Goal: Task Accomplishment & Management: Manage account settings

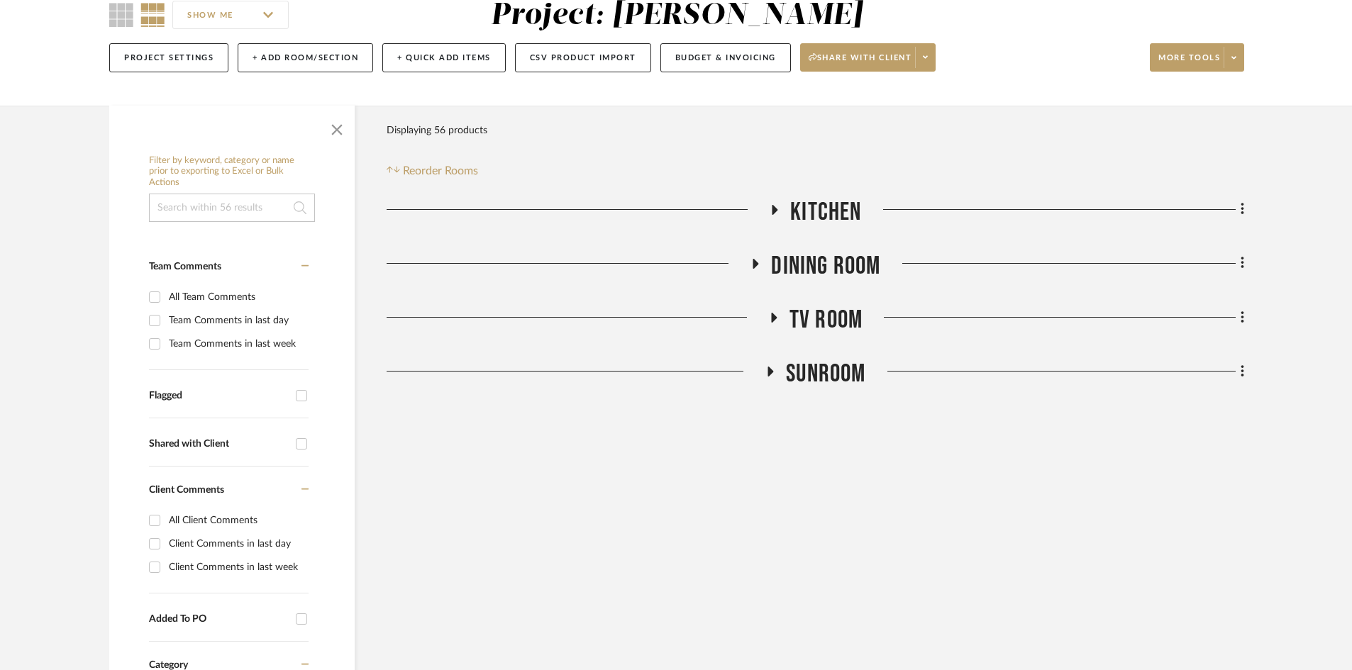
click at [805, 377] on span "SUNROOM" at bounding box center [825, 374] width 79 height 31
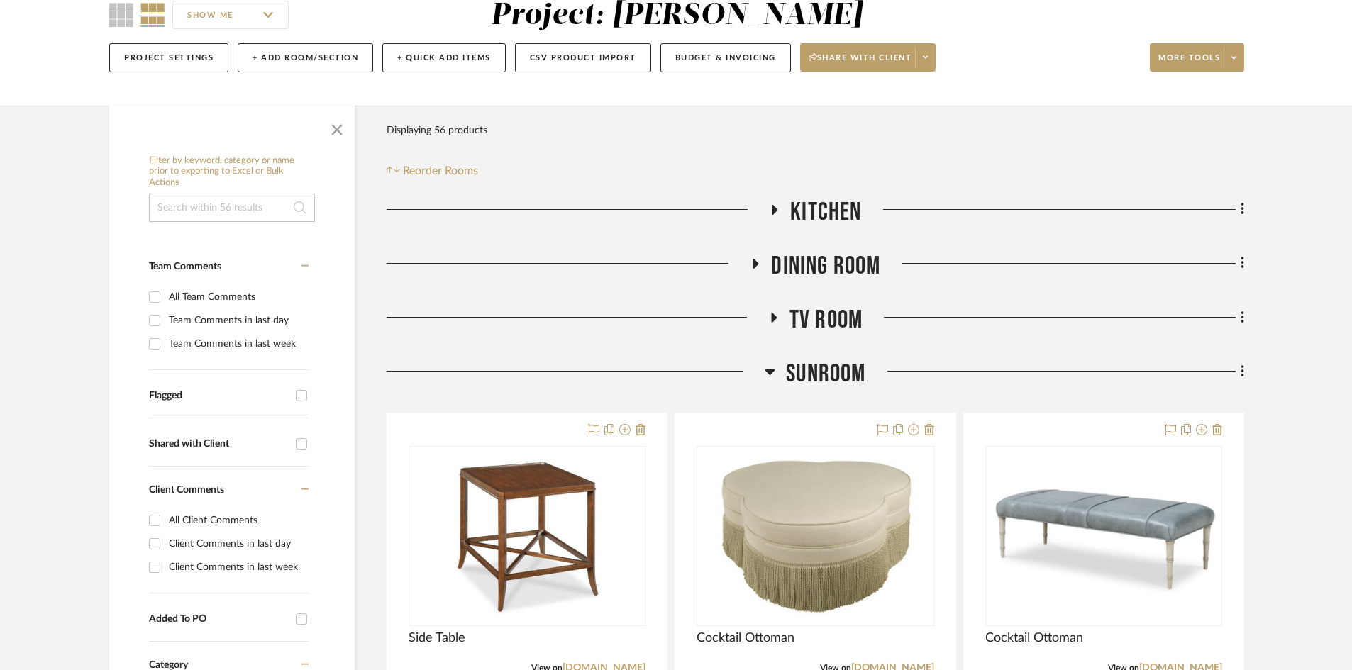
click at [805, 377] on span "SUNROOM" at bounding box center [825, 374] width 79 height 31
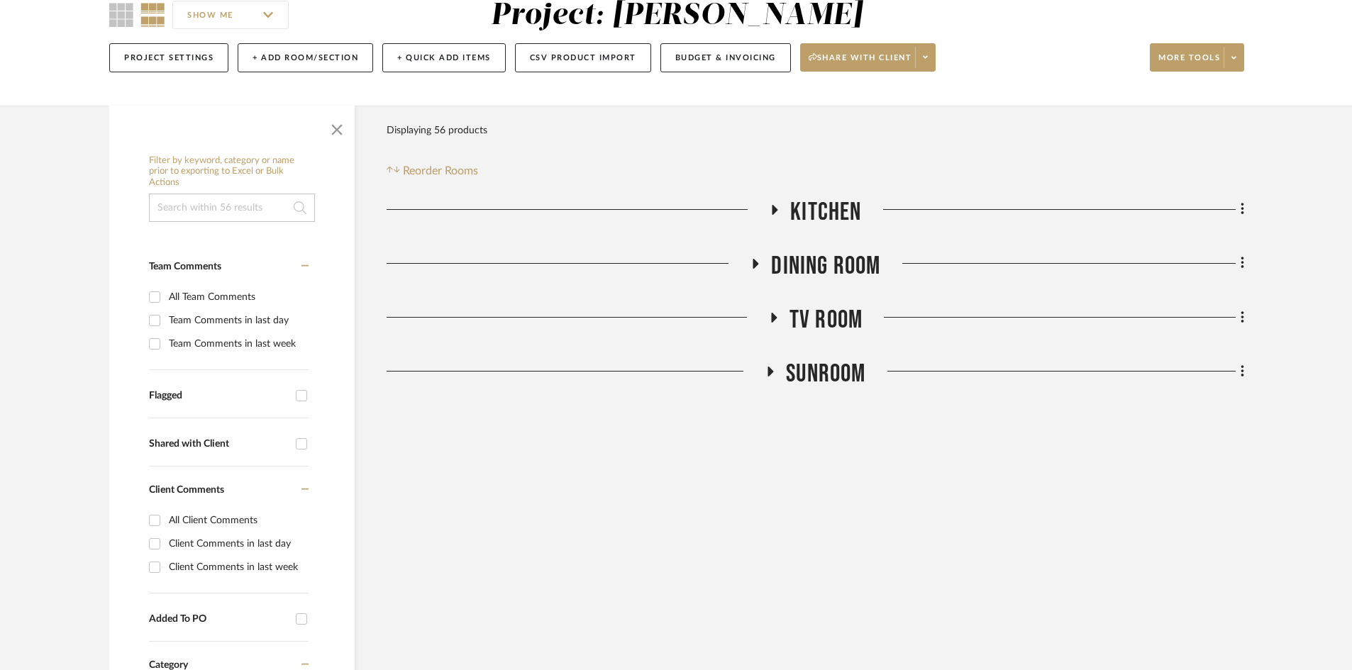
click at [842, 246] on div "Kitchen Dining Room TV ROOM SUNROOM Sorry, we can’t find any products that matc…" at bounding box center [816, 296] width 858 height 199
click at [835, 263] on span "Dining Room" at bounding box center [825, 266] width 109 height 31
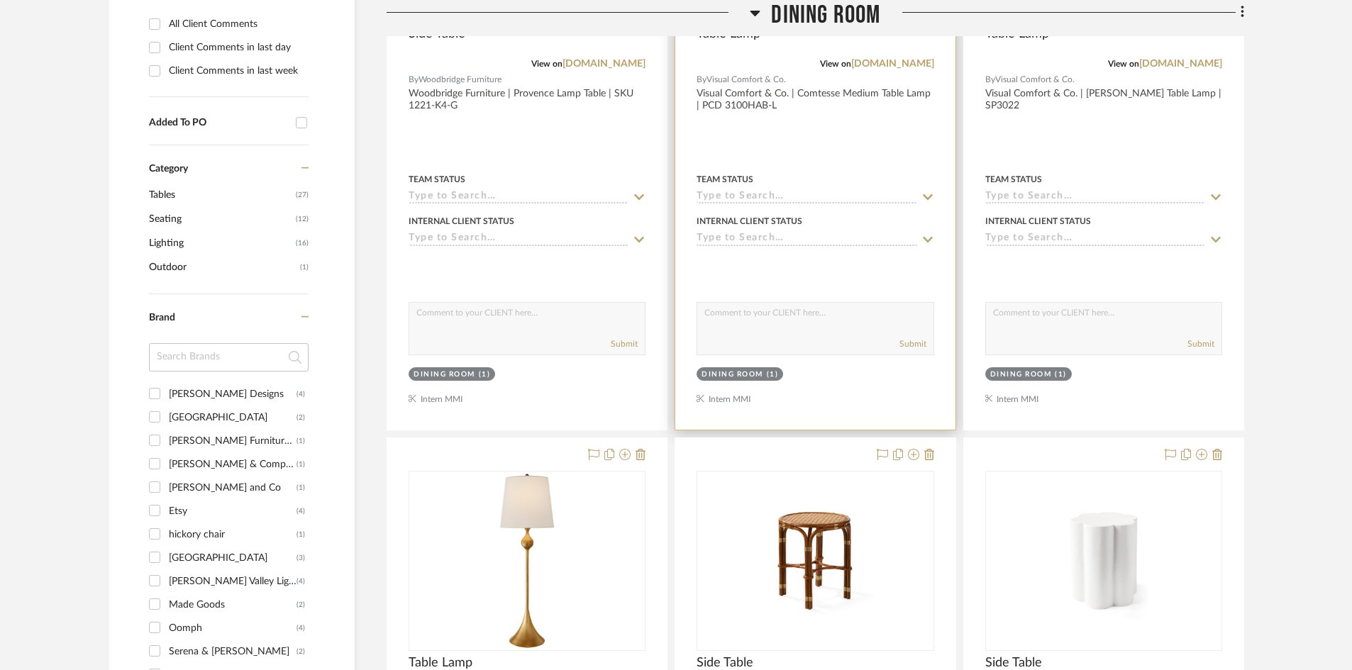
scroll to position [988, 0]
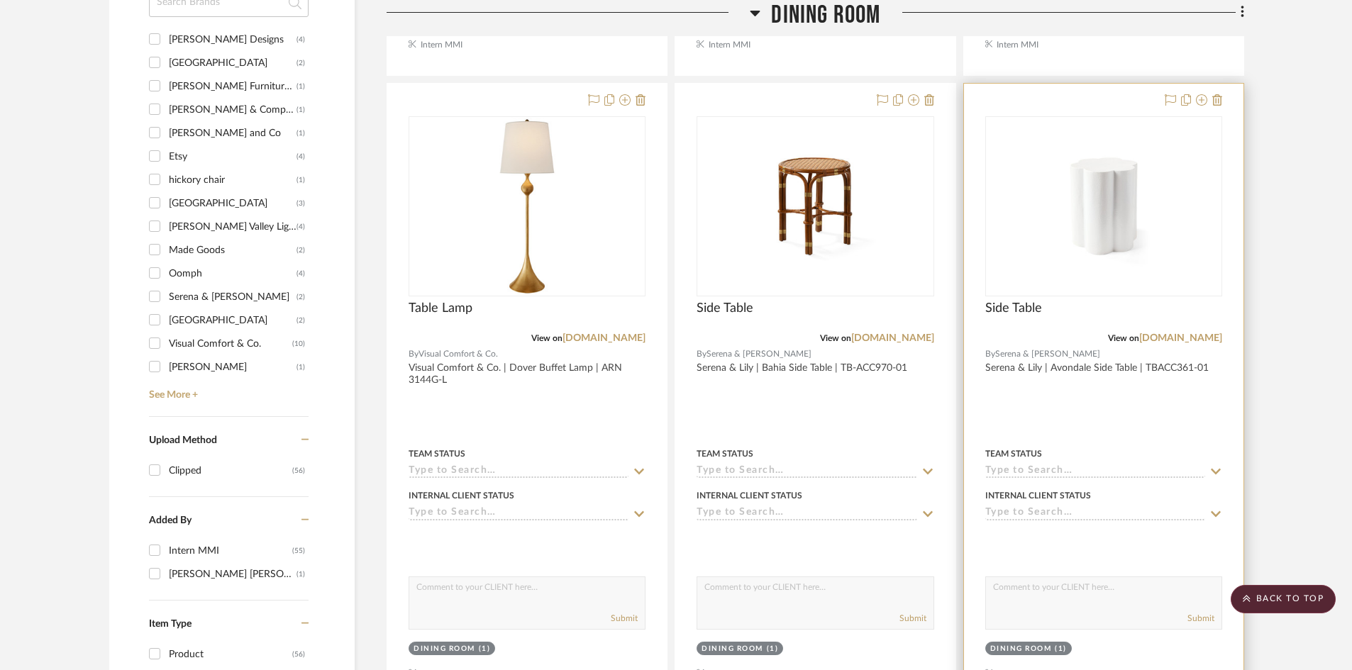
click at [1112, 106] on div at bounding box center [1104, 394] width 280 height 621
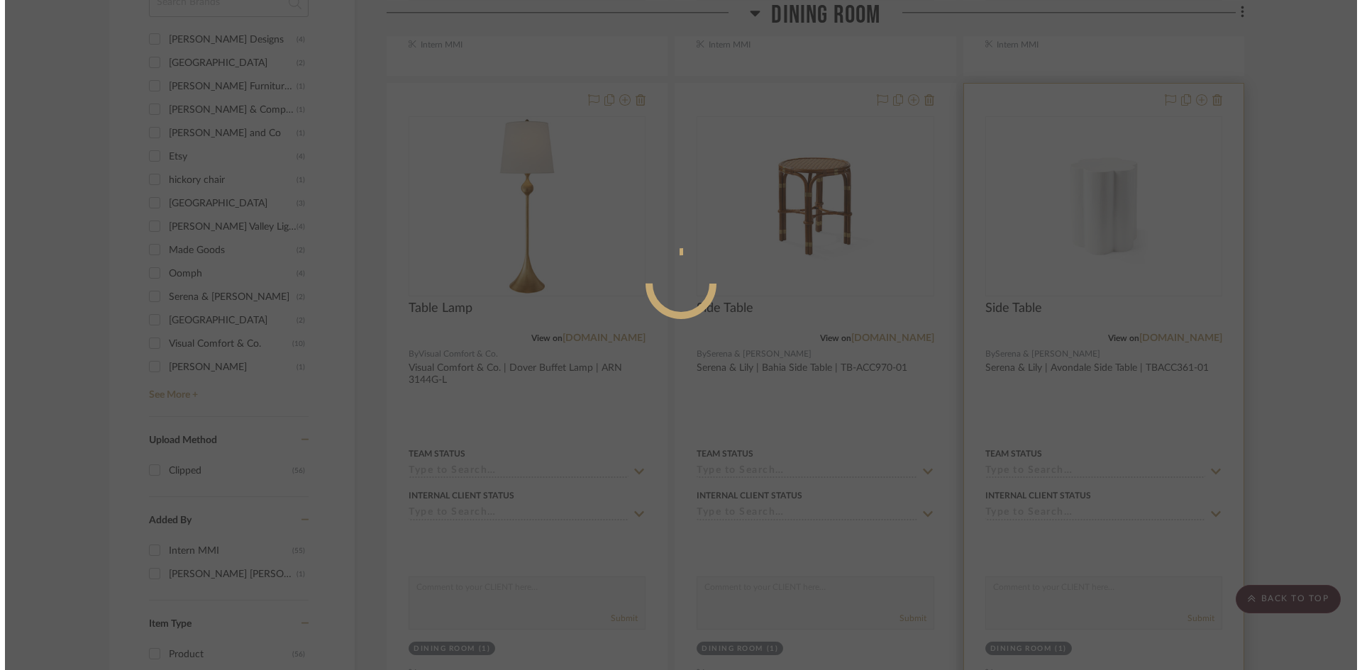
scroll to position [0, 0]
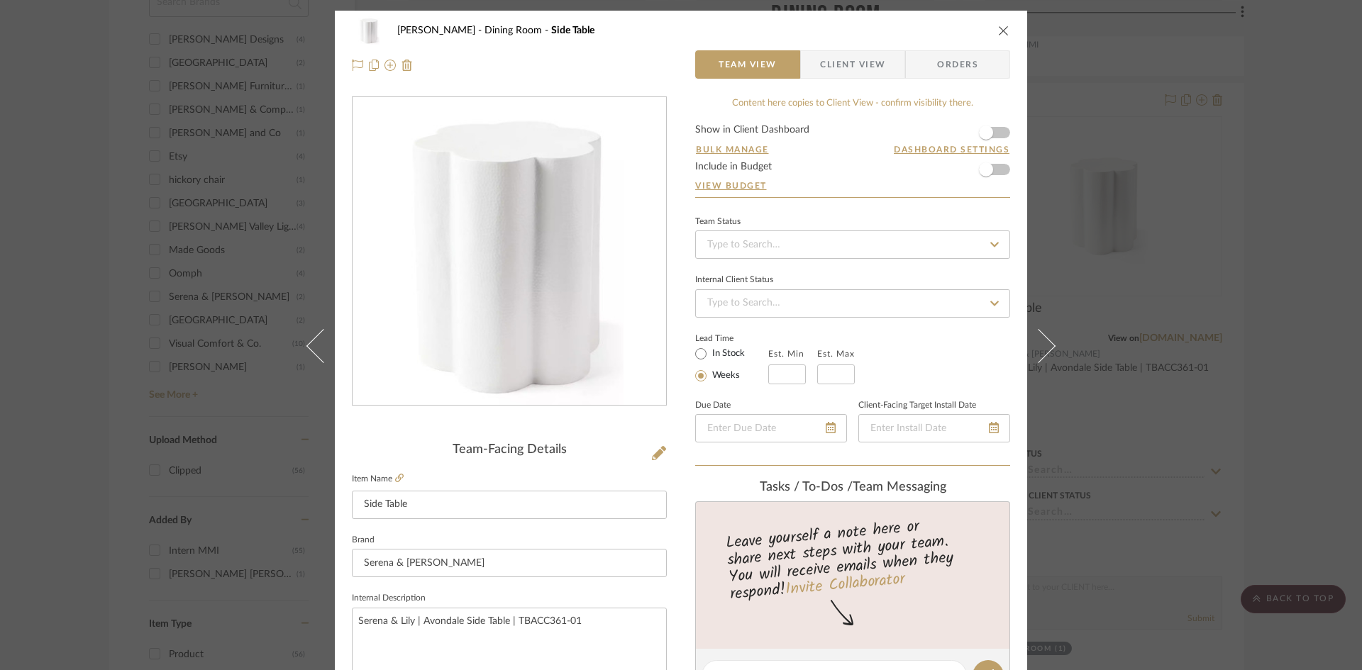
click at [824, 79] on div "[PERSON_NAME] Dining Room Side Table Team View Client View Orders" at bounding box center [681, 48] width 692 height 74
click at [858, 70] on span "Client View" at bounding box center [852, 64] width 65 height 28
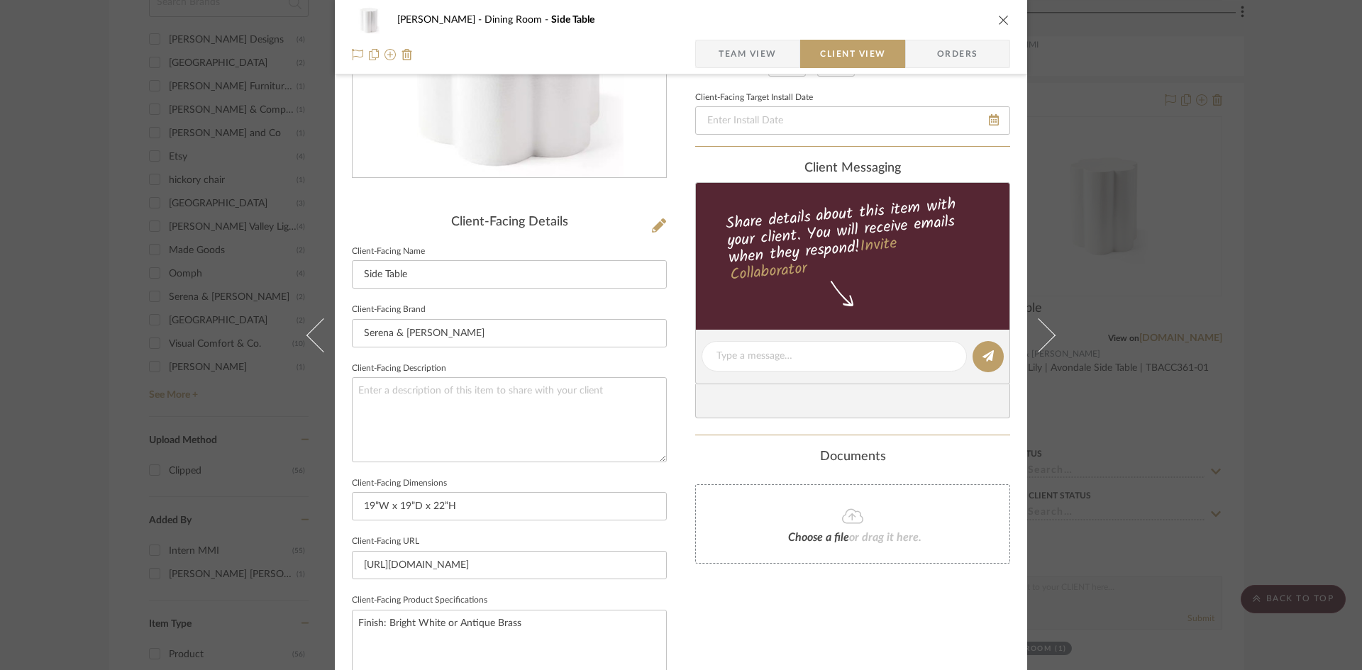
scroll to position [355, 0]
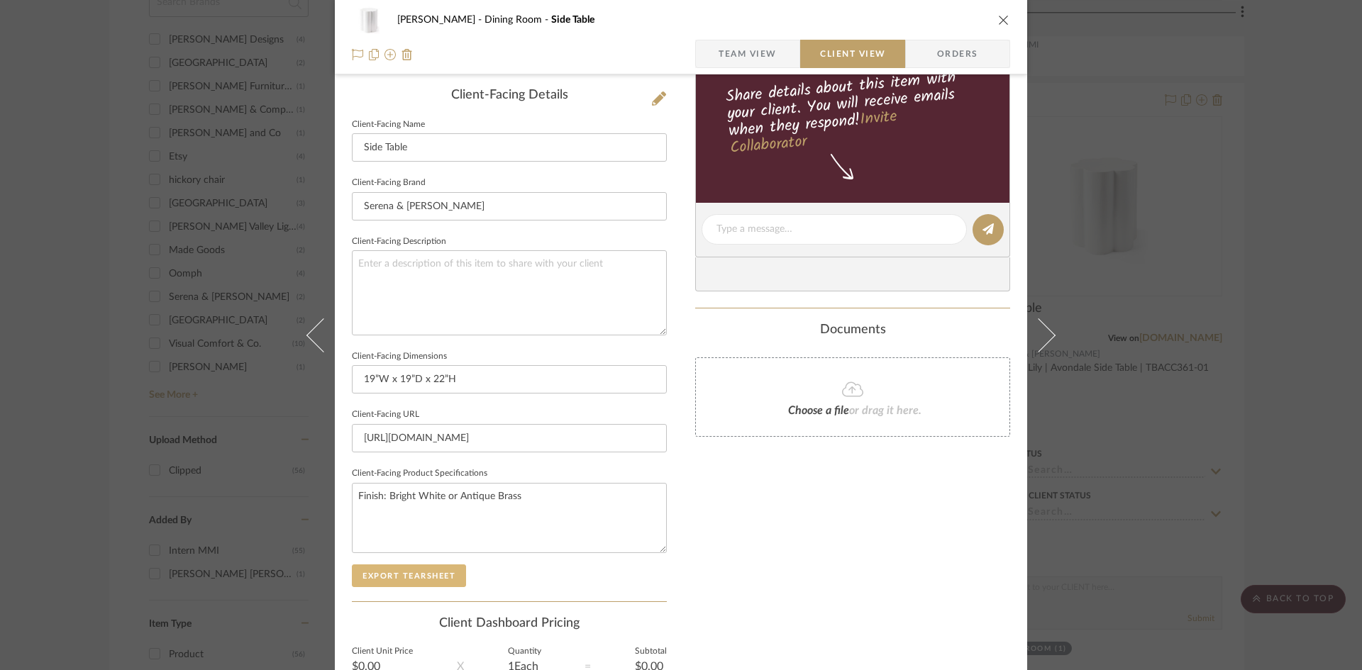
click at [405, 583] on button "Export Tearsheet" at bounding box center [409, 576] width 114 height 23
click at [1139, 292] on div "[PERSON_NAME] Dining Room Side Table Team View Client View Orders Client-Facing…" at bounding box center [681, 335] width 1362 height 670
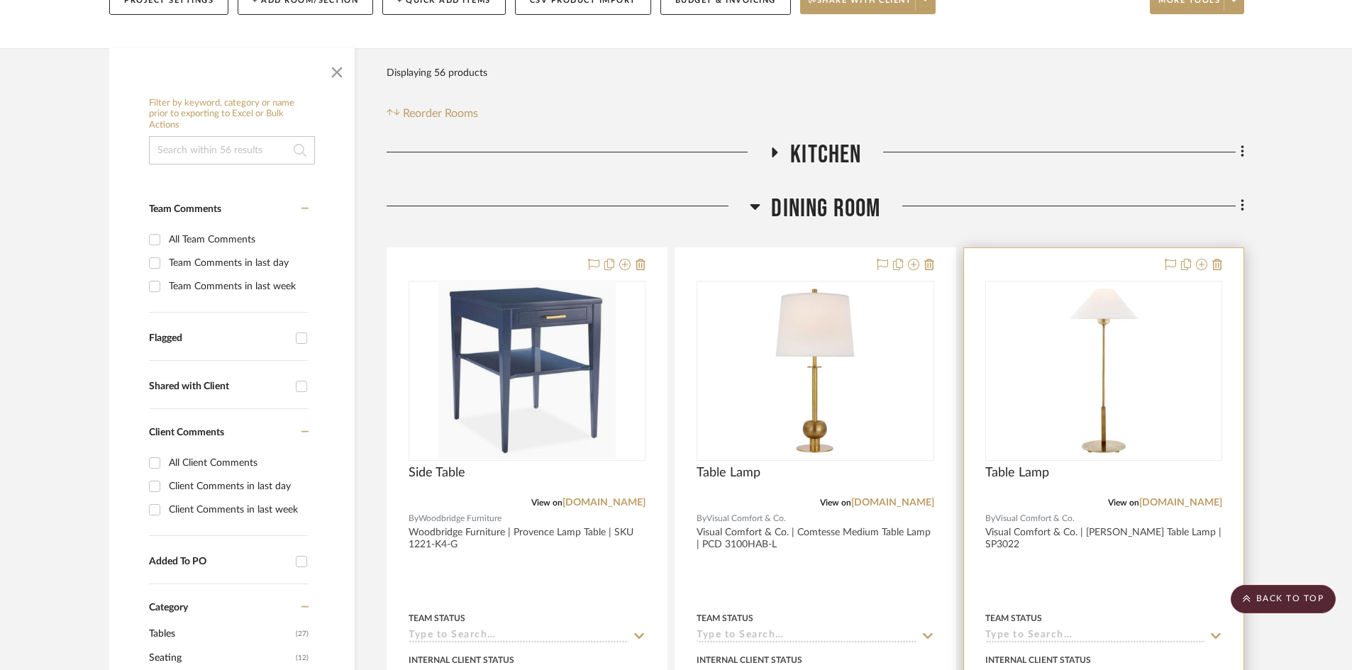
scroll to position [0, 0]
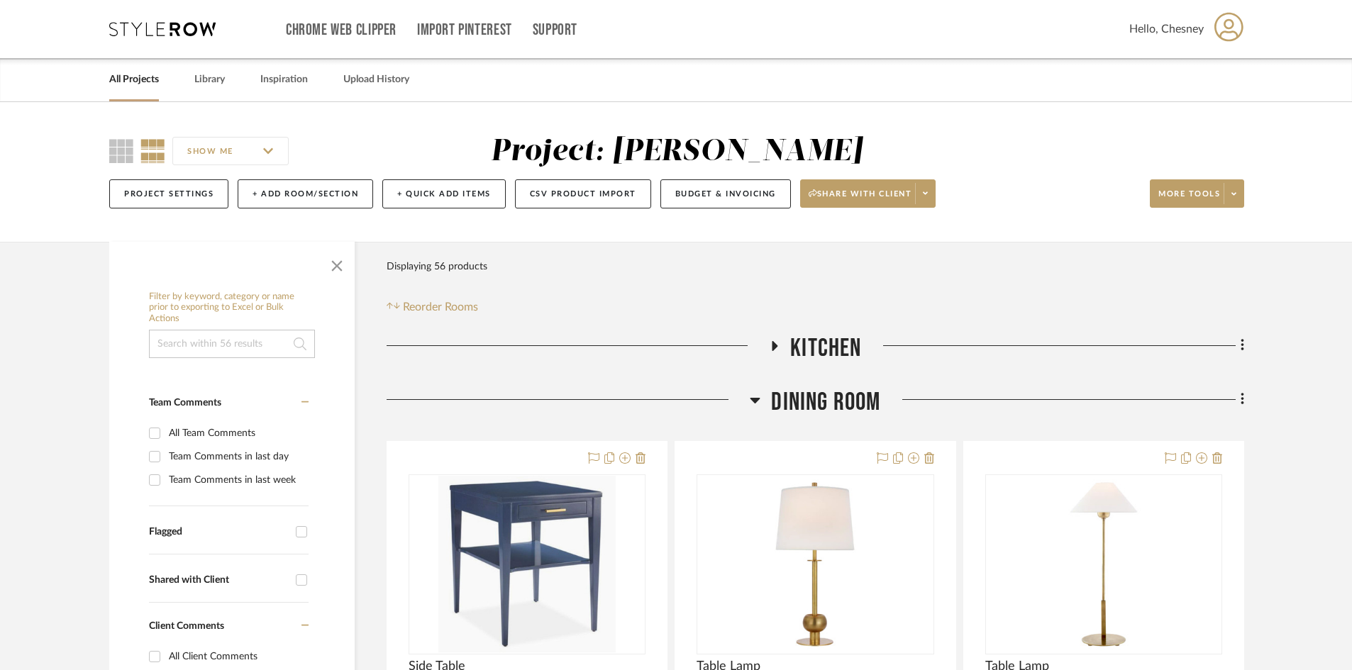
click at [863, 408] on span "Dining Room" at bounding box center [825, 402] width 109 height 31
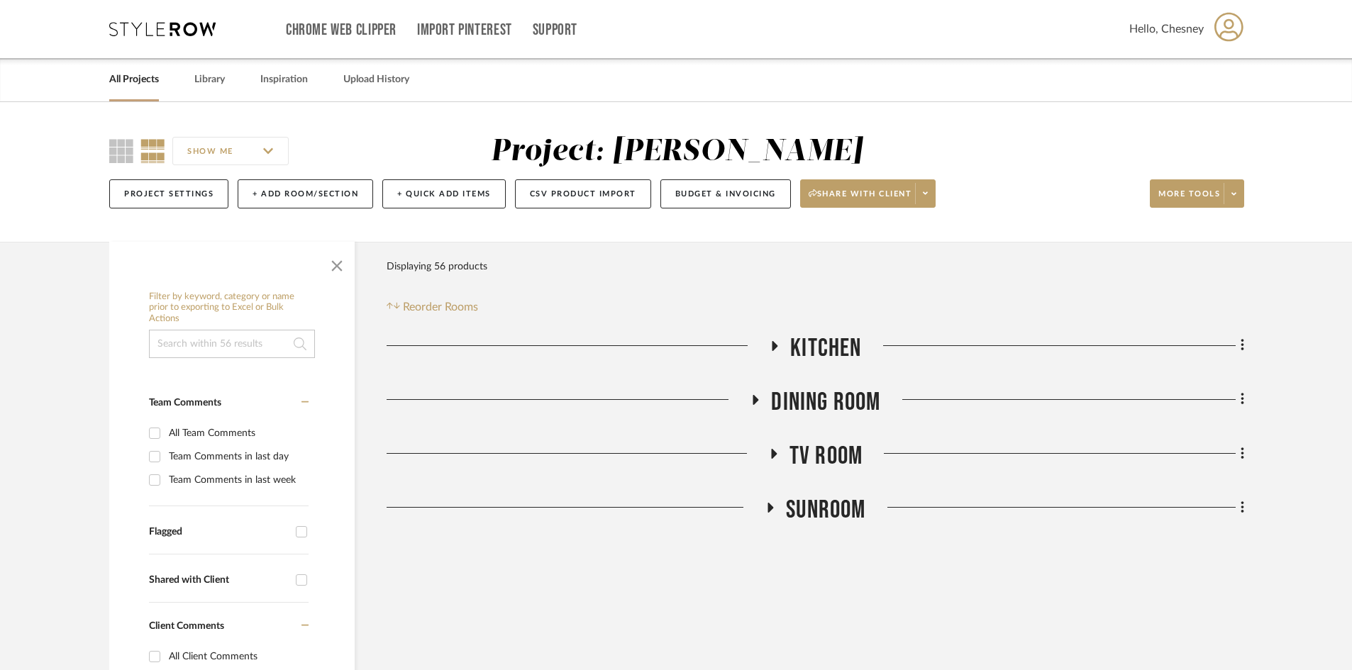
click at [822, 399] on span "Dining Room" at bounding box center [825, 402] width 109 height 31
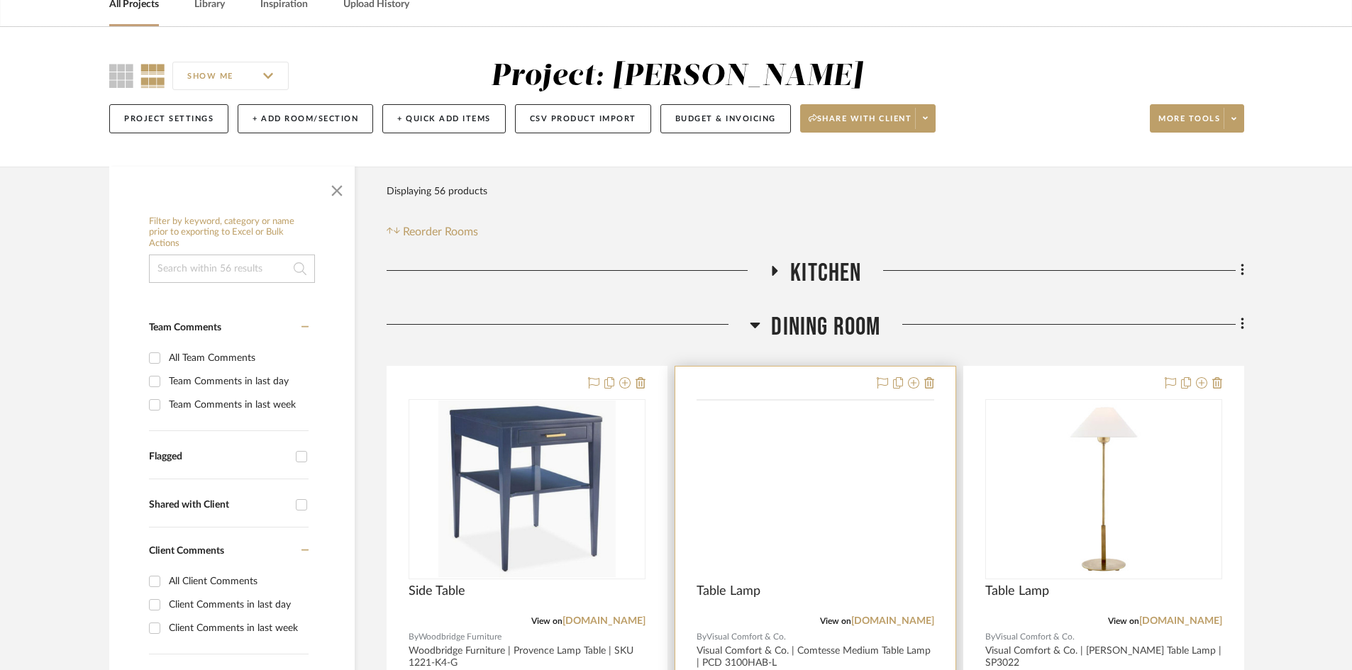
scroll to position [284, 0]
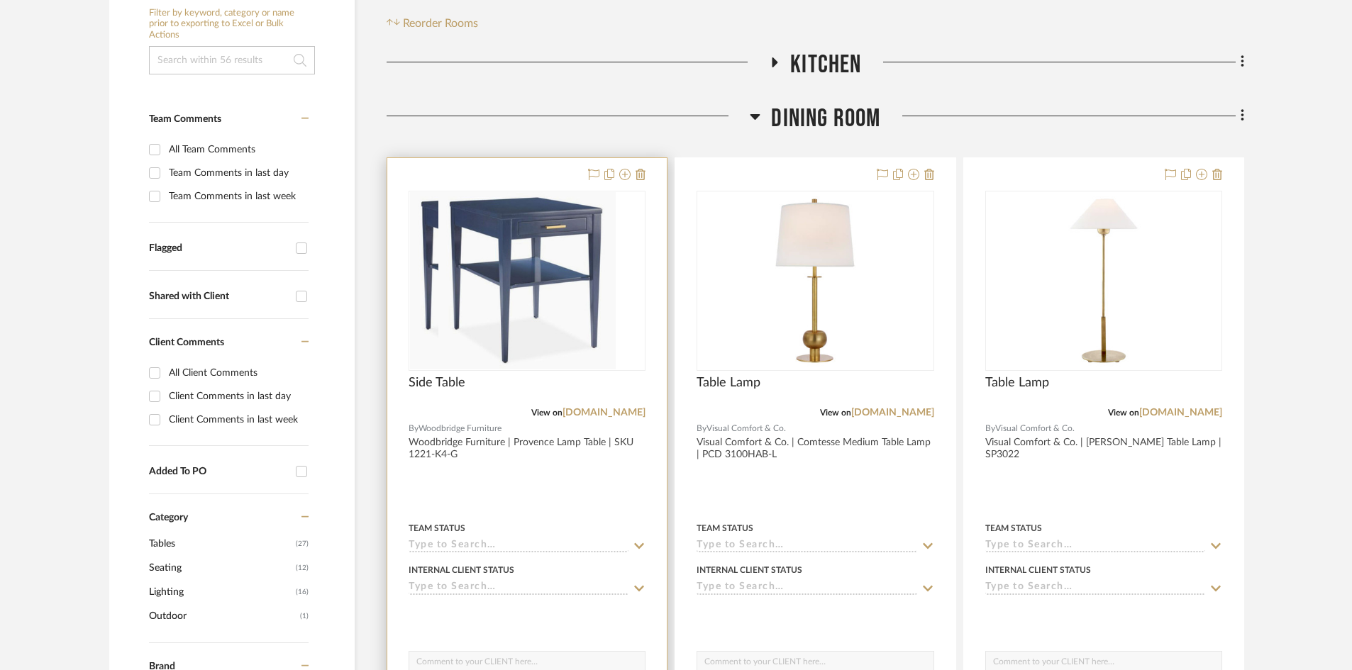
click at [568, 177] on div at bounding box center [527, 468] width 280 height 621
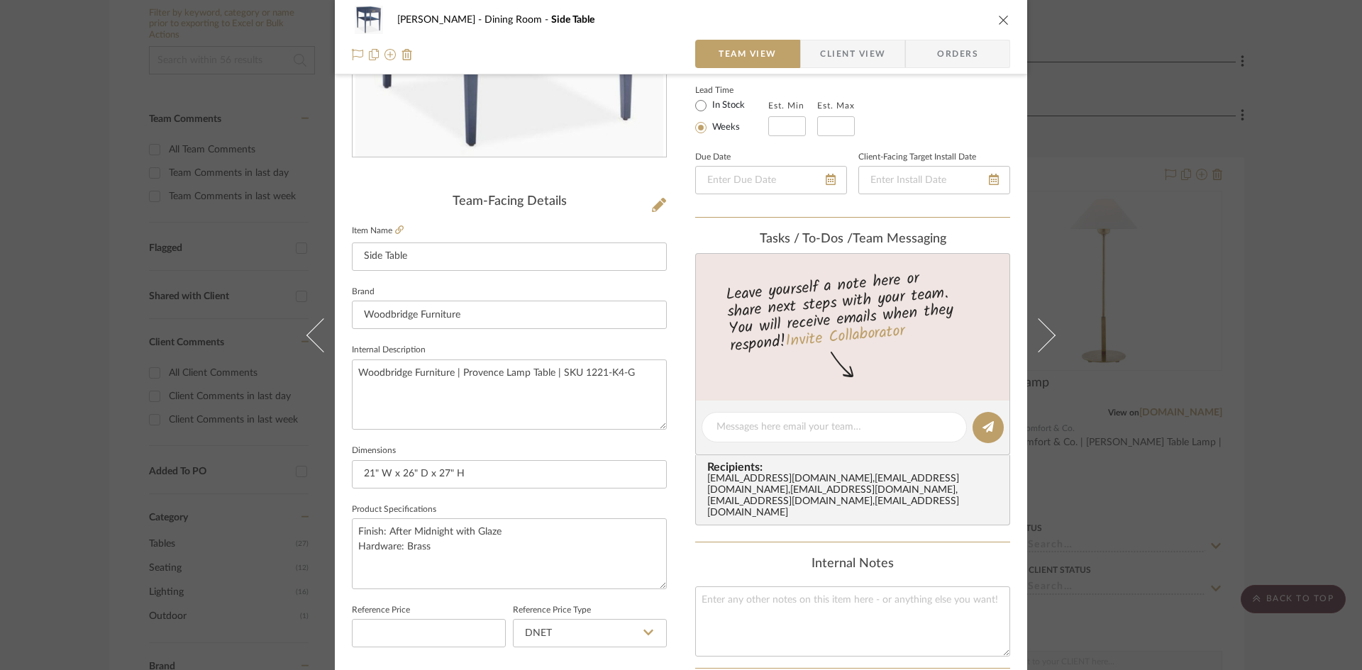
scroll to position [225, 0]
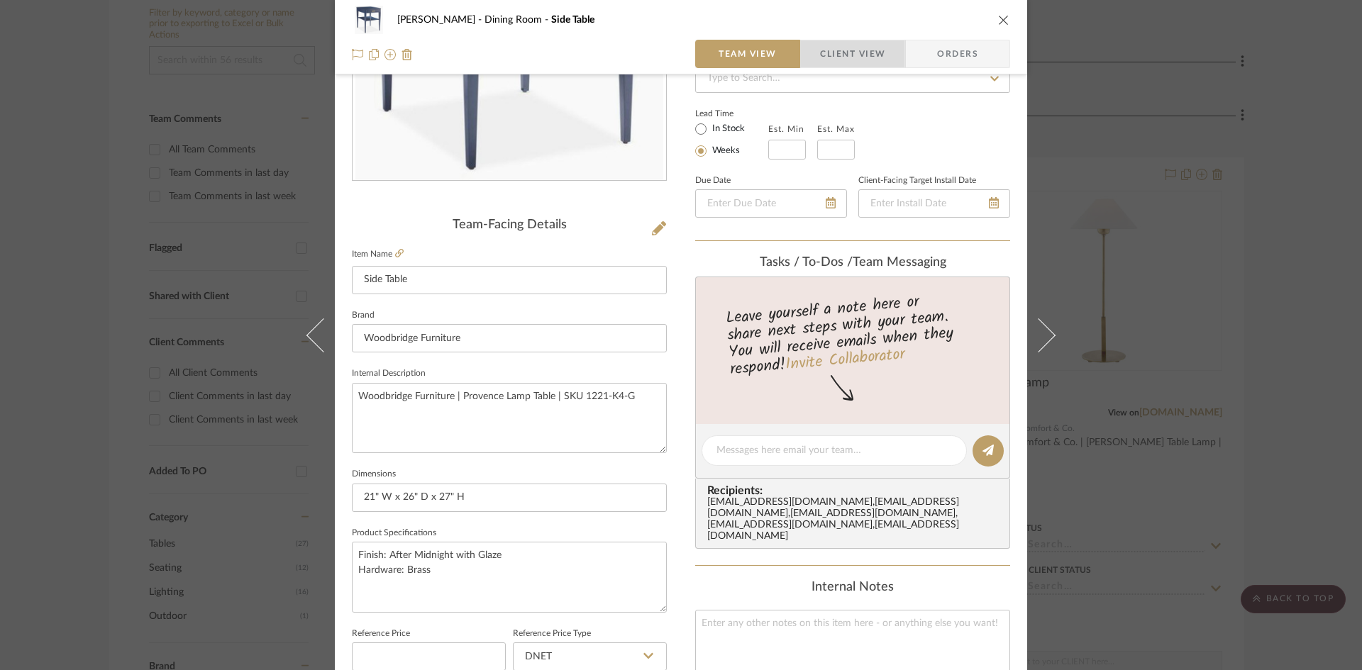
click at [820, 46] on span "Client View" at bounding box center [852, 54] width 65 height 28
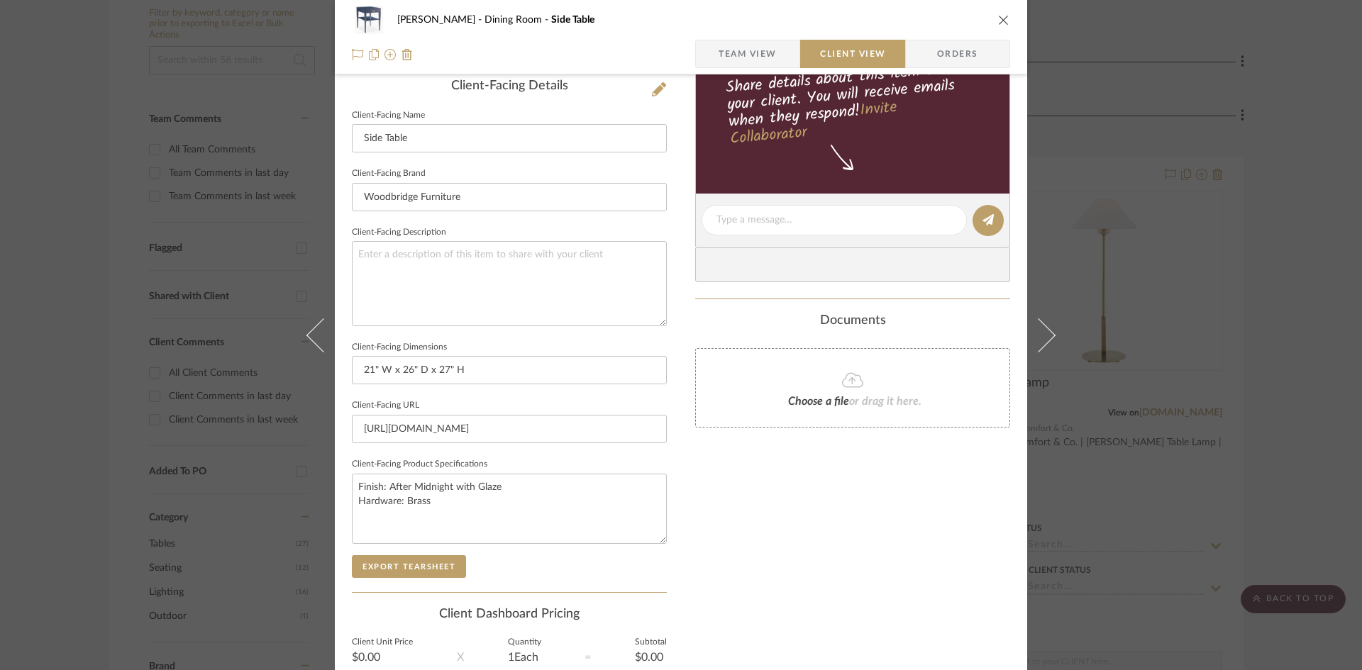
scroll to position [214, 0]
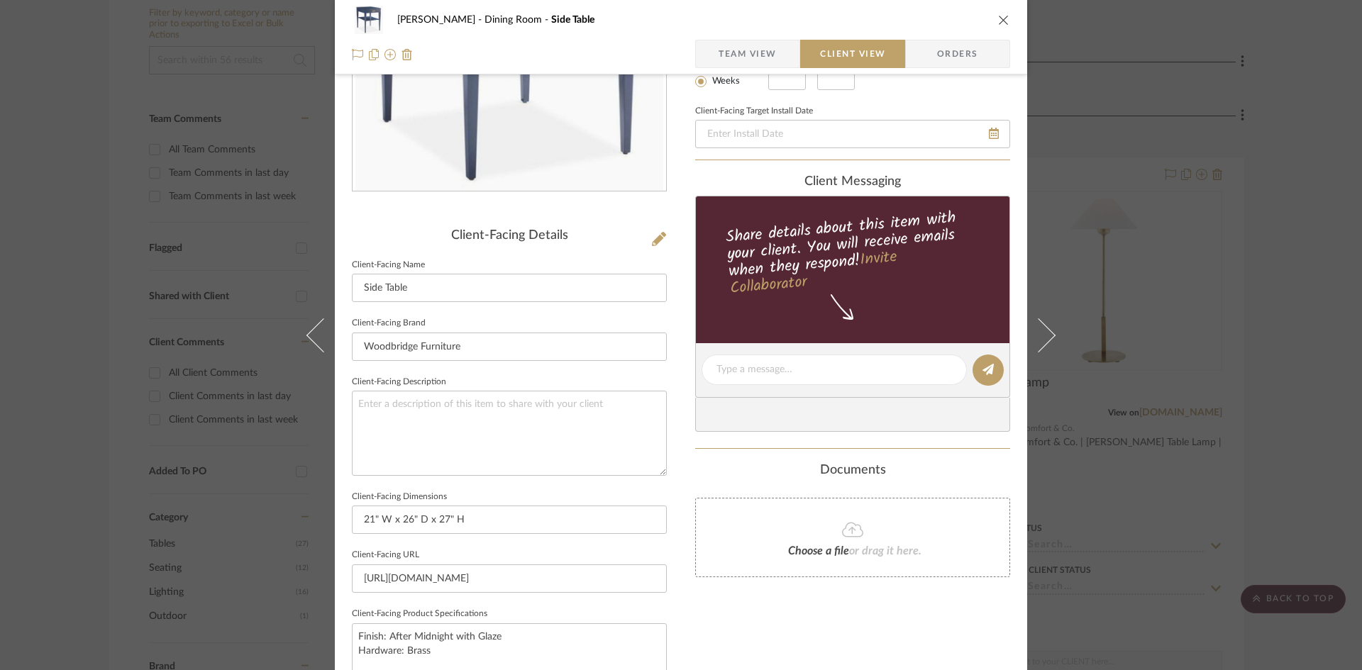
click at [748, 67] on span "Team View" at bounding box center [748, 54] width 58 height 28
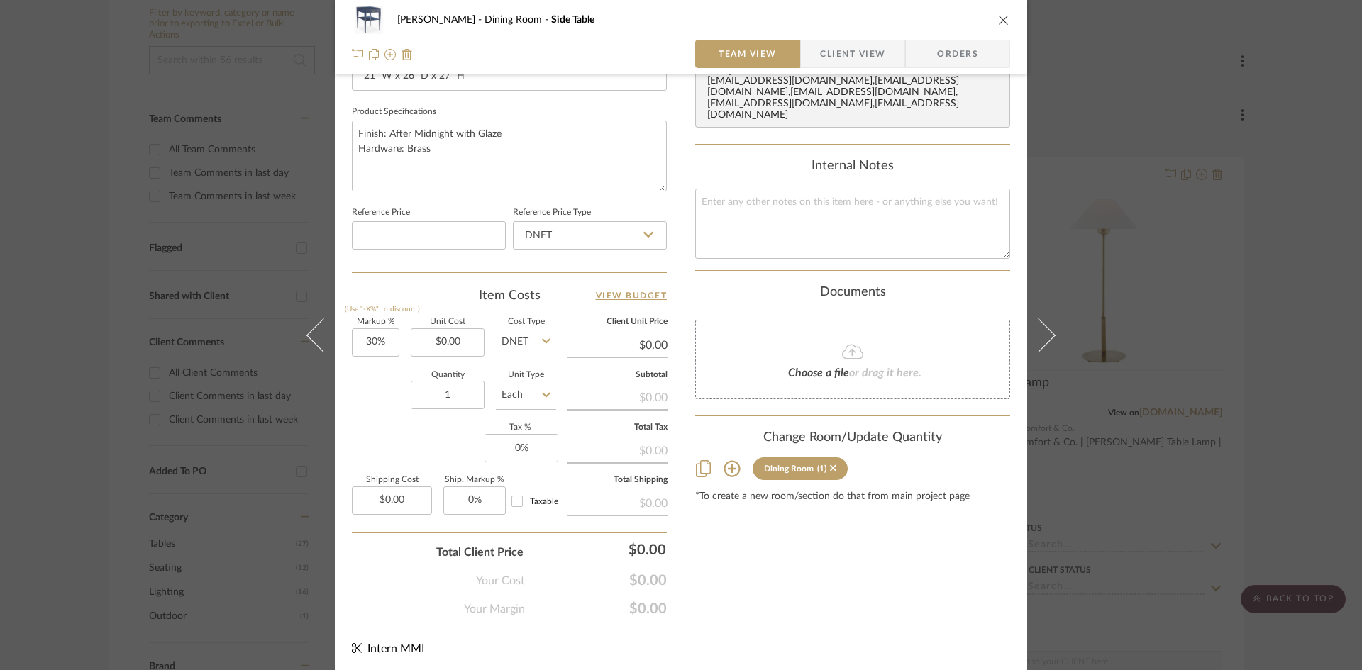
scroll to position [651, 0]
click at [1188, 158] on div "[PERSON_NAME] Dining Room Side Table Team View Client View Orders Team-Facing D…" at bounding box center [681, 335] width 1362 height 670
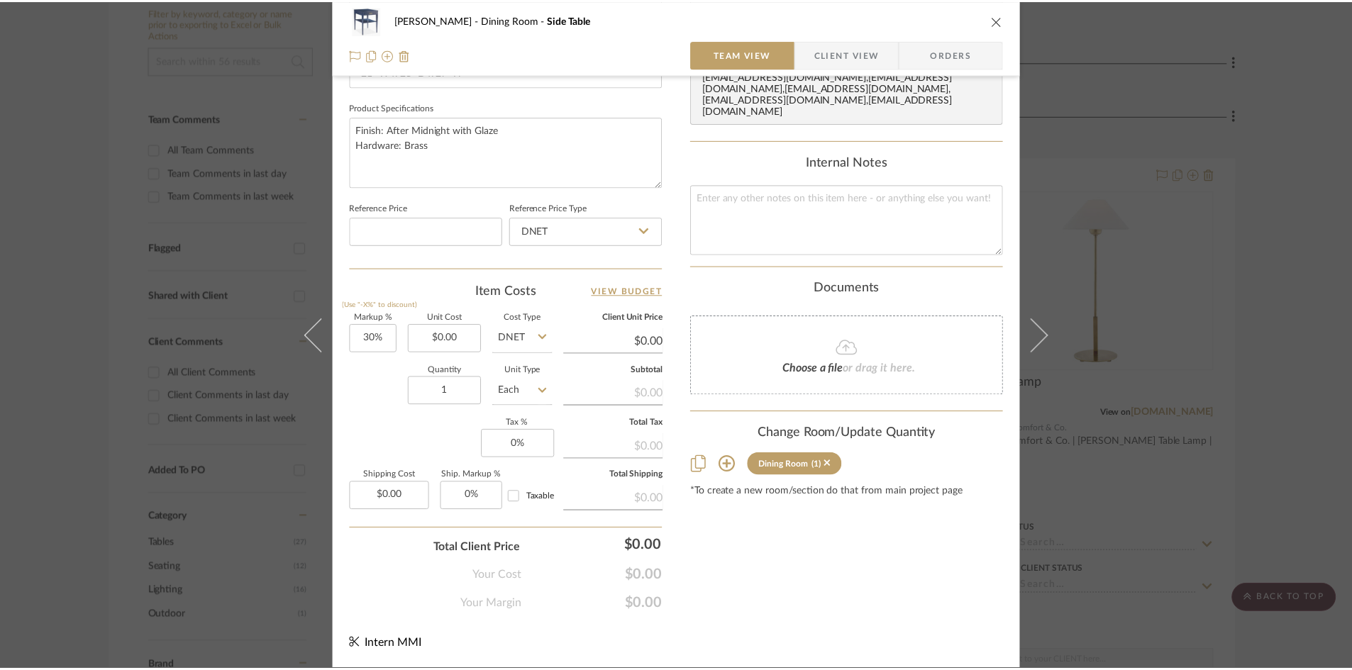
scroll to position [284, 0]
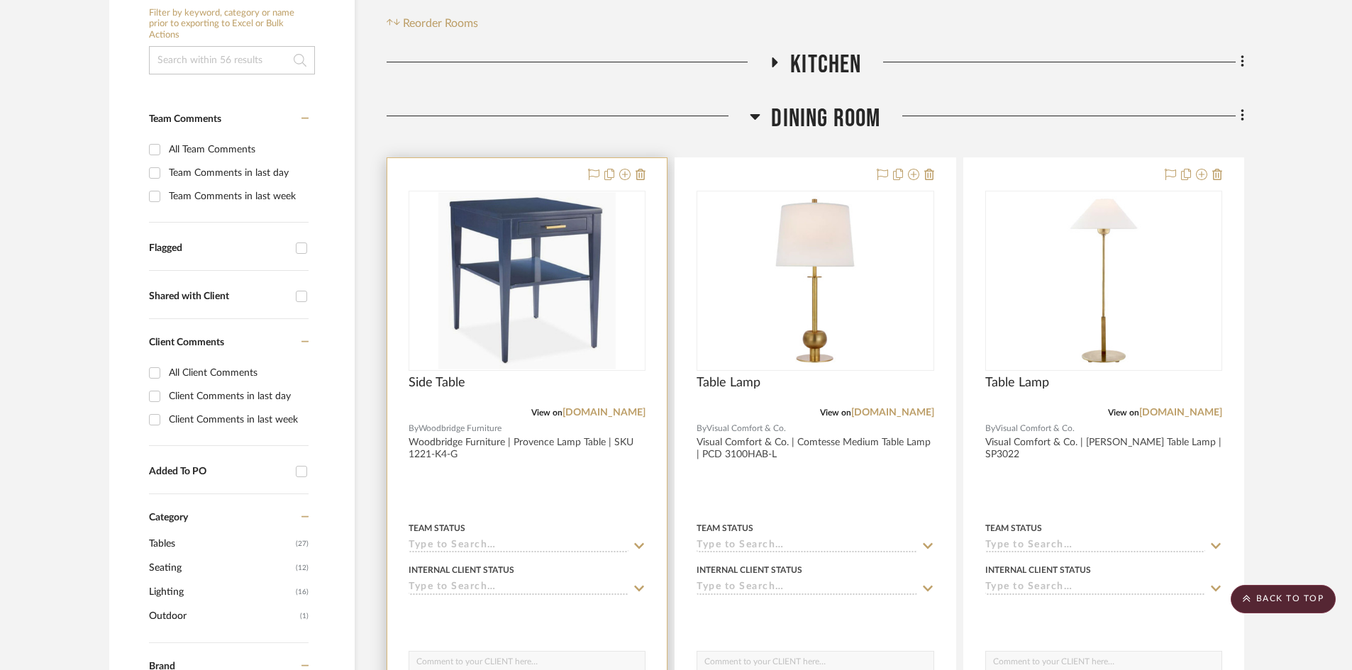
click at [563, 175] on div at bounding box center [527, 468] width 280 height 621
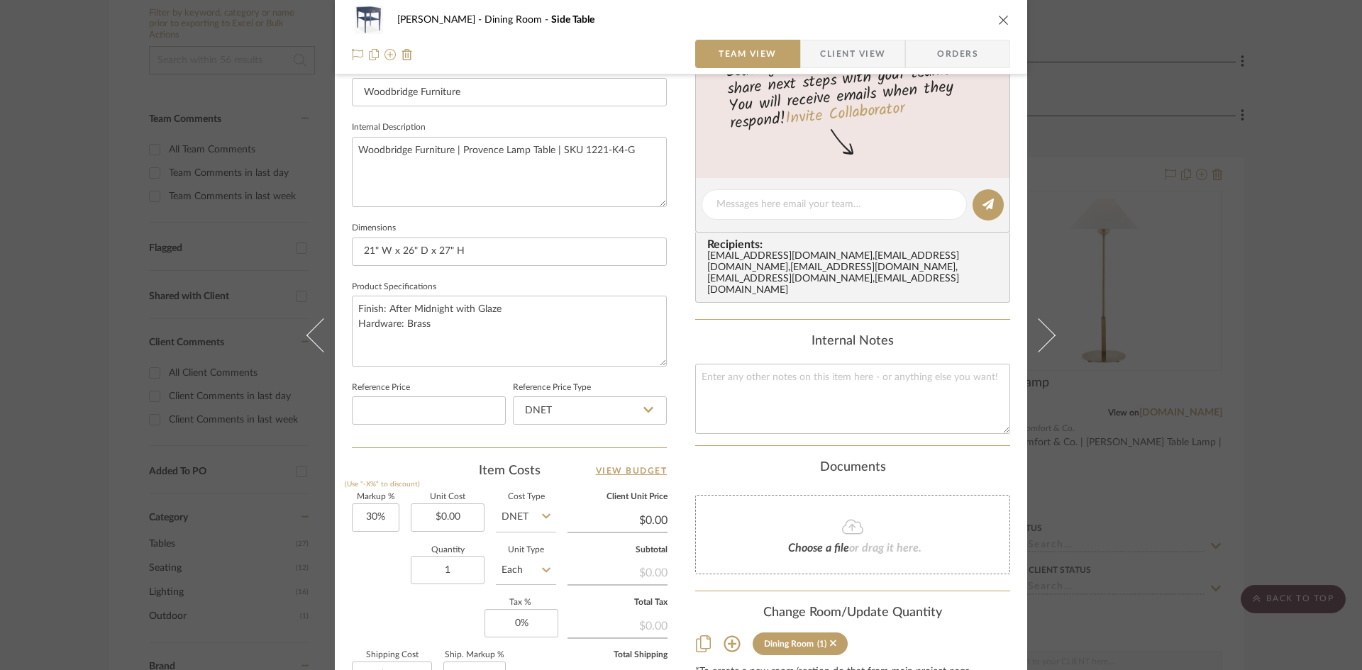
scroll to position [639, 0]
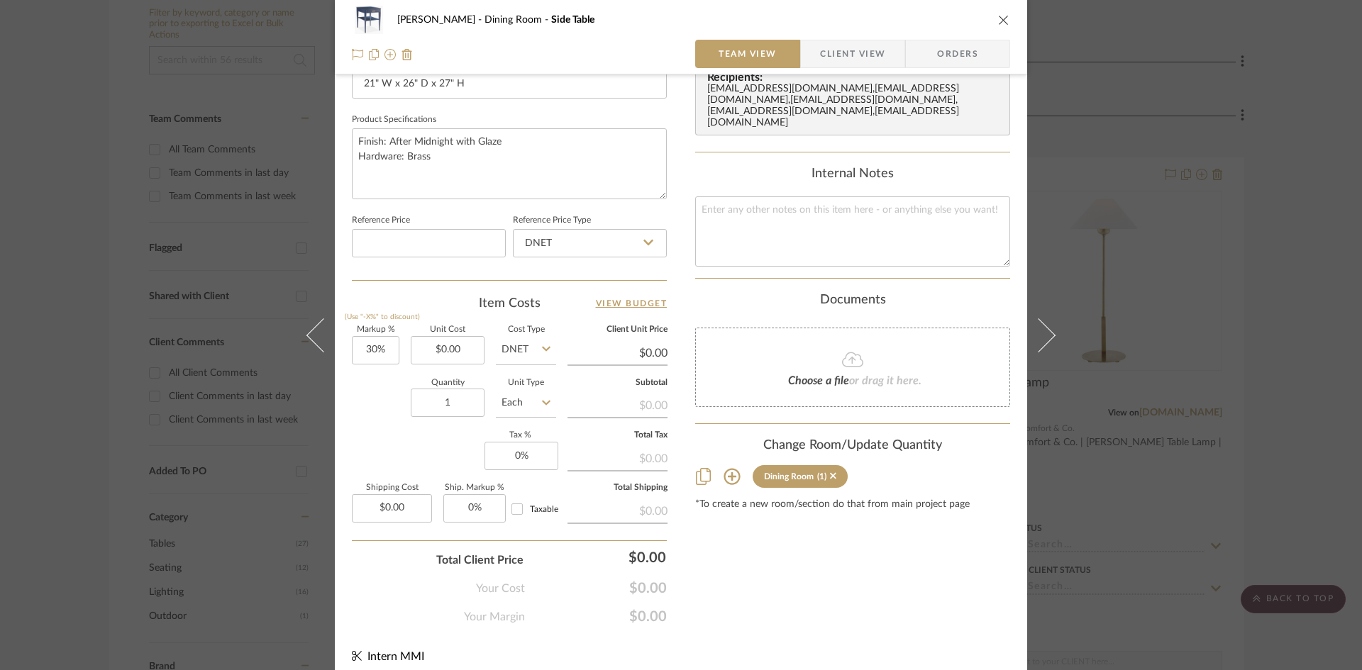
click at [727, 469] on icon at bounding box center [732, 477] width 16 height 16
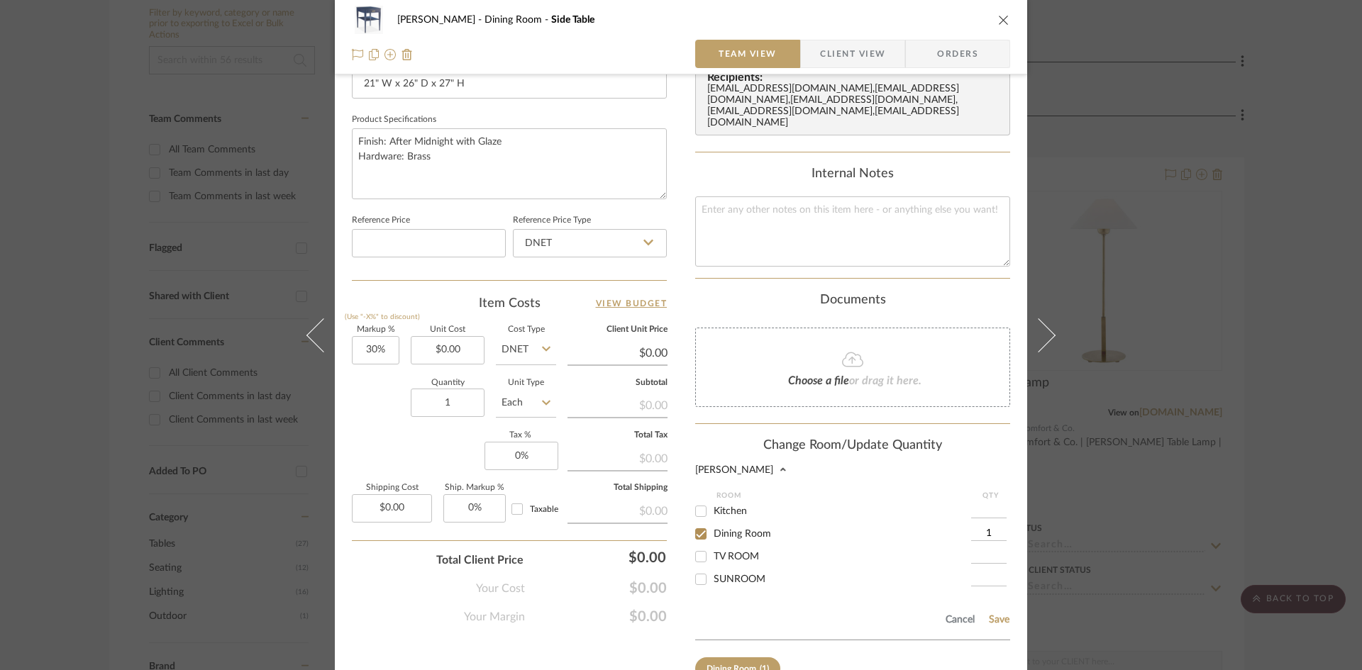
click at [736, 575] on span "SUNROOM" at bounding box center [740, 580] width 52 height 10
click at [712, 568] on input "SUNROOM" at bounding box center [701, 579] width 23 height 23
checkbox input "true"
type input "1"
click at [697, 523] on input "Dining Room" at bounding box center [701, 534] width 23 height 23
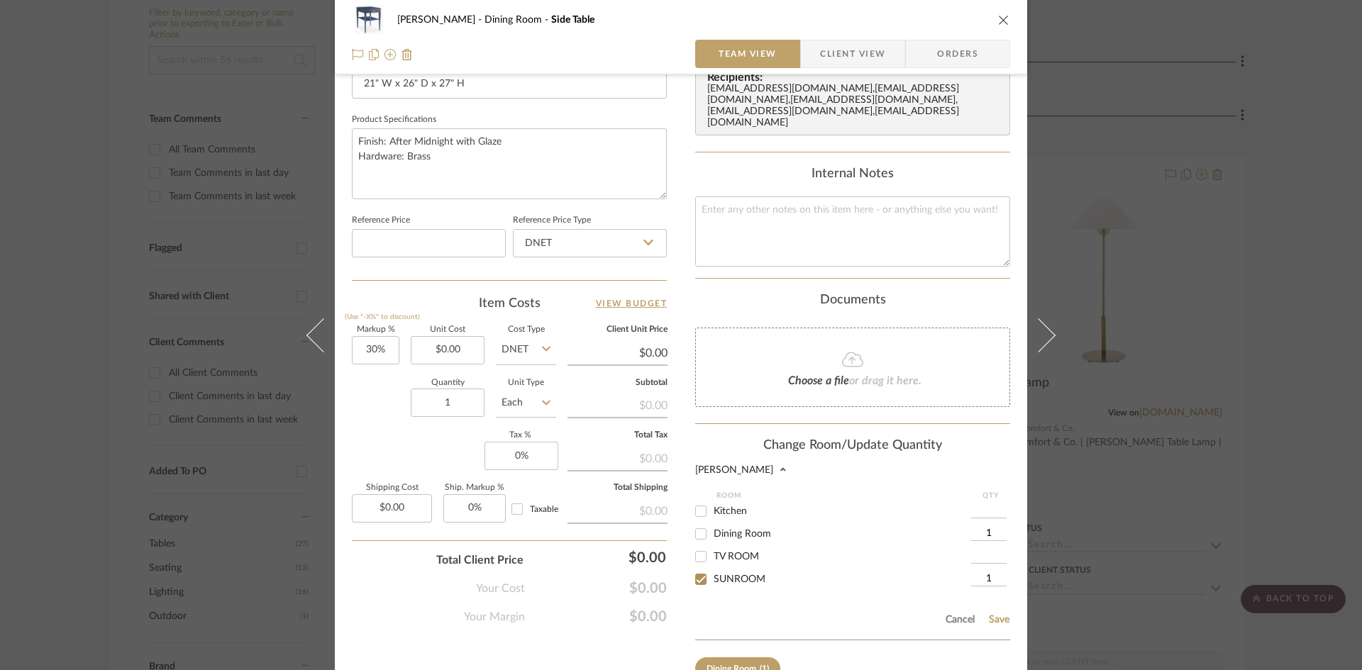
checkbox input "false"
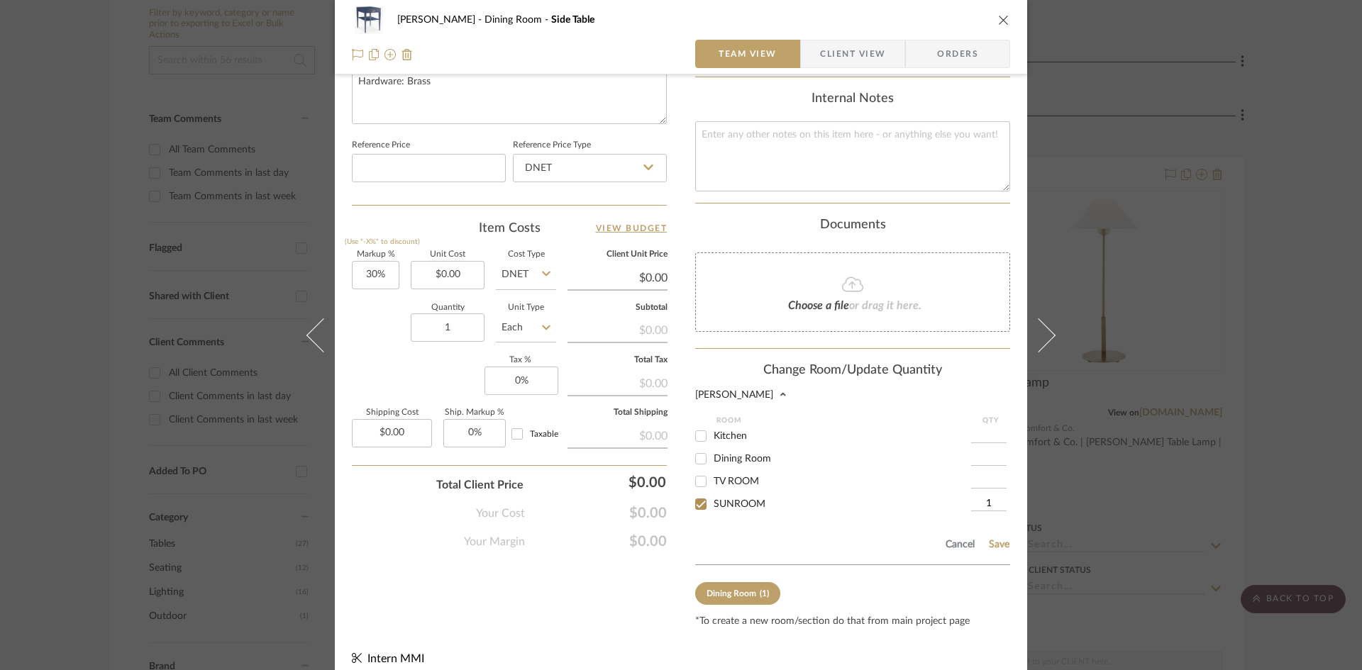
scroll to position [717, 0]
click at [993, 538] on div "Cancel Save" at bounding box center [852, 540] width 315 height 46
click at [991, 536] on button "Save" at bounding box center [999, 541] width 22 height 11
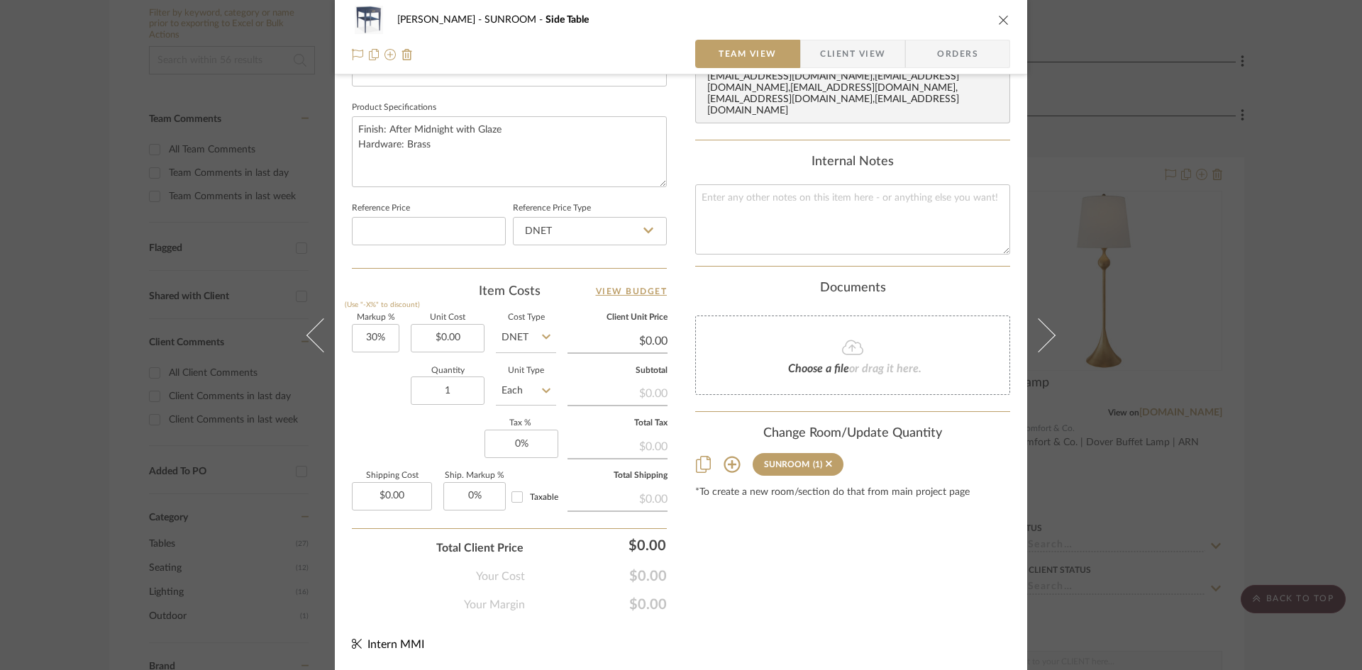
click at [1182, 270] on div "[PERSON_NAME] SUNROOM Side Table Team View Client View Orders Team-Facing Detai…" at bounding box center [681, 335] width 1362 height 670
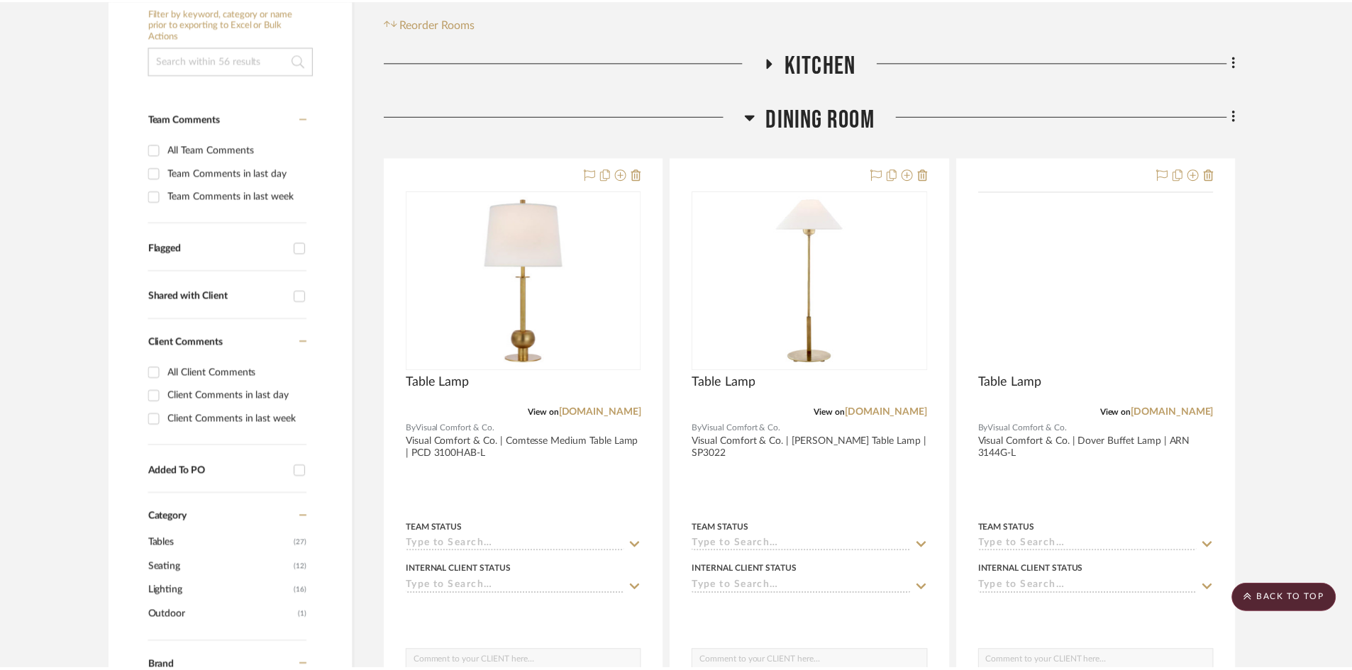
scroll to position [284, 0]
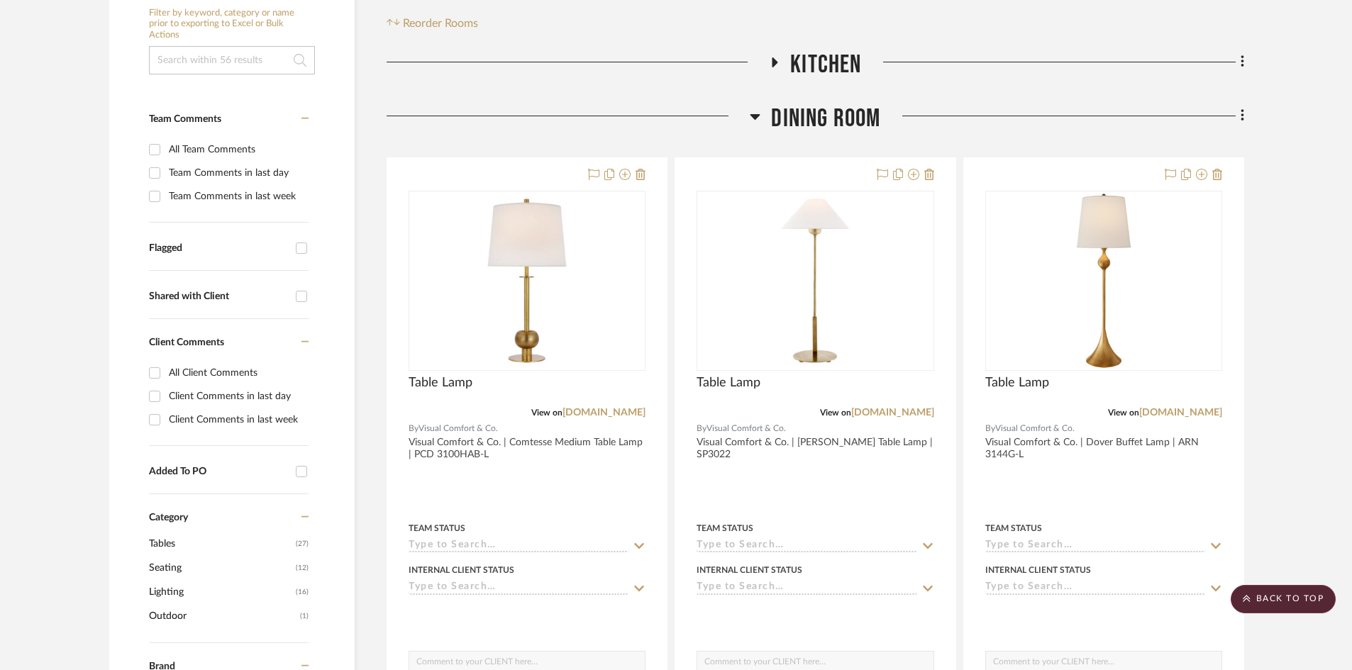
click at [849, 121] on span "Dining Room" at bounding box center [825, 119] width 109 height 31
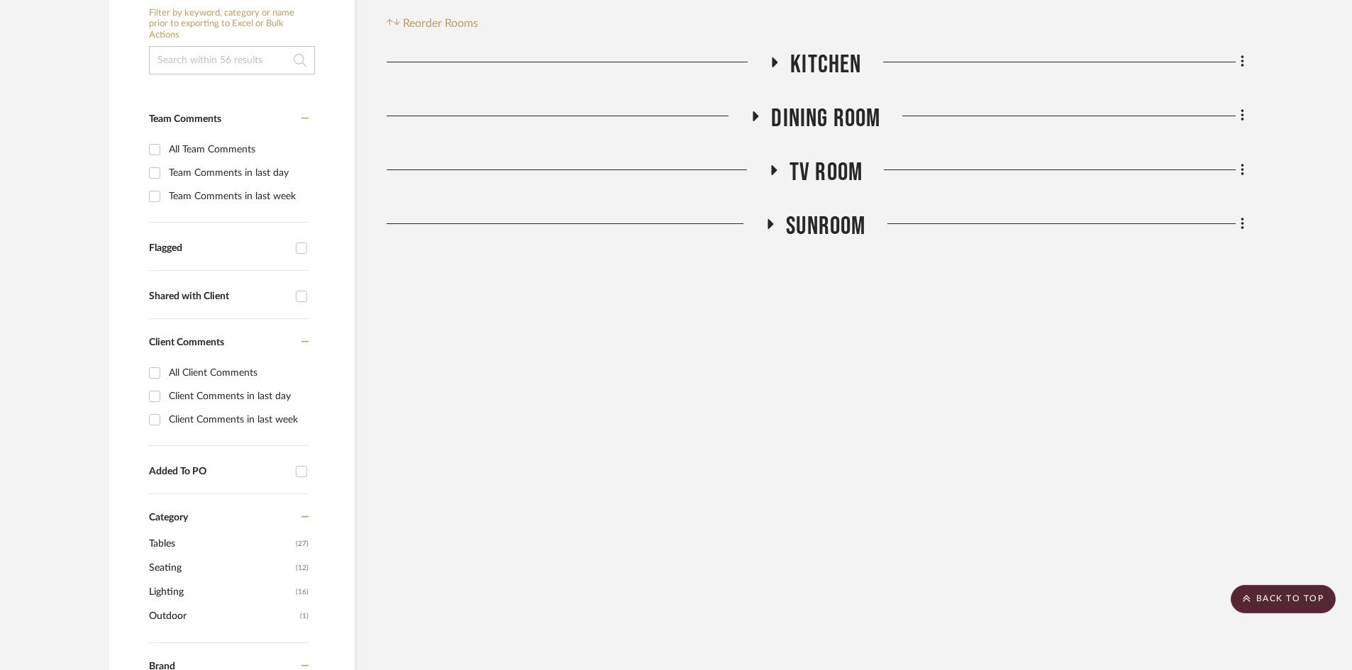
click at [824, 177] on span "TV ROOM" at bounding box center [826, 173] width 73 height 31
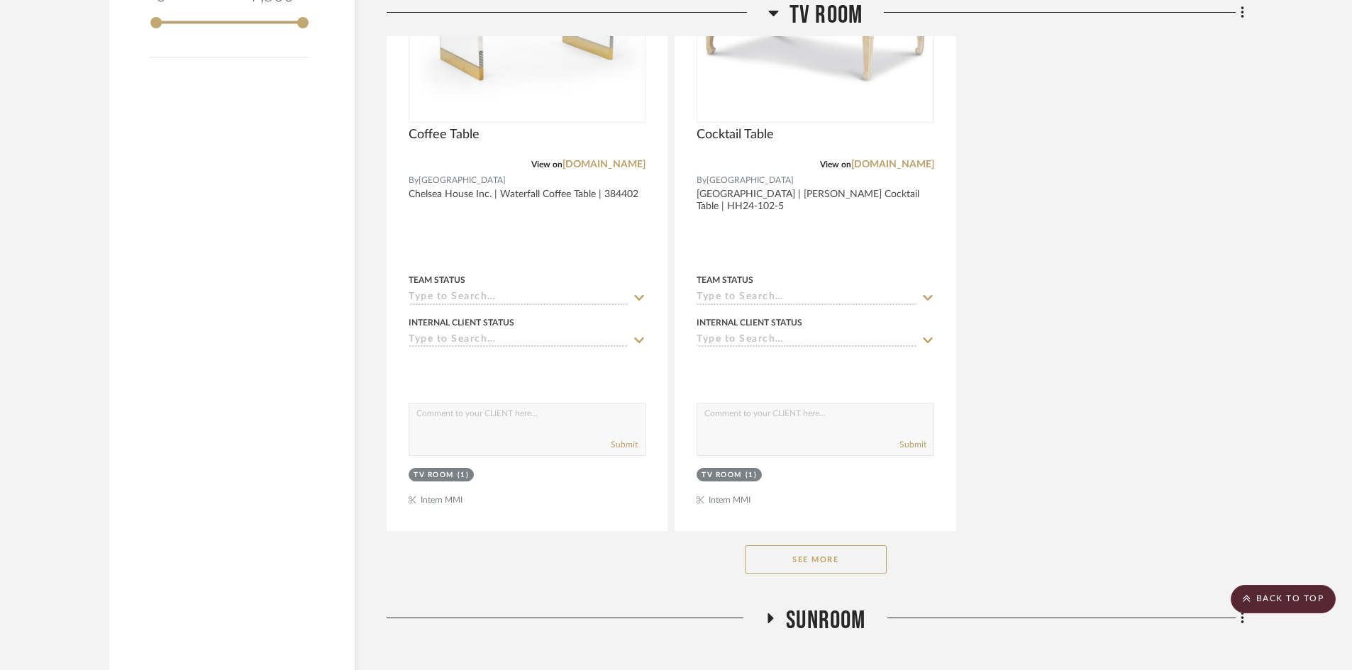
click at [821, 557] on button "See More" at bounding box center [816, 560] width 142 height 28
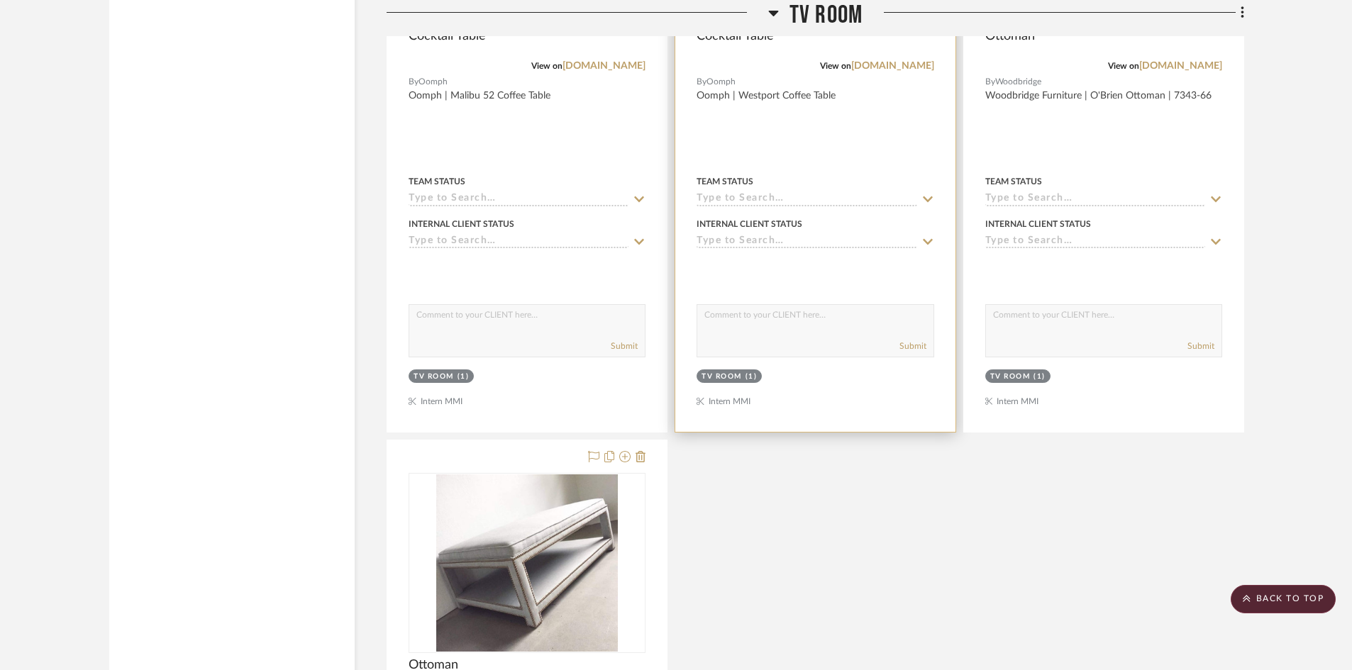
scroll to position [3477, 0]
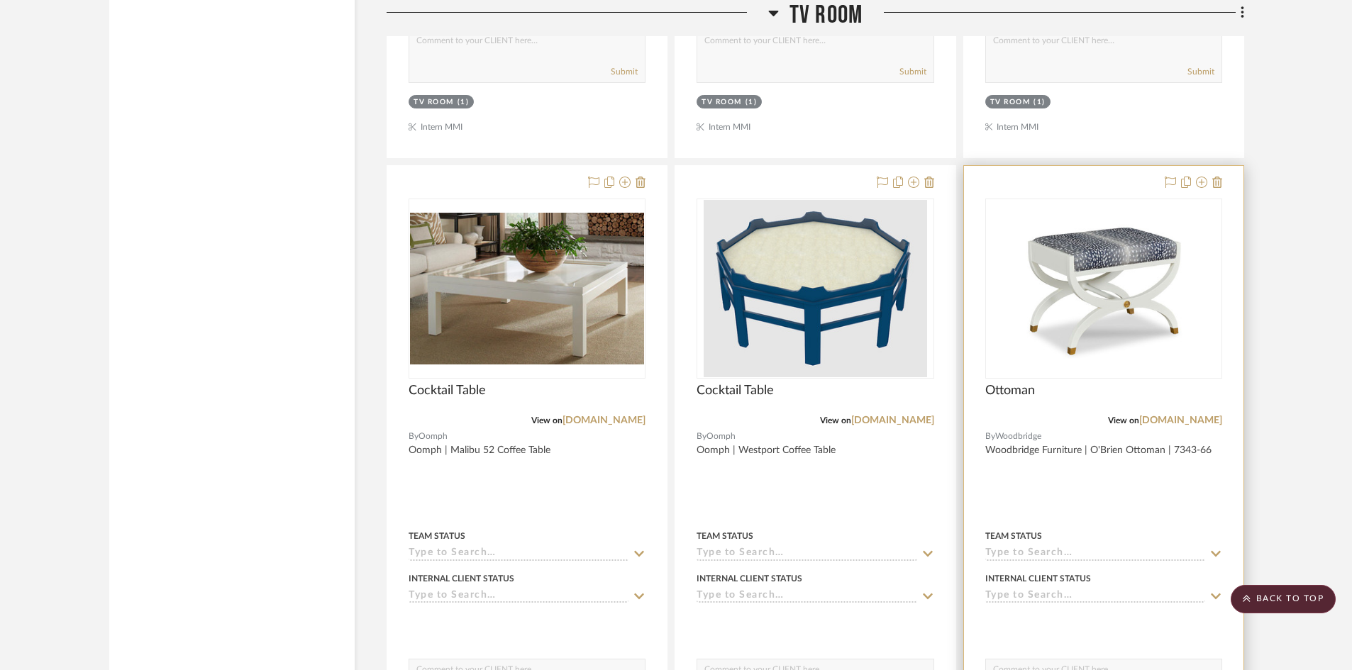
click at [1120, 187] on div at bounding box center [1104, 476] width 280 height 621
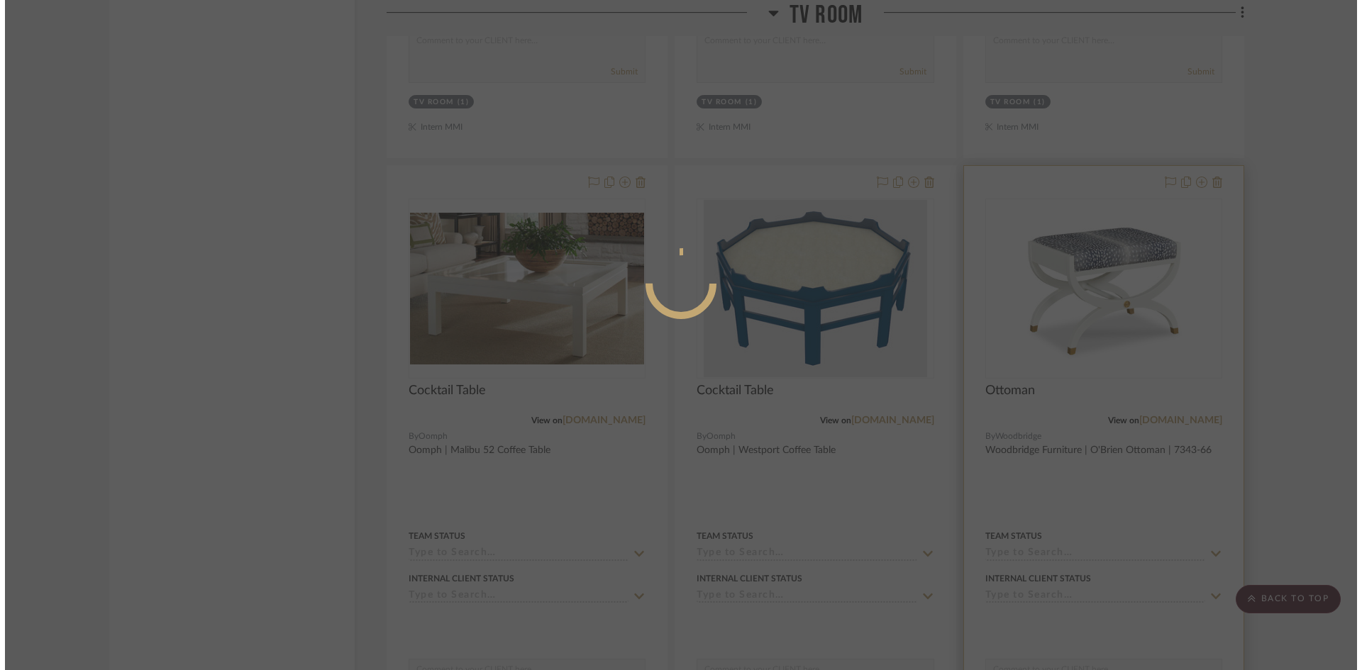
scroll to position [0, 0]
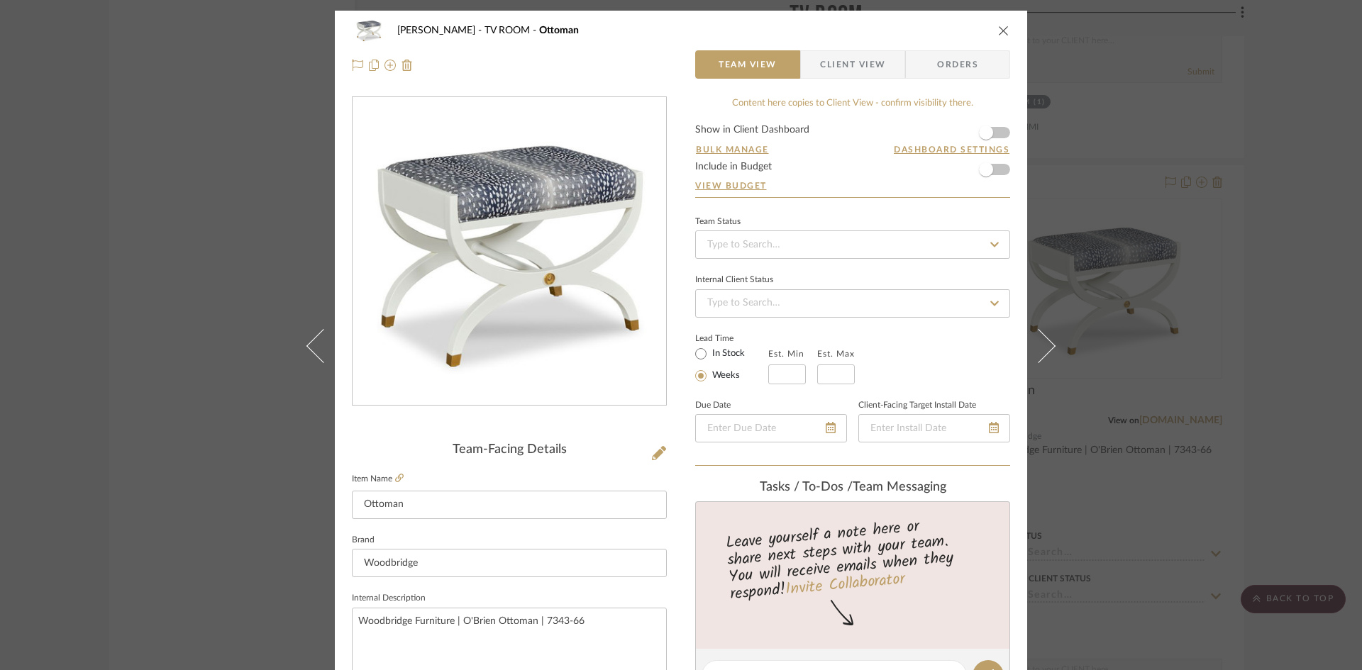
click at [1003, 32] on icon "close" at bounding box center [1003, 30] width 11 height 11
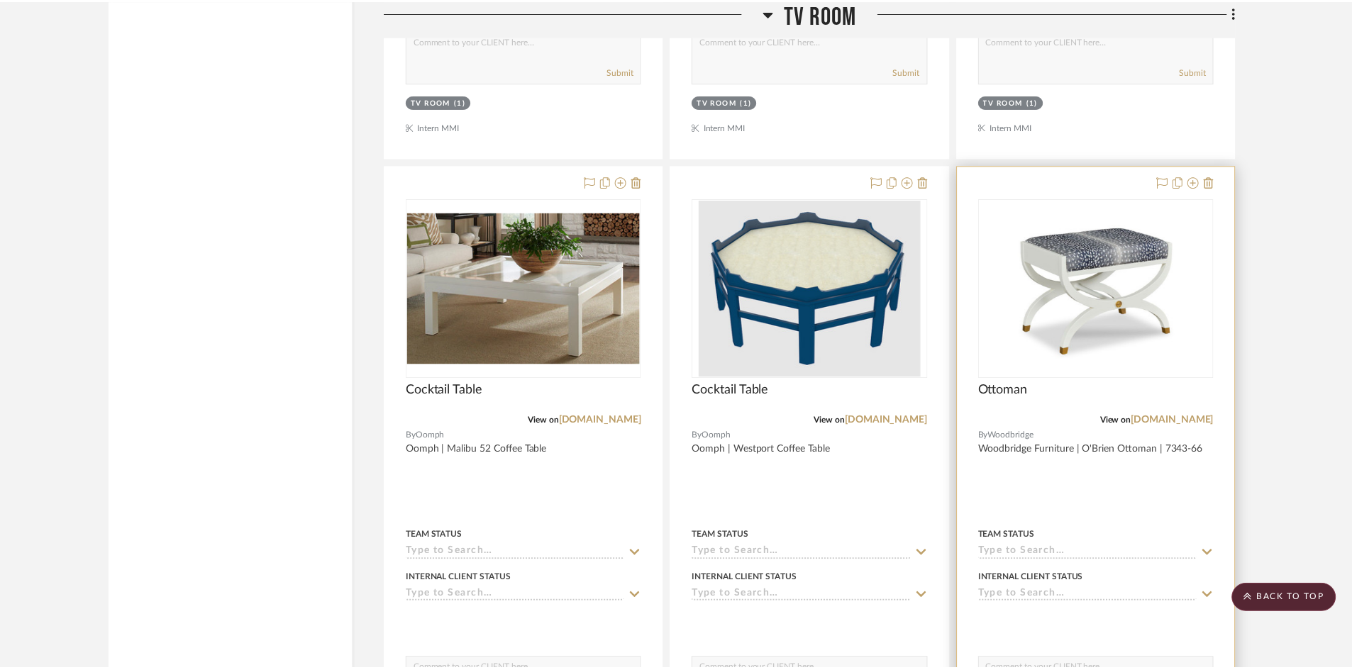
scroll to position [3477, 0]
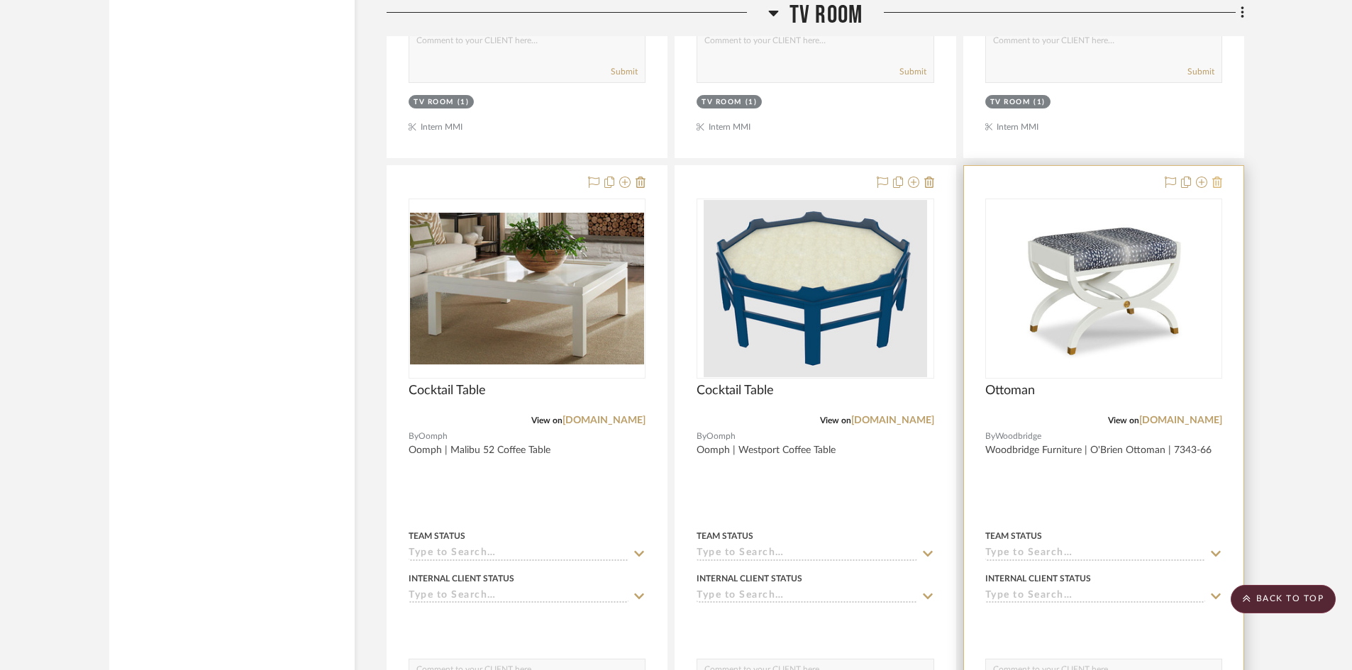
click at [1220, 189] on button at bounding box center [1218, 183] width 10 height 17
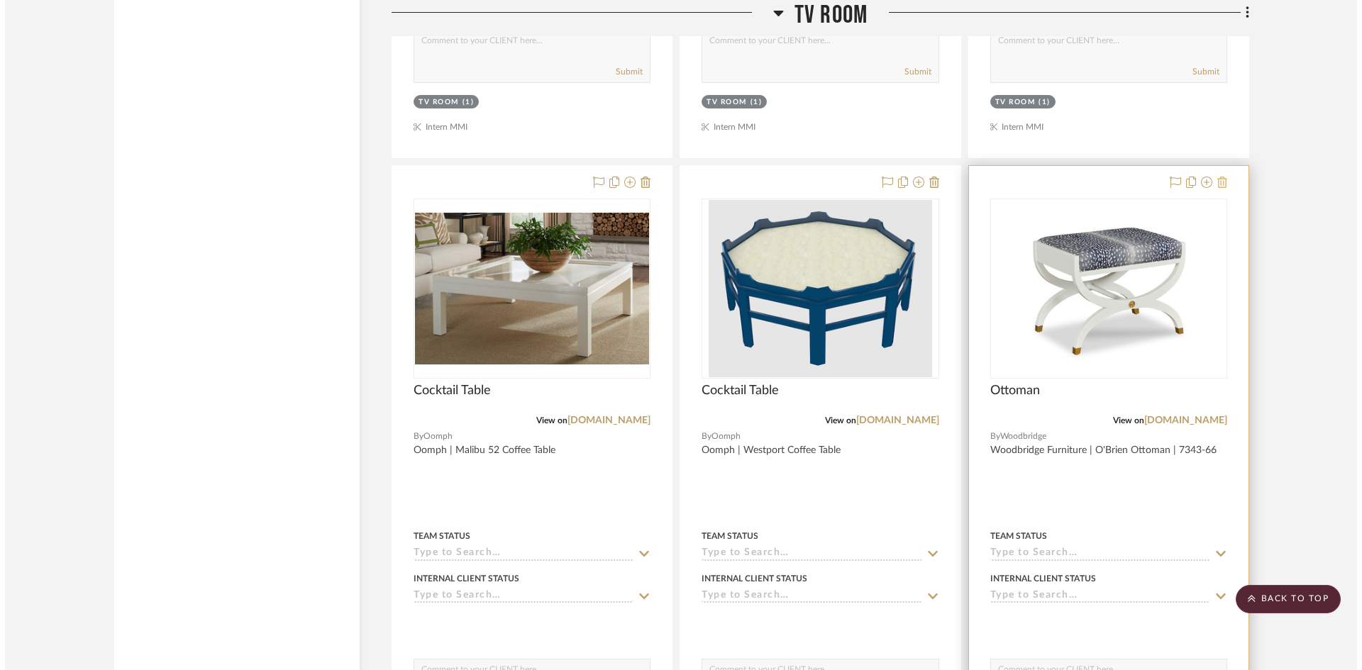
scroll to position [0, 0]
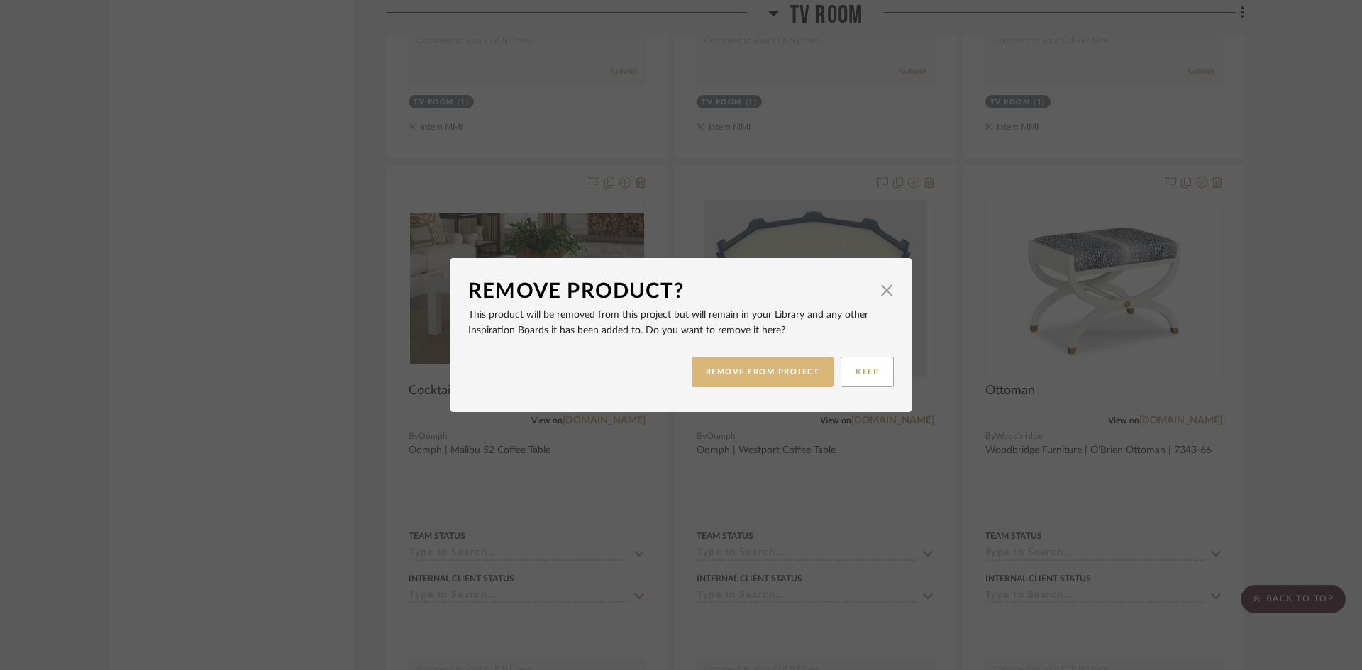
click at [824, 369] on button "REMOVE FROM PROJECT" at bounding box center [763, 372] width 143 height 31
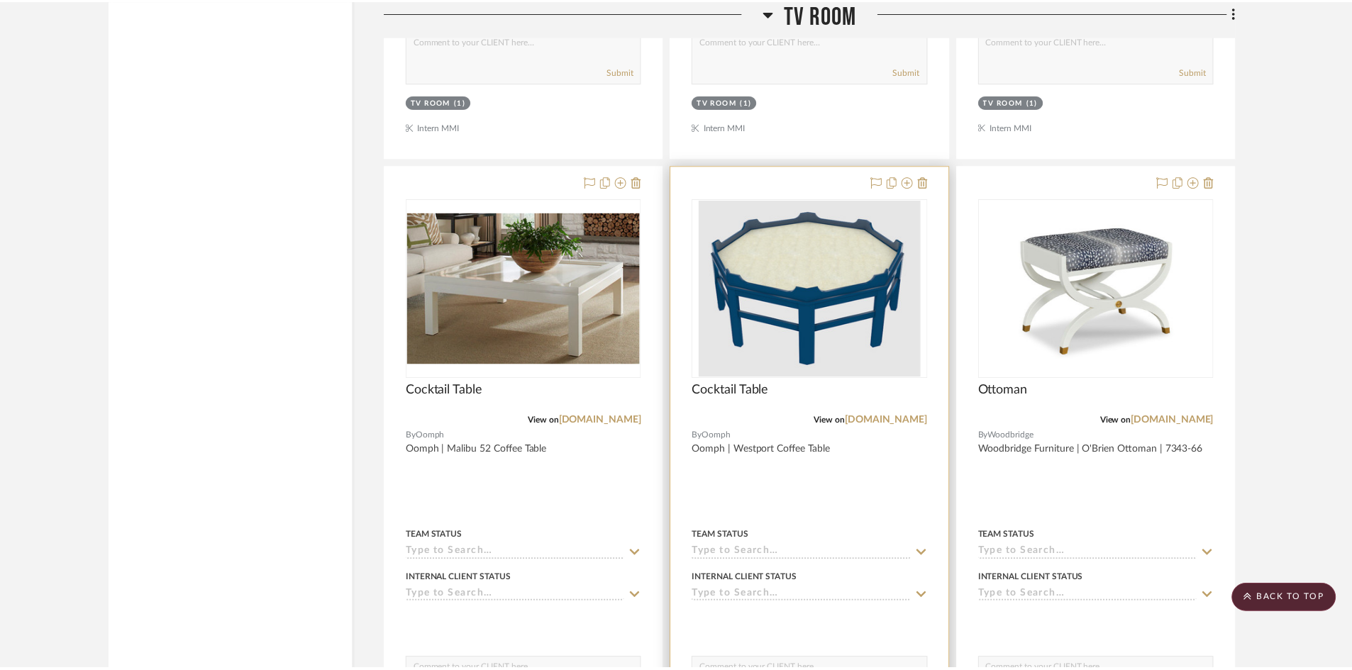
scroll to position [3477, 0]
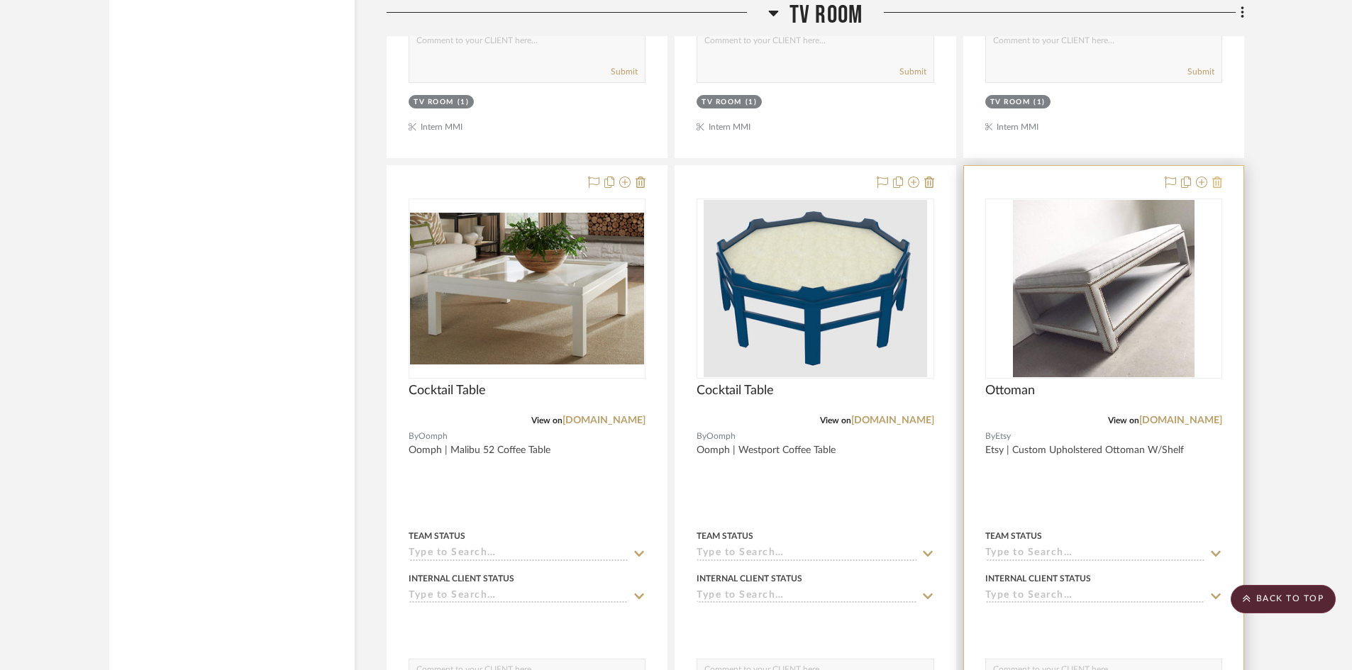
click at [1218, 182] on icon at bounding box center [1218, 182] width 10 height 11
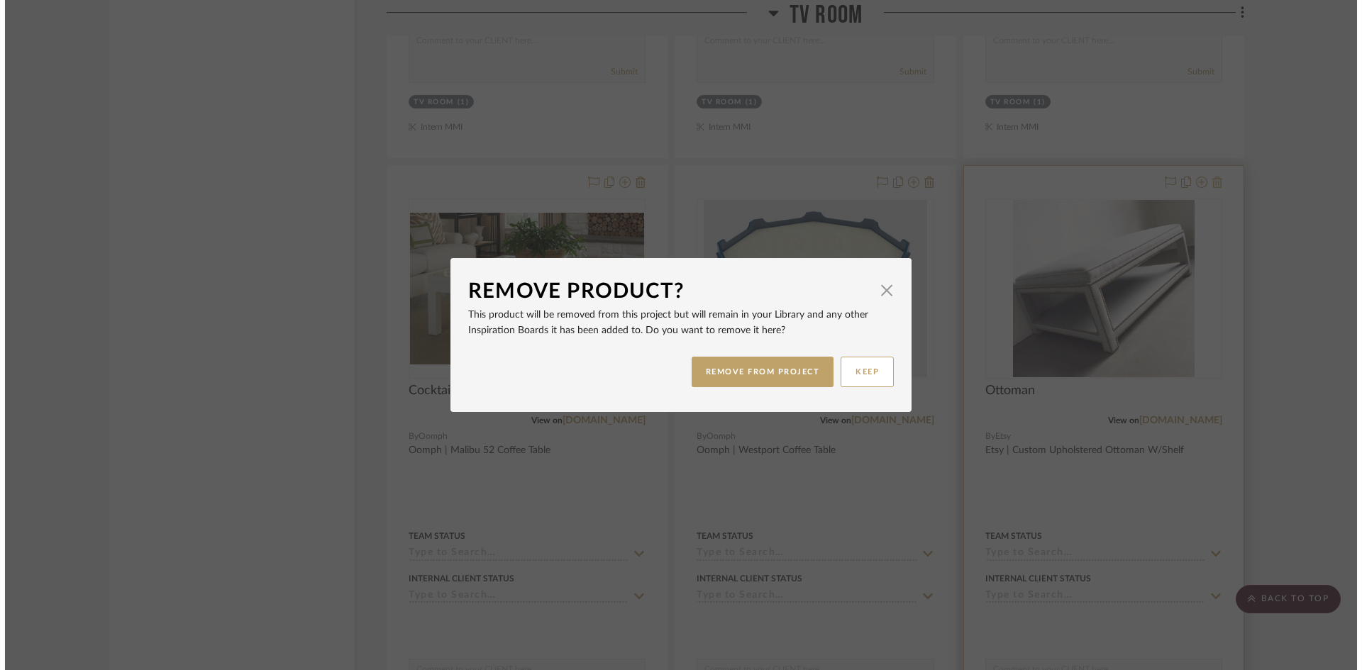
scroll to position [0, 0]
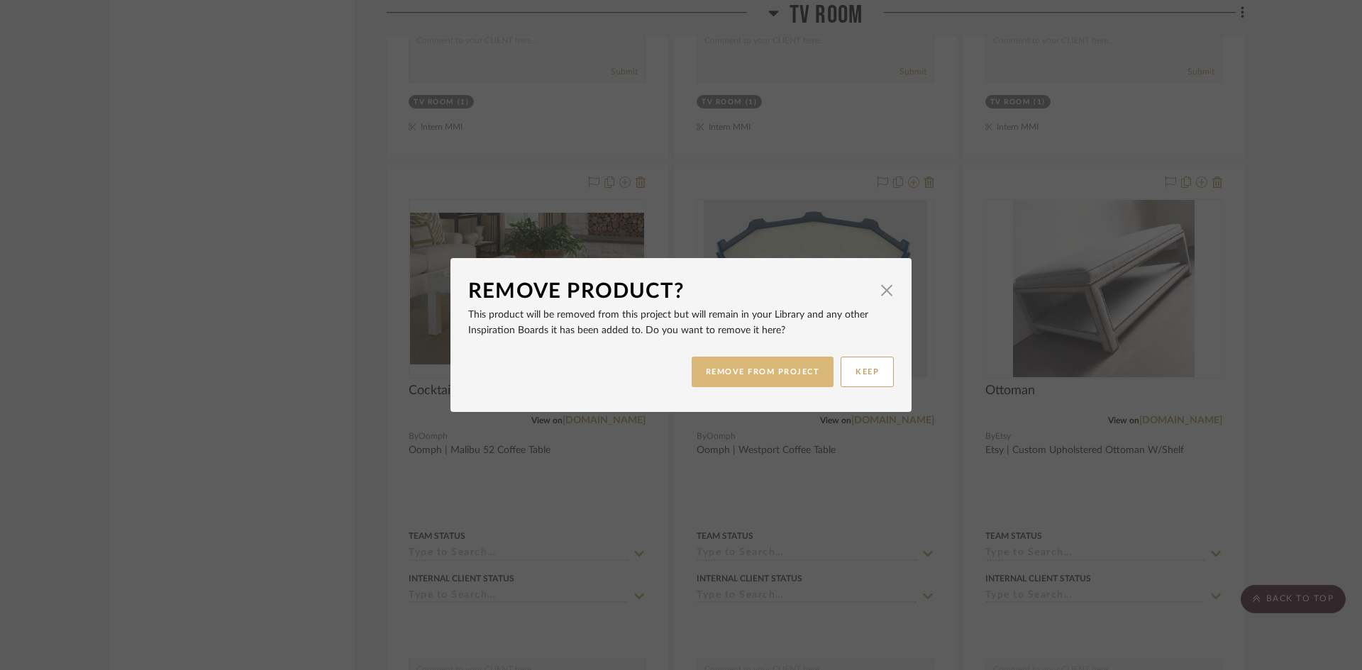
click at [775, 372] on button "REMOVE FROM PROJECT" at bounding box center [763, 372] width 143 height 31
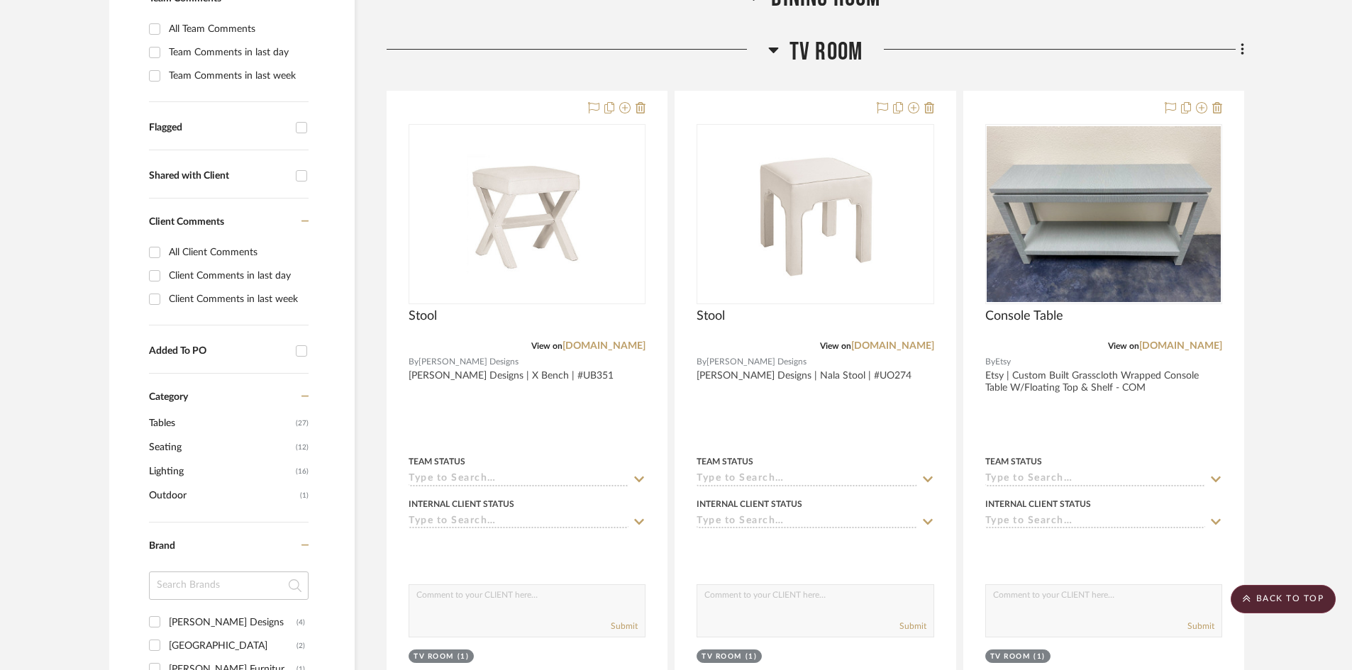
scroll to position [213, 0]
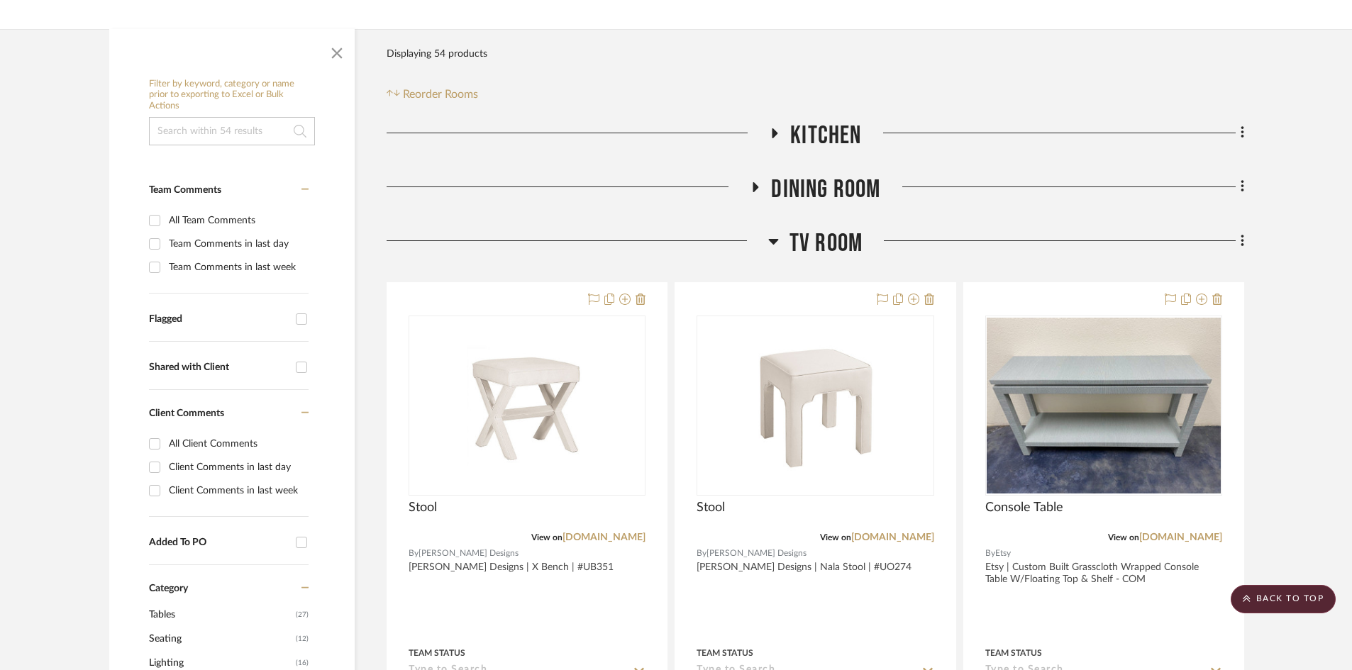
click at [846, 255] on span "TV ROOM" at bounding box center [826, 243] width 73 height 31
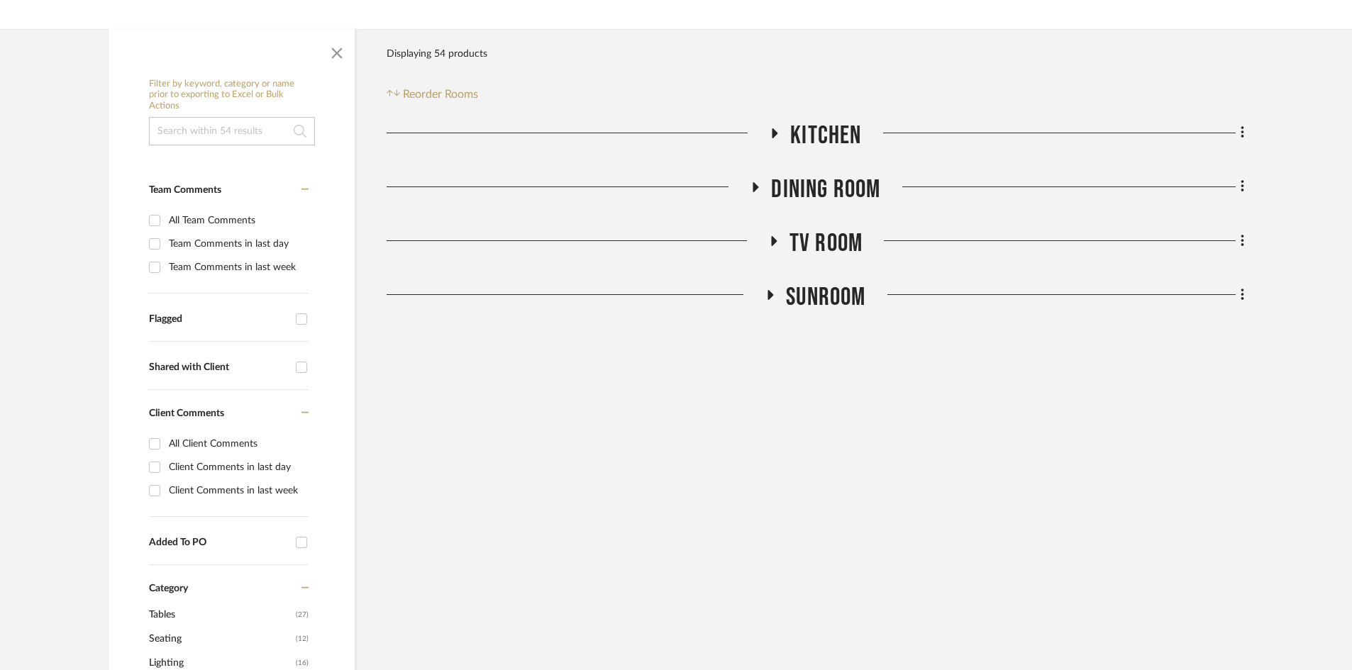
click at [855, 302] on span "SUNROOM" at bounding box center [825, 297] width 79 height 31
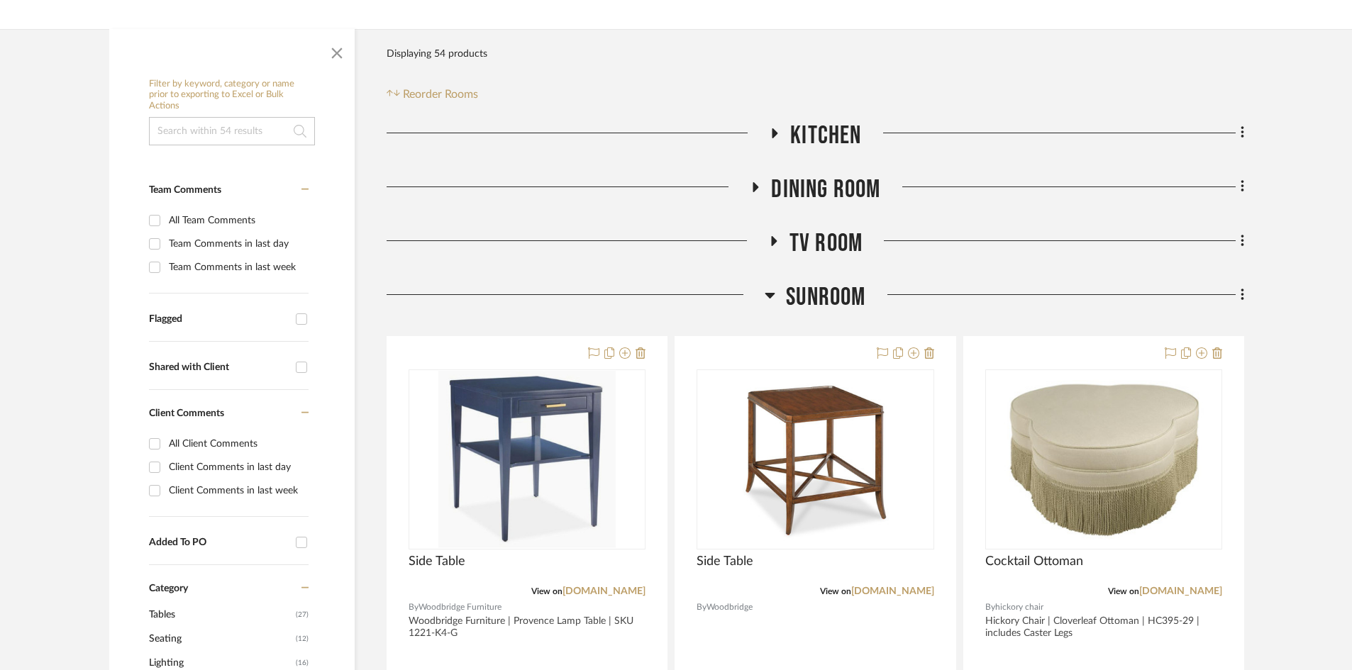
click at [855, 302] on span "SUNROOM" at bounding box center [825, 297] width 79 height 31
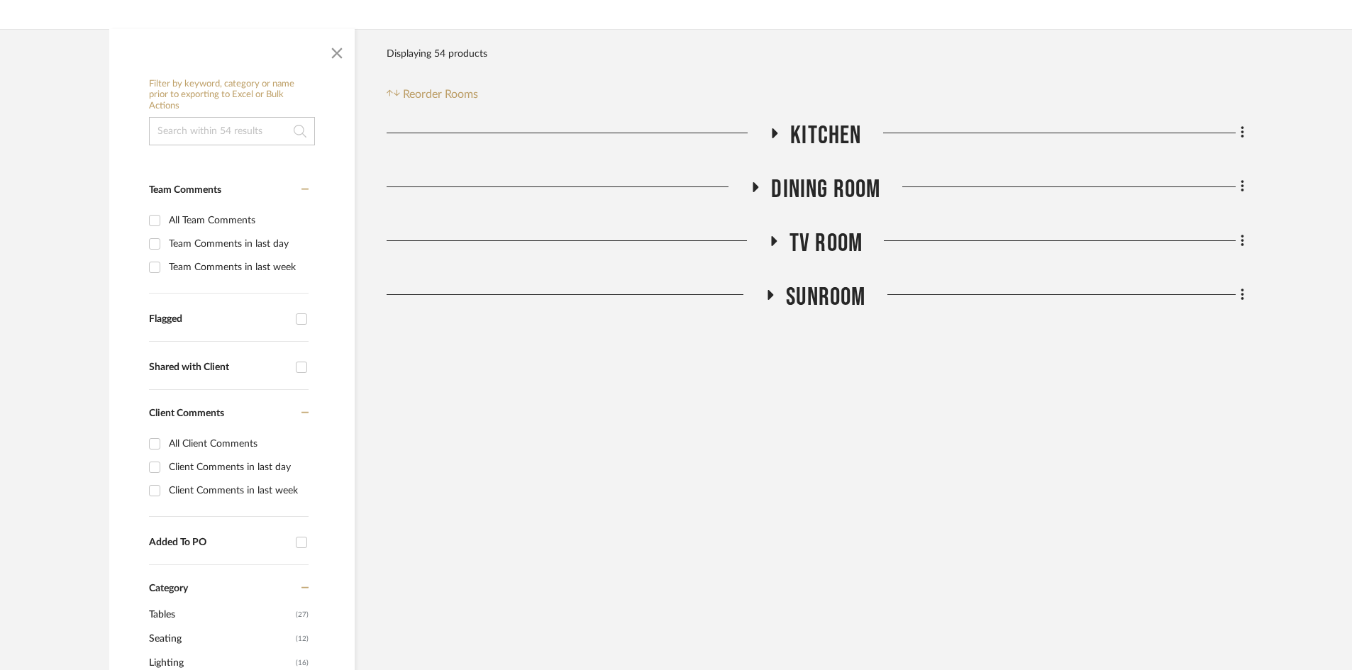
click at [985, 95] on div "Filter Products Displaying 54 products Reorder Rooms" at bounding box center [816, 71] width 858 height 63
click at [804, 255] on span "TV ROOM" at bounding box center [826, 243] width 73 height 31
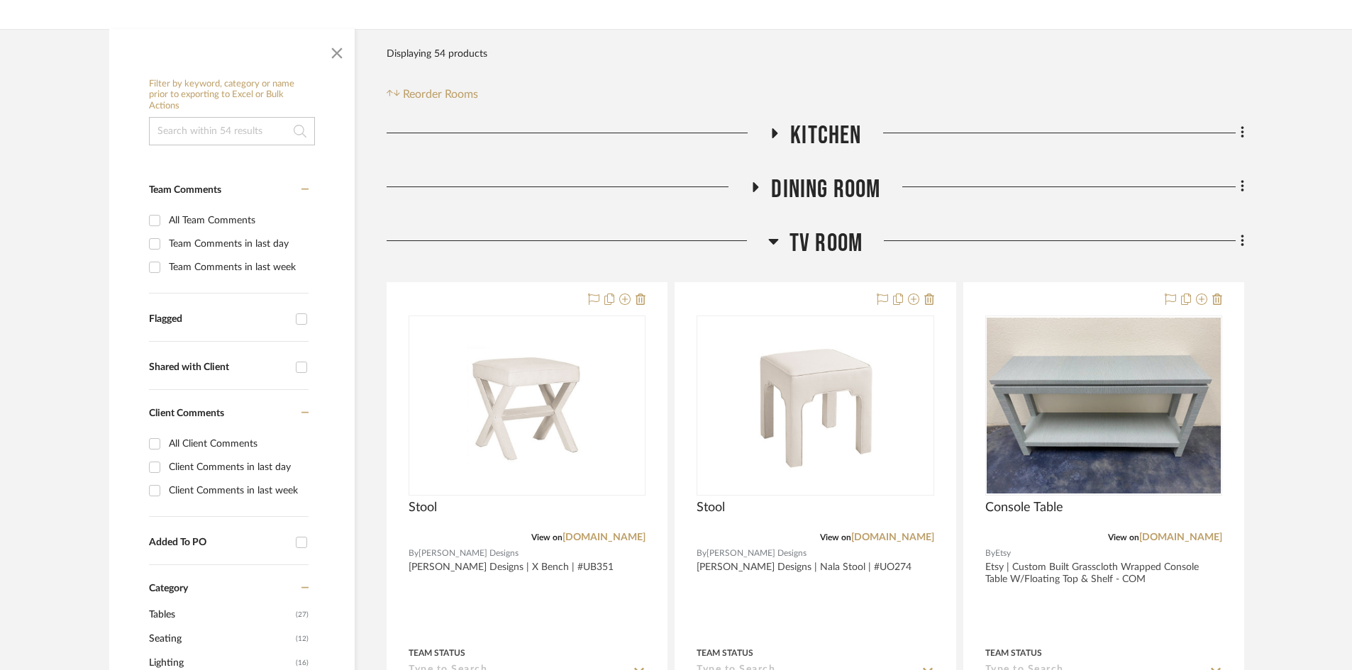
drag, startPoint x: 803, startPoint y: 260, endPoint x: 840, endPoint y: 204, distance: 67.7
click at [803, 258] on div "TV ROOM" at bounding box center [816, 246] width 858 height 36
click at [843, 199] on span "Dining Room" at bounding box center [825, 190] width 109 height 31
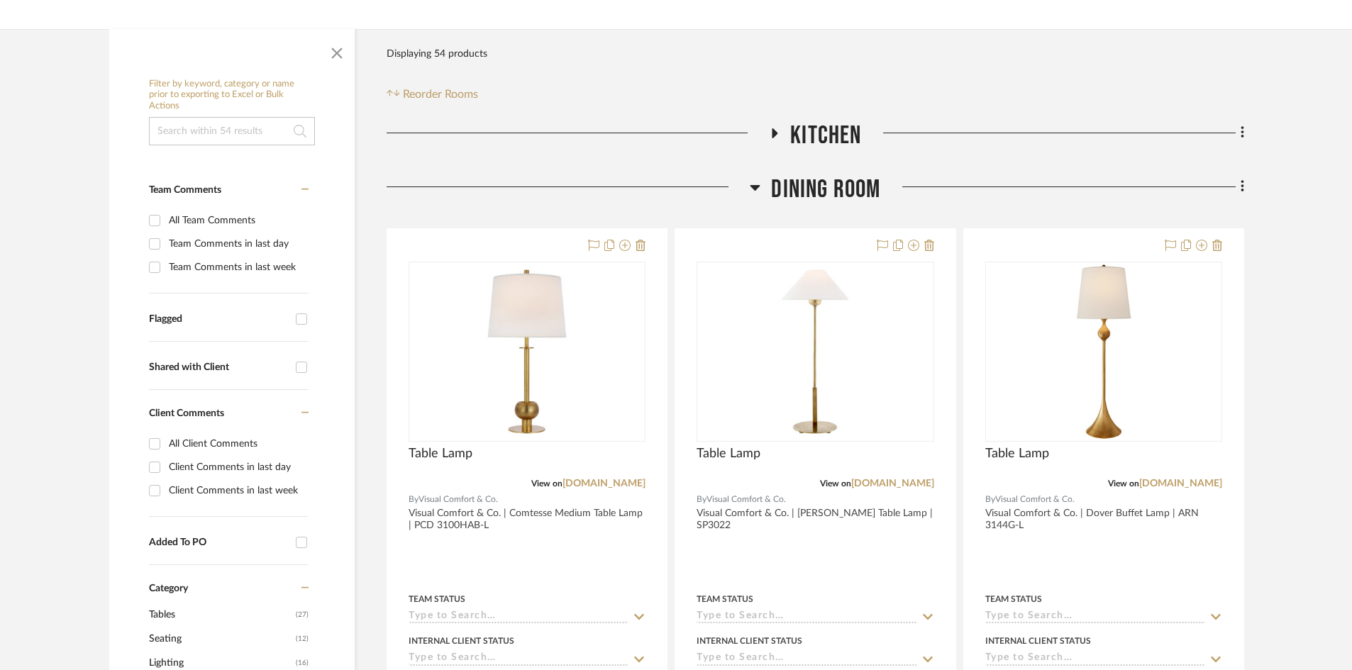
click at [836, 189] on span "Dining Room" at bounding box center [825, 190] width 109 height 31
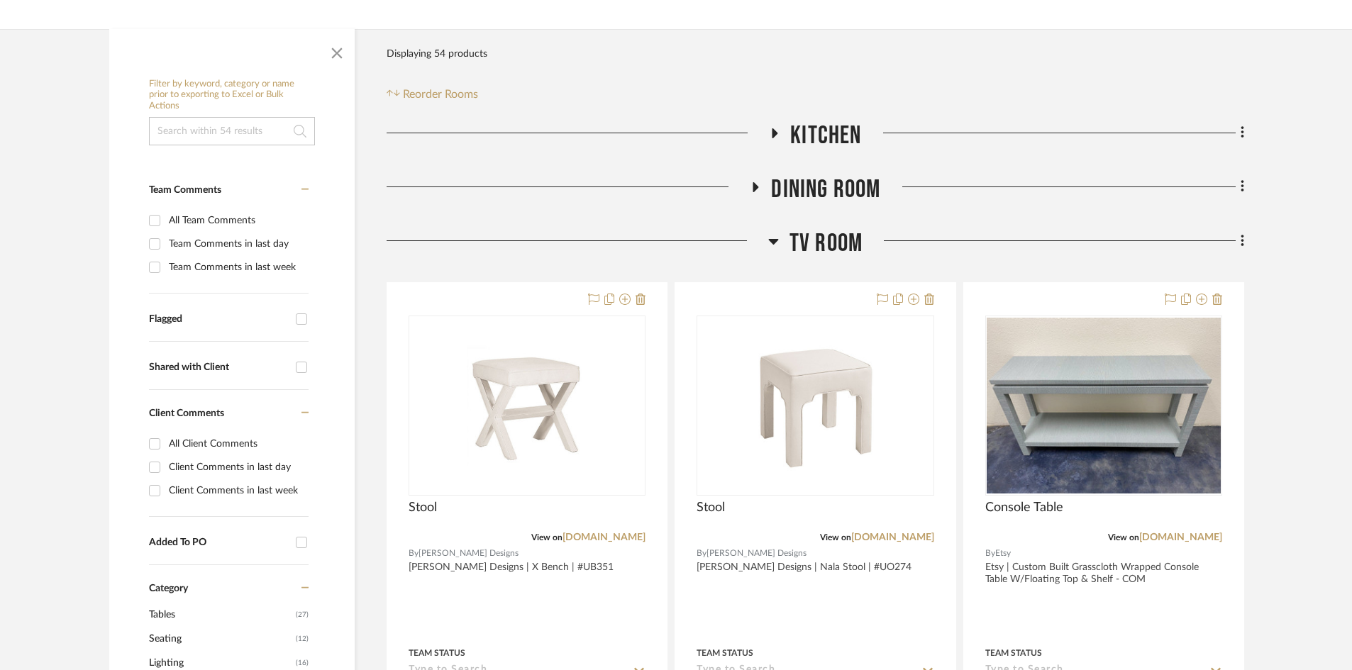
click at [817, 229] on span "TV ROOM" at bounding box center [826, 243] width 73 height 31
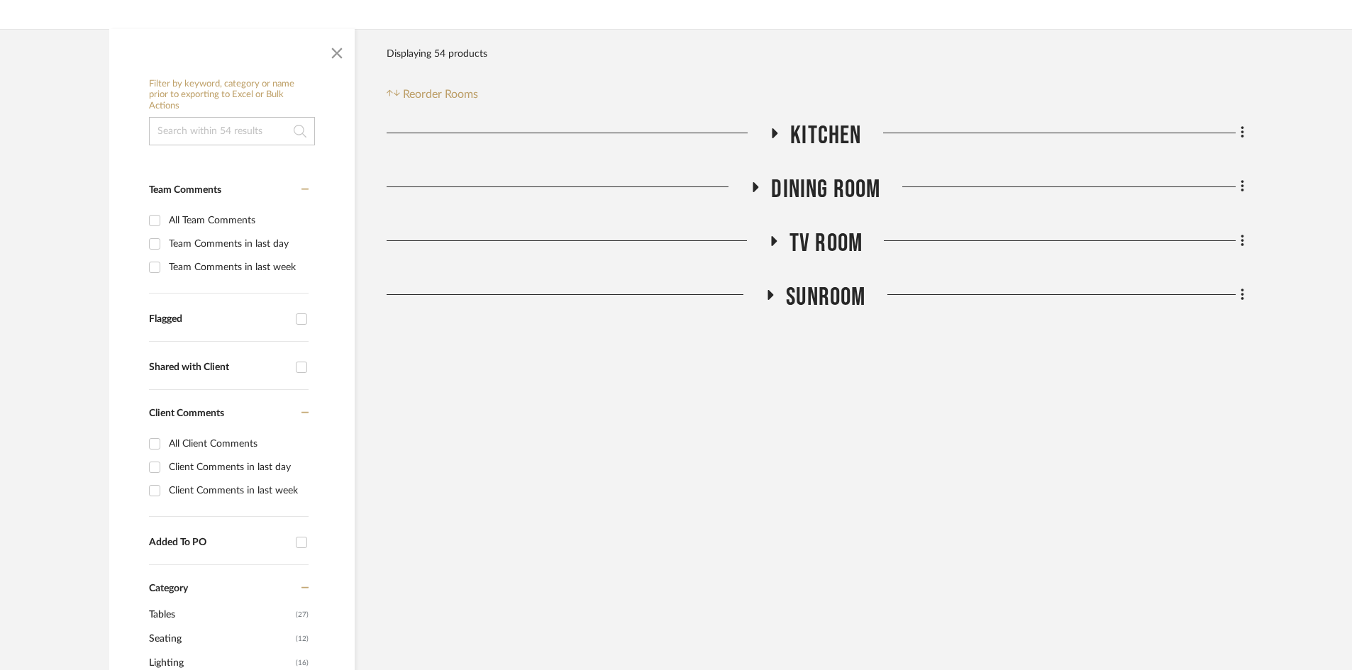
click at [835, 191] on span "Dining Room" at bounding box center [825, 190] width 109 height 31
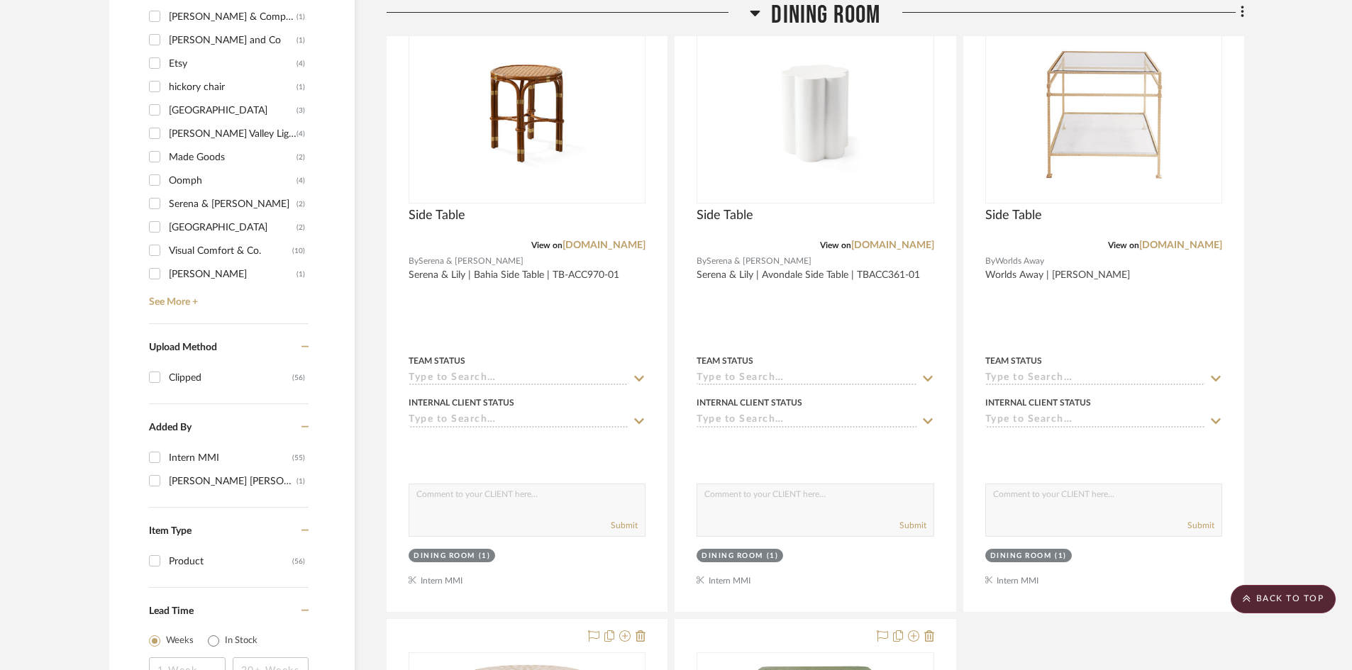
scroll to position [993, 0]
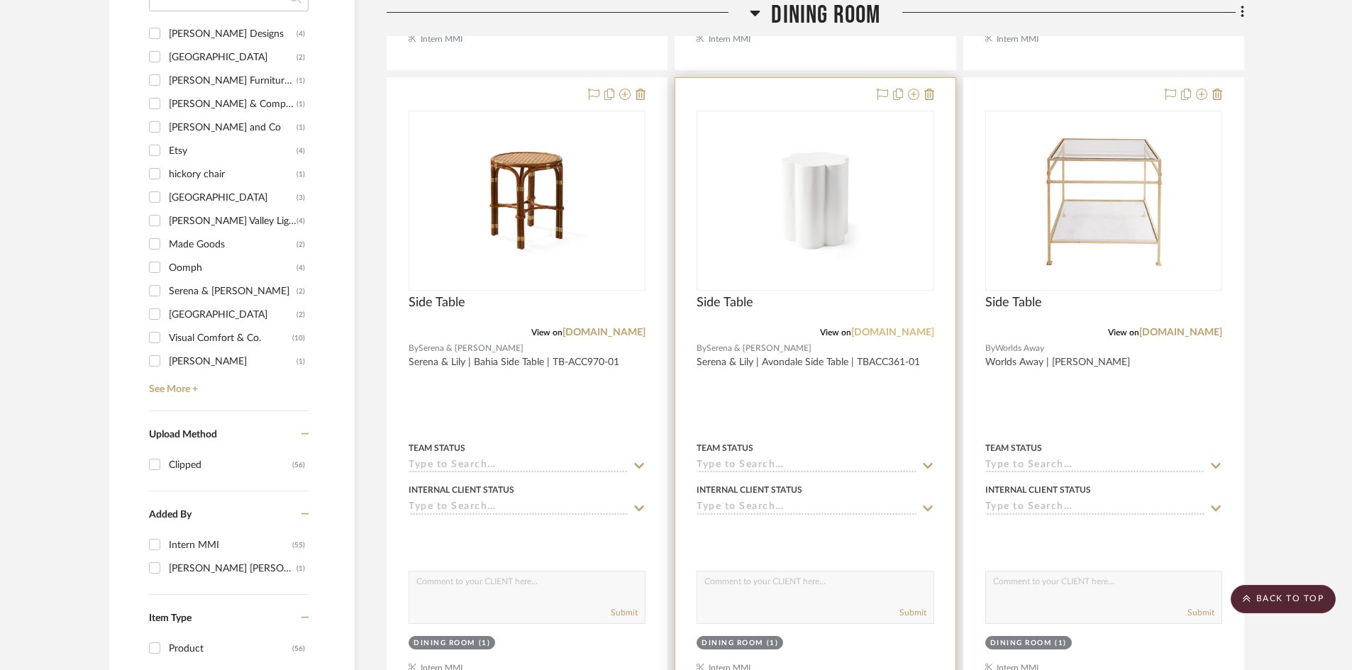
click at [907, 336] on link "[DOMAIN_NAME]" at bounding box center [892, 333] width 83 height 10
click at [821, 256] on img "0" at bounding box center [815, 200] width 142 height 177
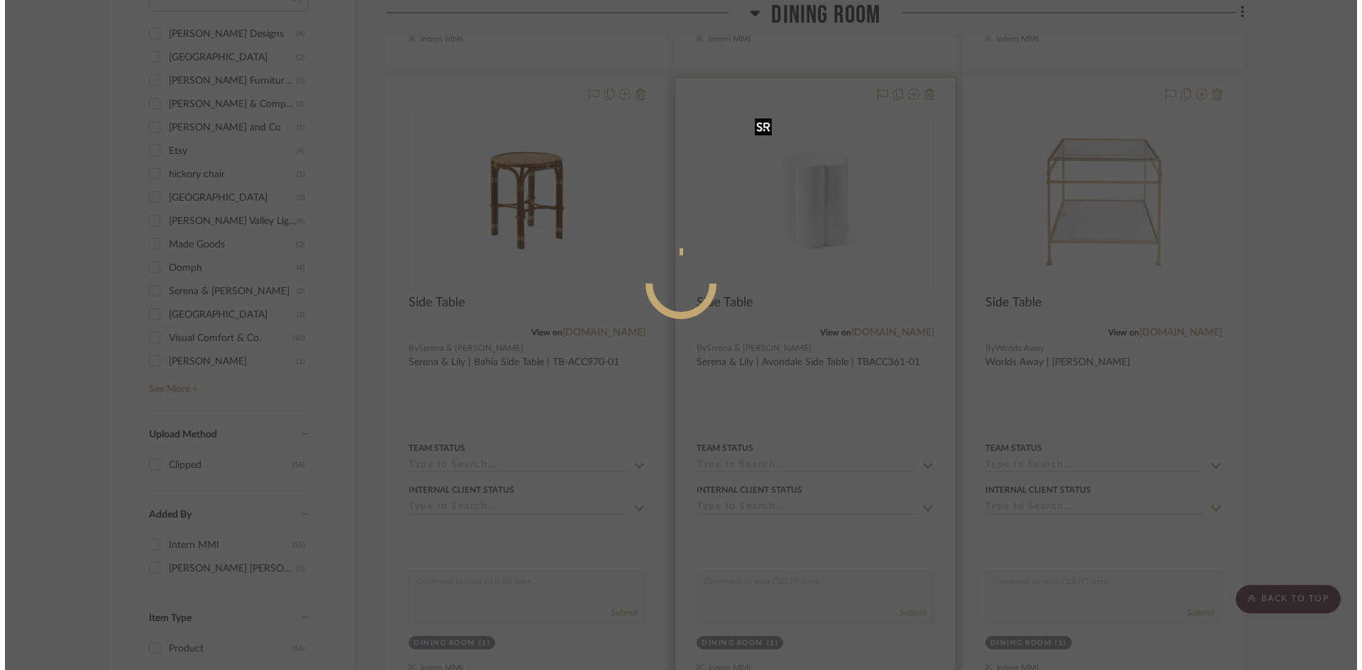
scroll to position [0, 0]
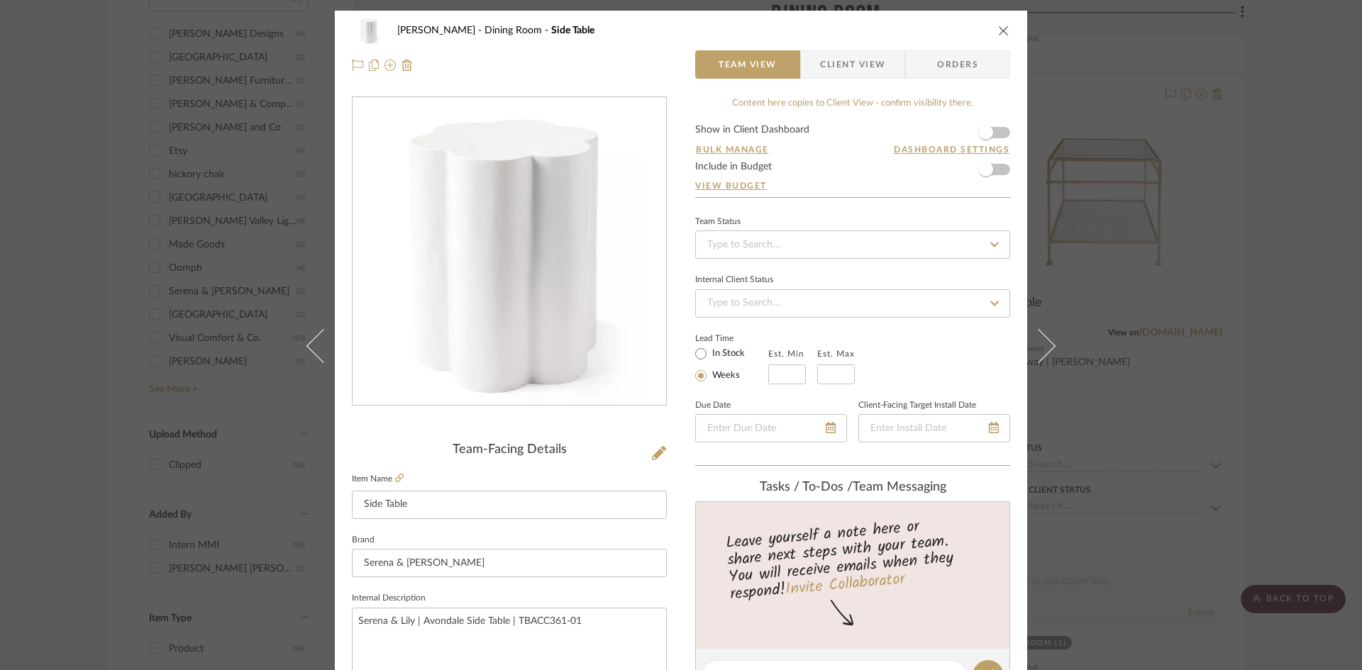
click at [810, 71] on span "button" at bounding box center [810, 64] width 19 height 28
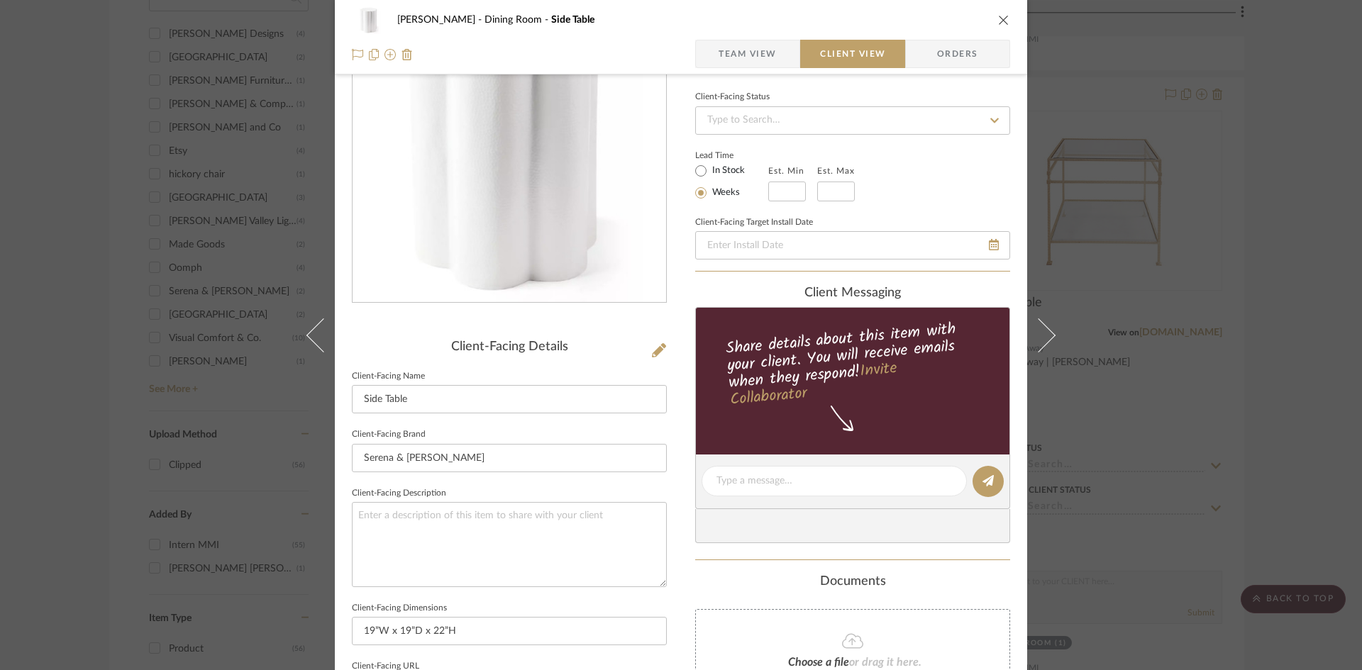
scroll to position [213, 0]
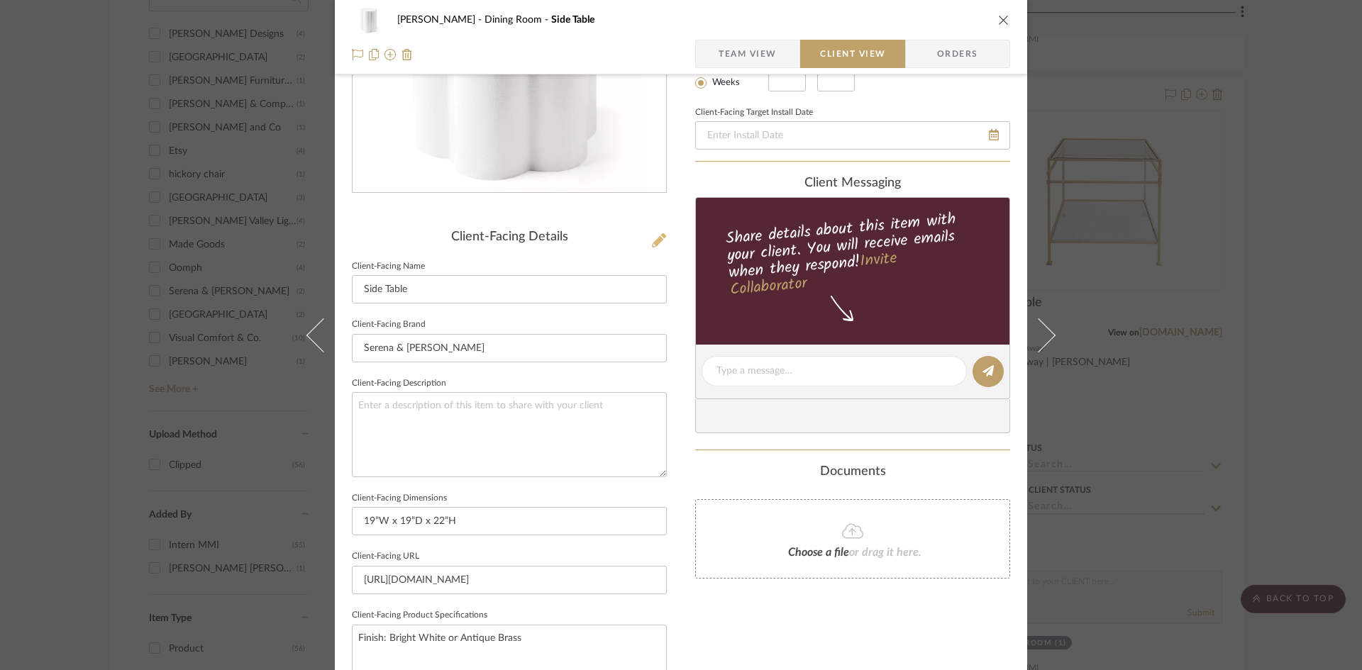
click at [653, 236] on icon at bounding box center [659, 240] width 14 height 14
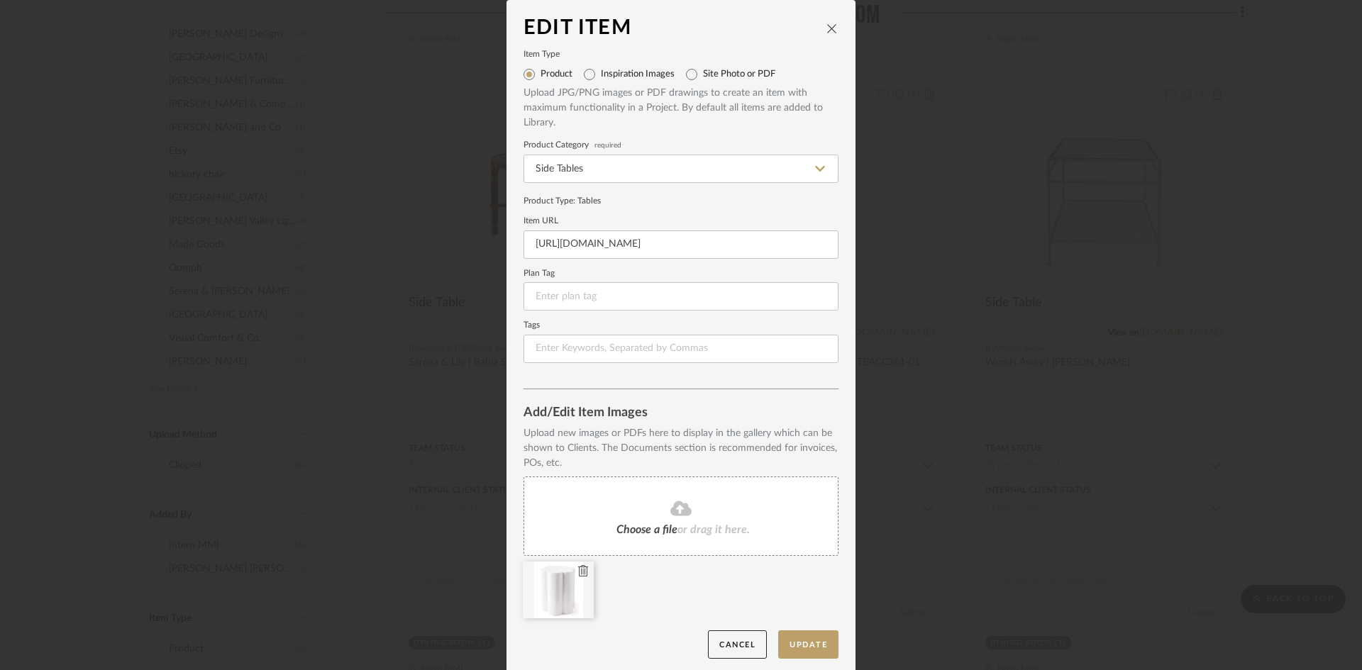
click at [578, 570] on icon at bounding box center [583, 570] width 10 height 11
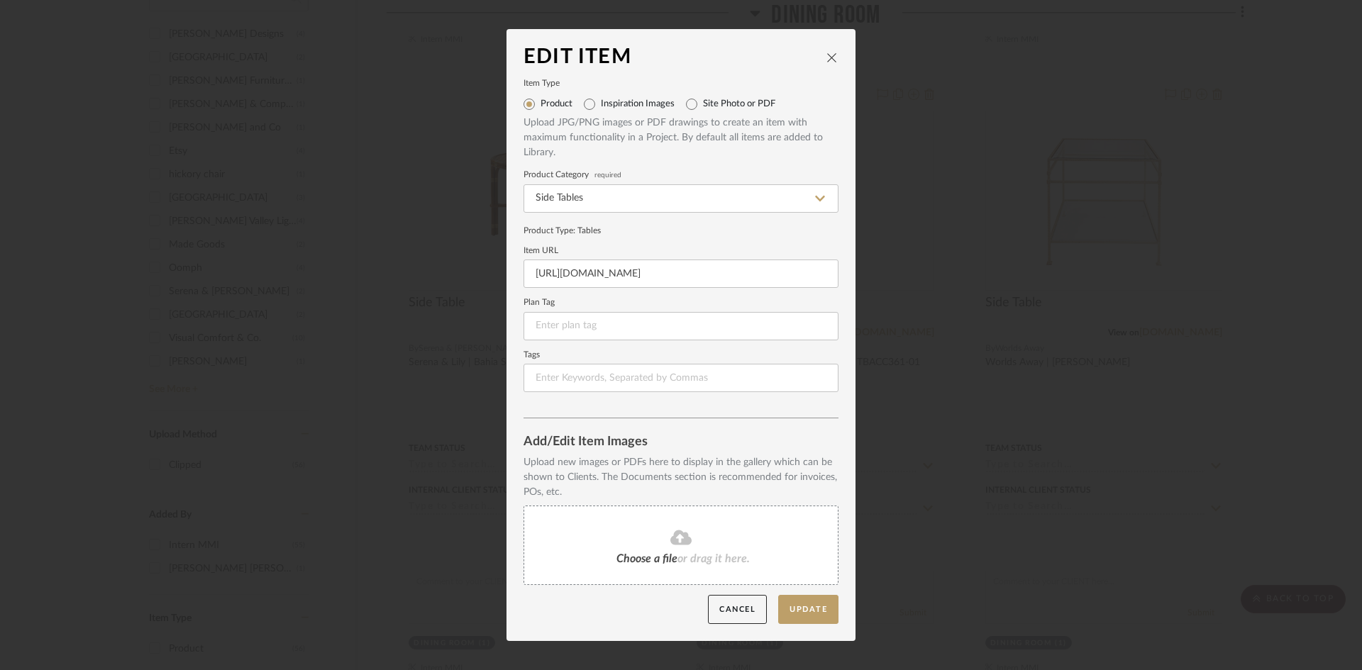
click at [589, 551] on div "Choose a file or drag it here." at bounding box center [681, 545] width 315 height 79
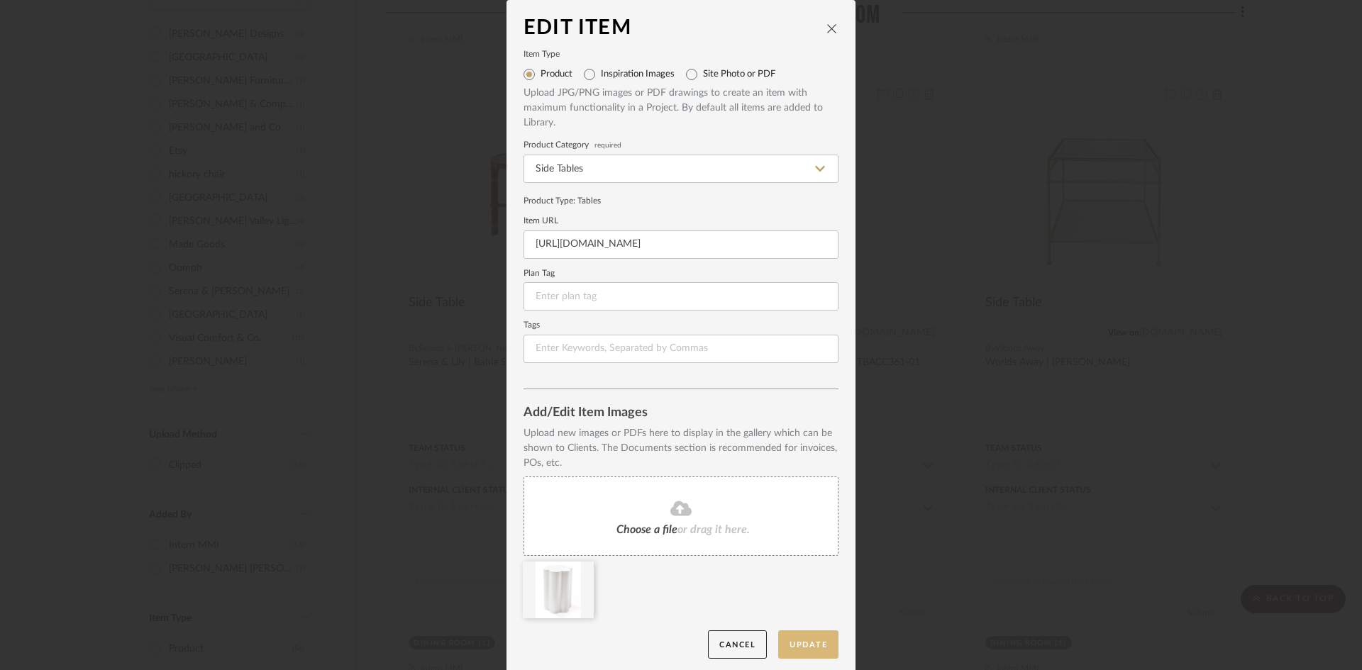
click at [812, 643] on button "Update" at bounding box center [808, 645] width 60 height 29
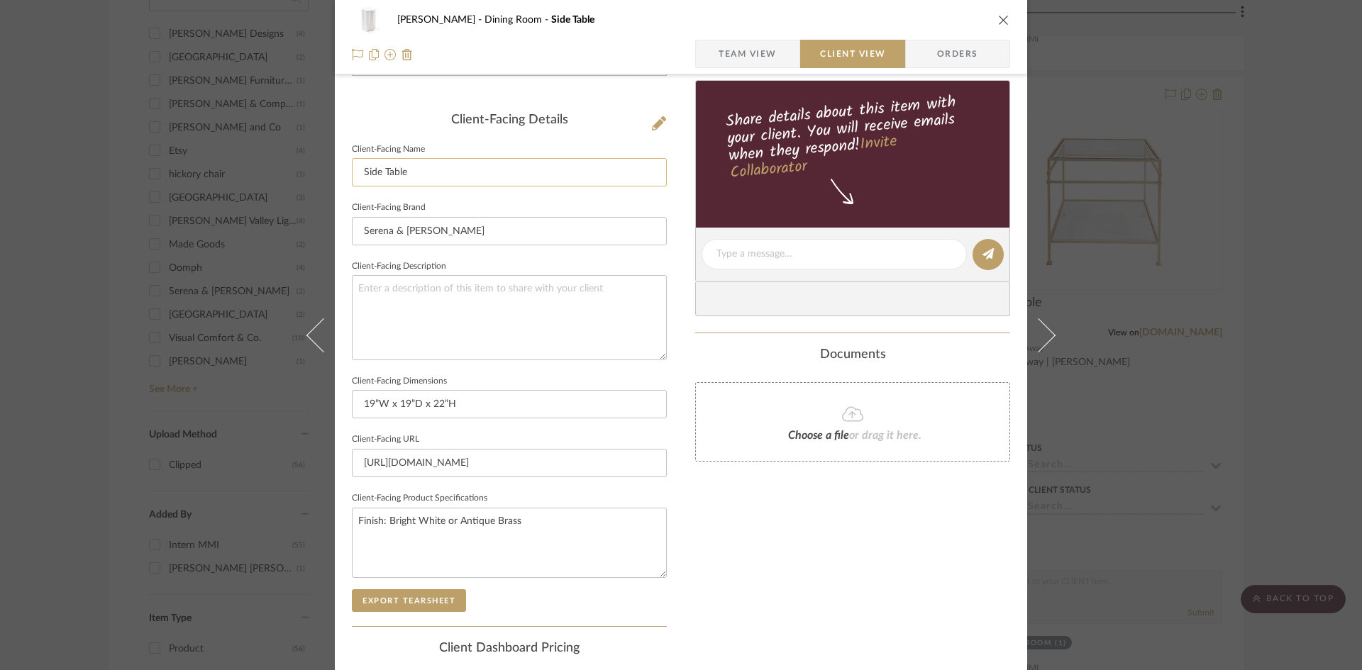
scroll to position [355, 0]
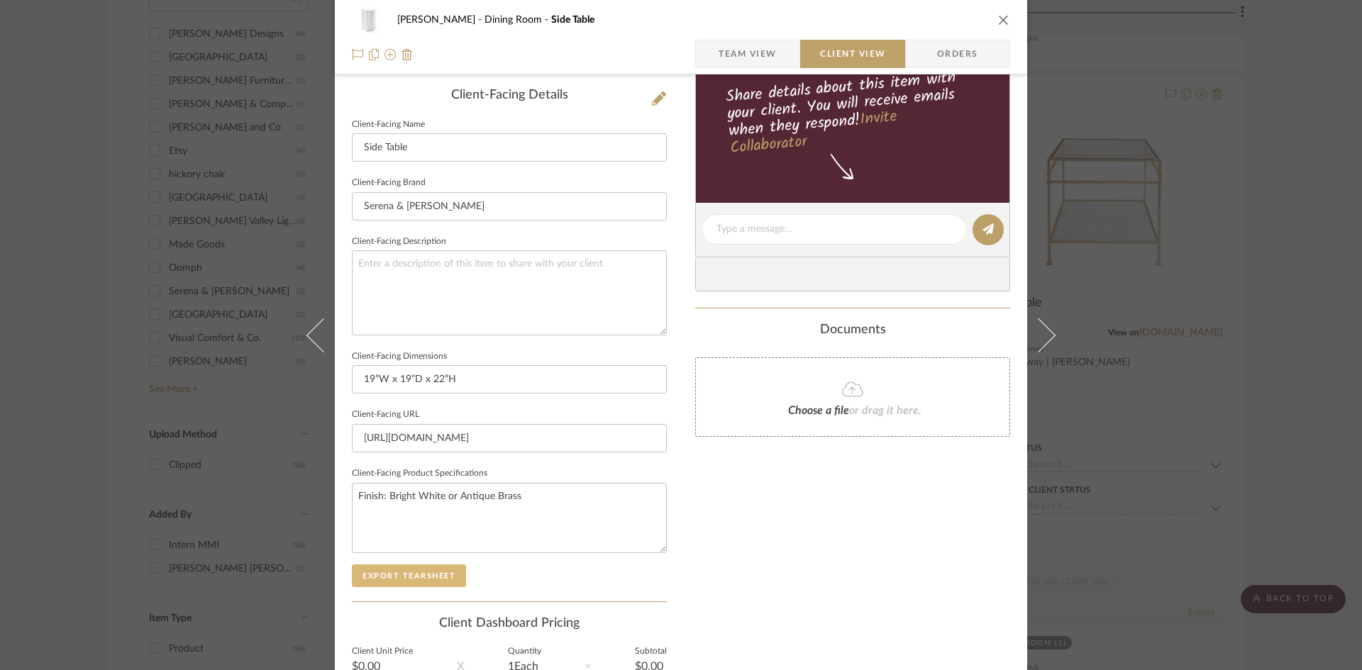
click at [450, 578] on button "Export Tearsheet" at bounding box center [409, 576] width 114 height 23
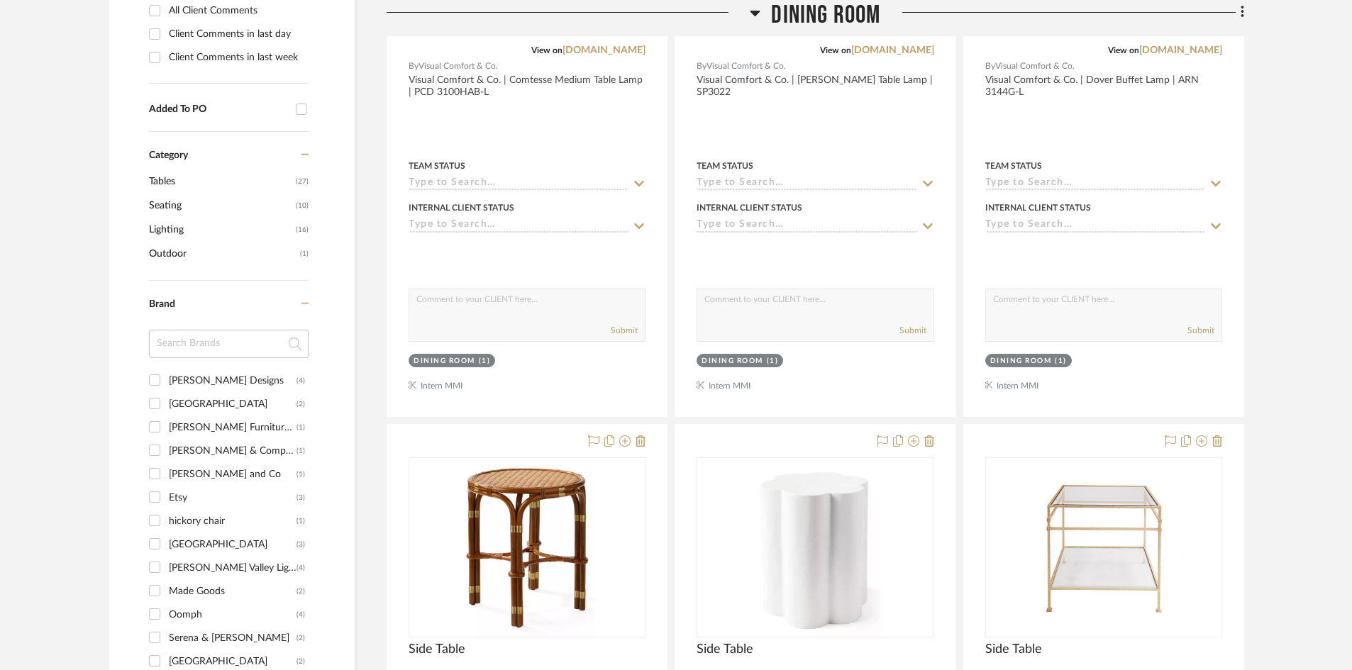
scroll to position [851, 0]
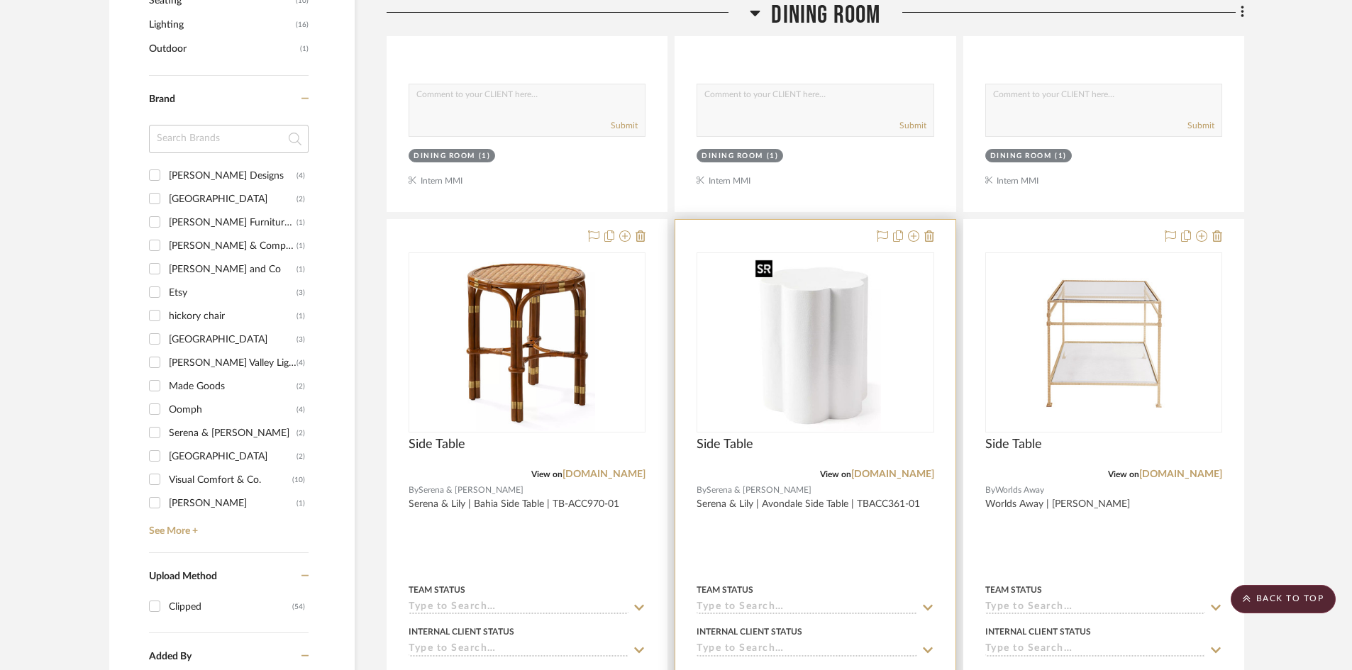
click at [865, 311] on img "0" at bounding box center [815, 342] width 131 height 177
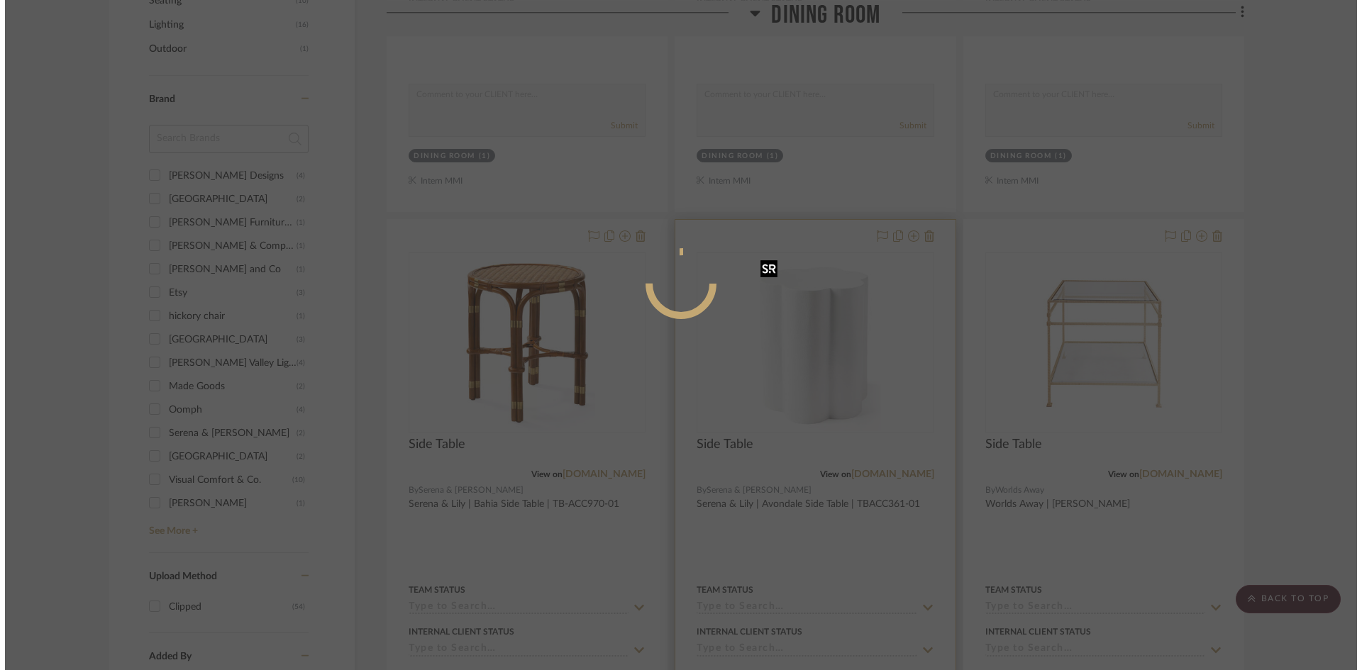
scroll to position [0, 0]
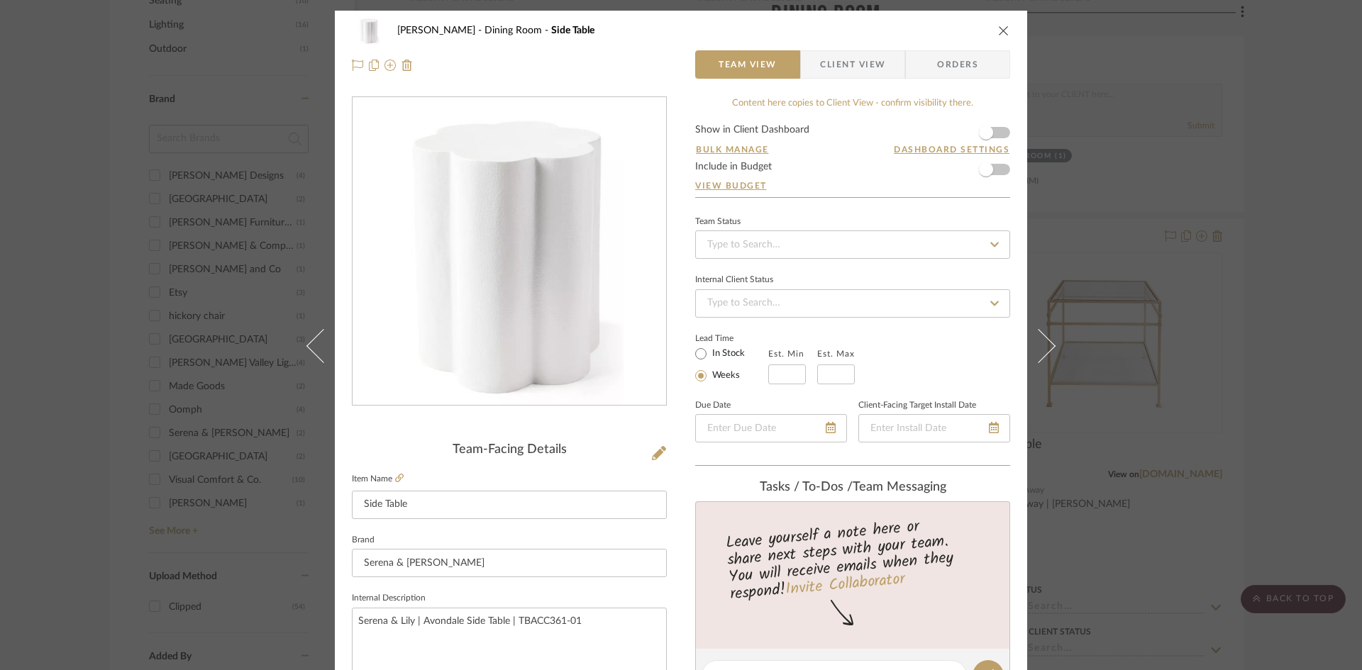
click at [841, 79] on div "[PERSON_NAME] Dining Room Side Table Team View Client View Orders" at bounding box center [681, 48] width 692 height 74
click at [652, 452] on icon at bounding box center [659, 453] width 14 height 14
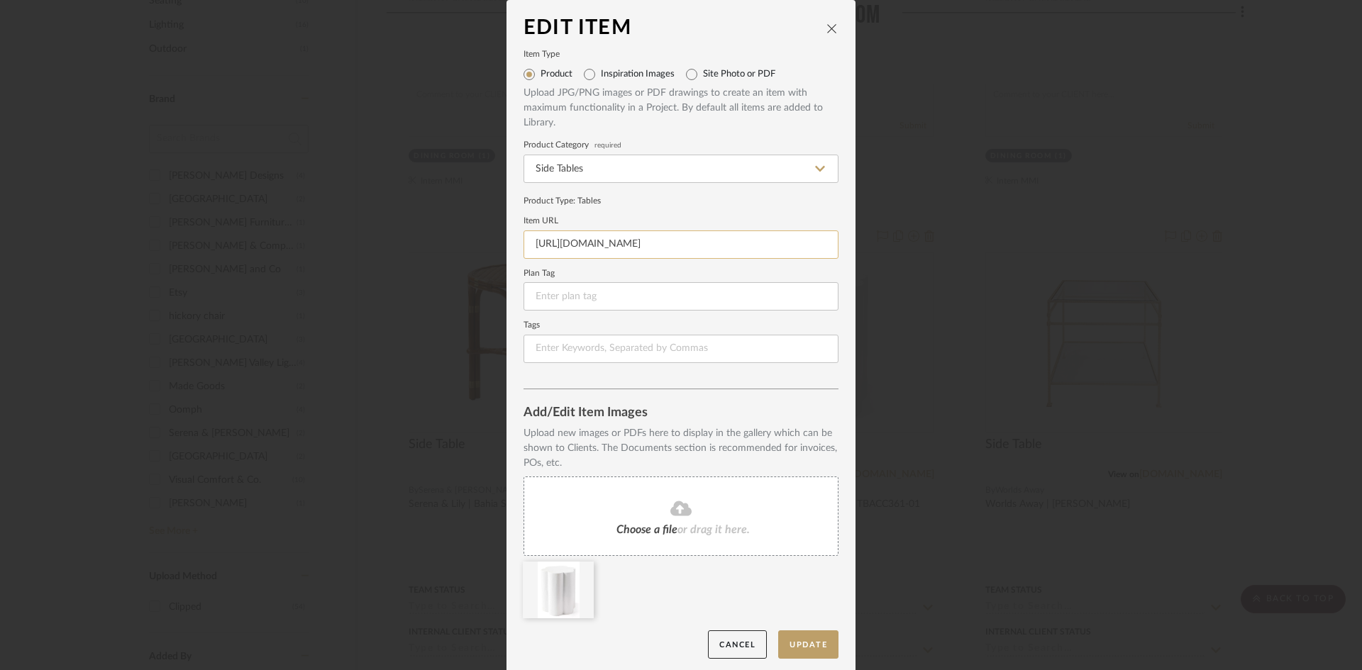
click at [618, 249] on input "[URL][DOMAIN_NAME]" at bounding box center [681, 245] width 315 height 28
click at [683, 200] on div "Product Type : Tables" at bounding box center [681, 200] width 315 height 13
click at [659, 243] on input "[URL][DOMAIN_NAME]" at bounding box center [681, 245] width 315 height 28
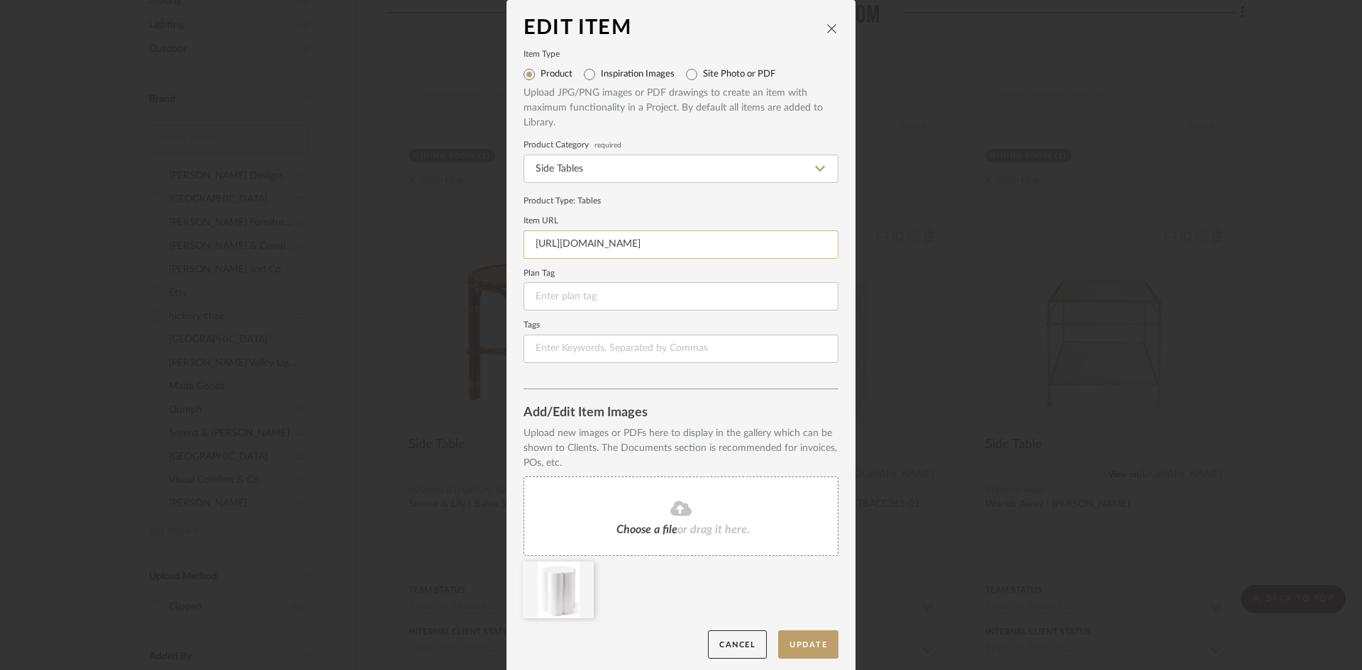
click at [659, 243] on input "[URL][DOMAIN_NAME]" at bounding box center [681, 245] width 315 height 28
paste input
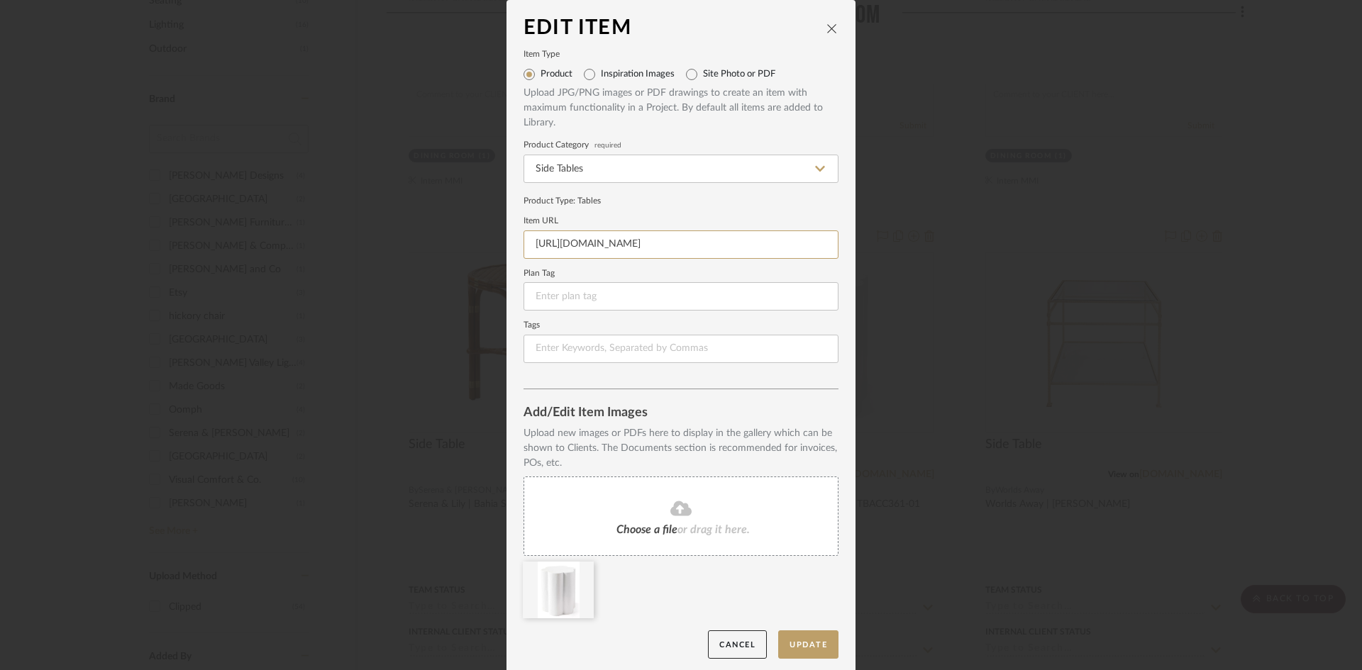
type input "[URL][DOMAIN_NAME]"
click at [679, 228] on fieldset "Item URL https://www.serenaandlily.com/products/avondale-side-table/1292200" at bounding box center [681, 238] width 315 height 41
click at [797, 654] on button "Update" at bounding box center [808, 645] width 60 height 29
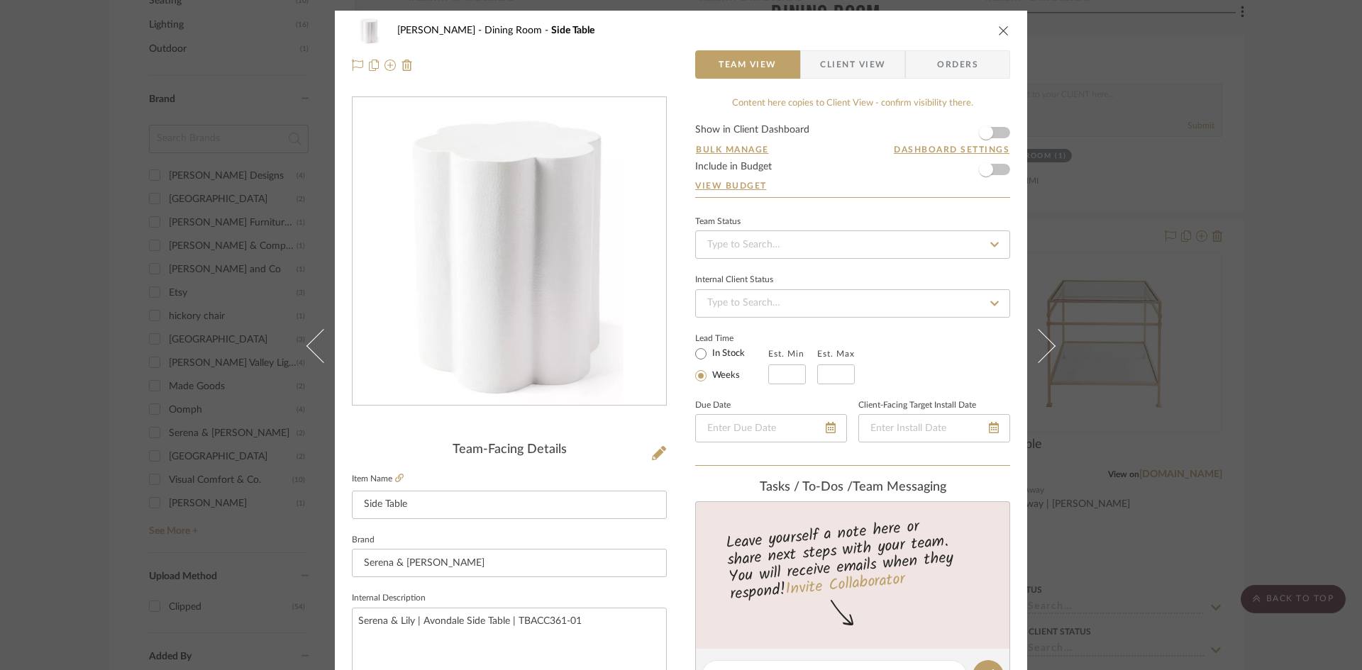
click at [1193, 352] on div "Murray Dining Room Side Table Team View Client View Orders Team-Facing Details …" at bounding box center [681, 335] width 1362 height 670
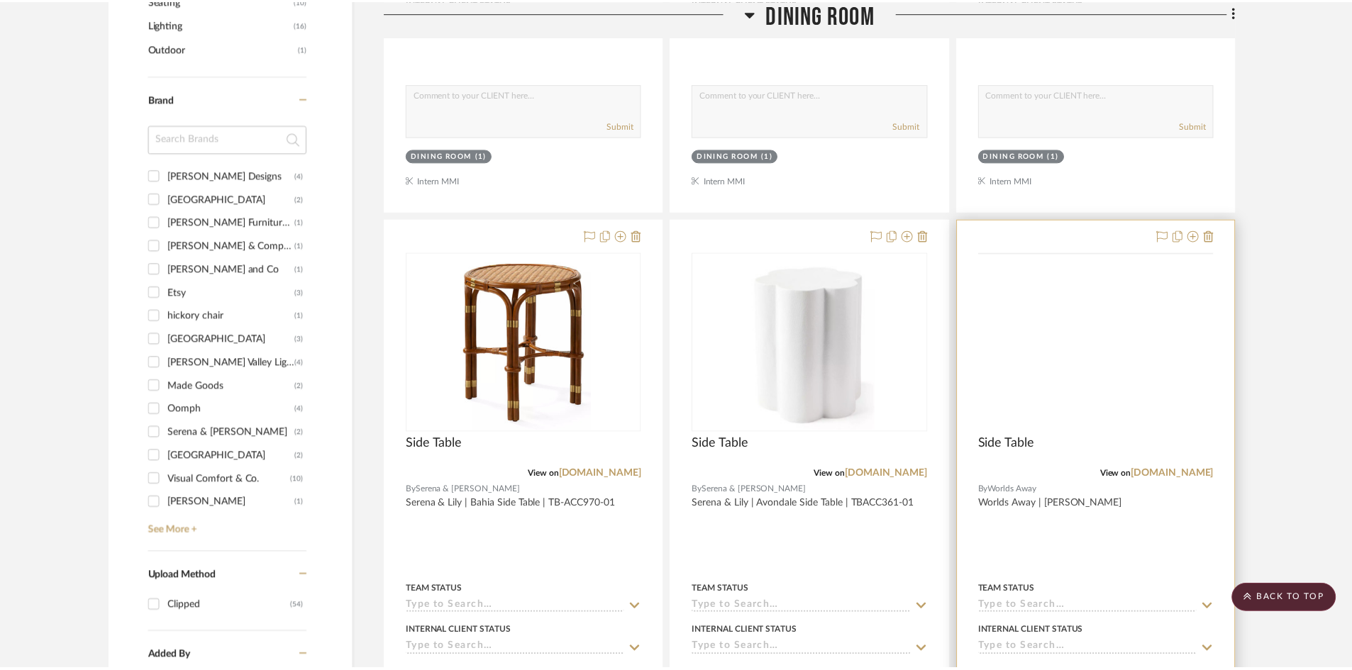
scroll to position [851, 0]
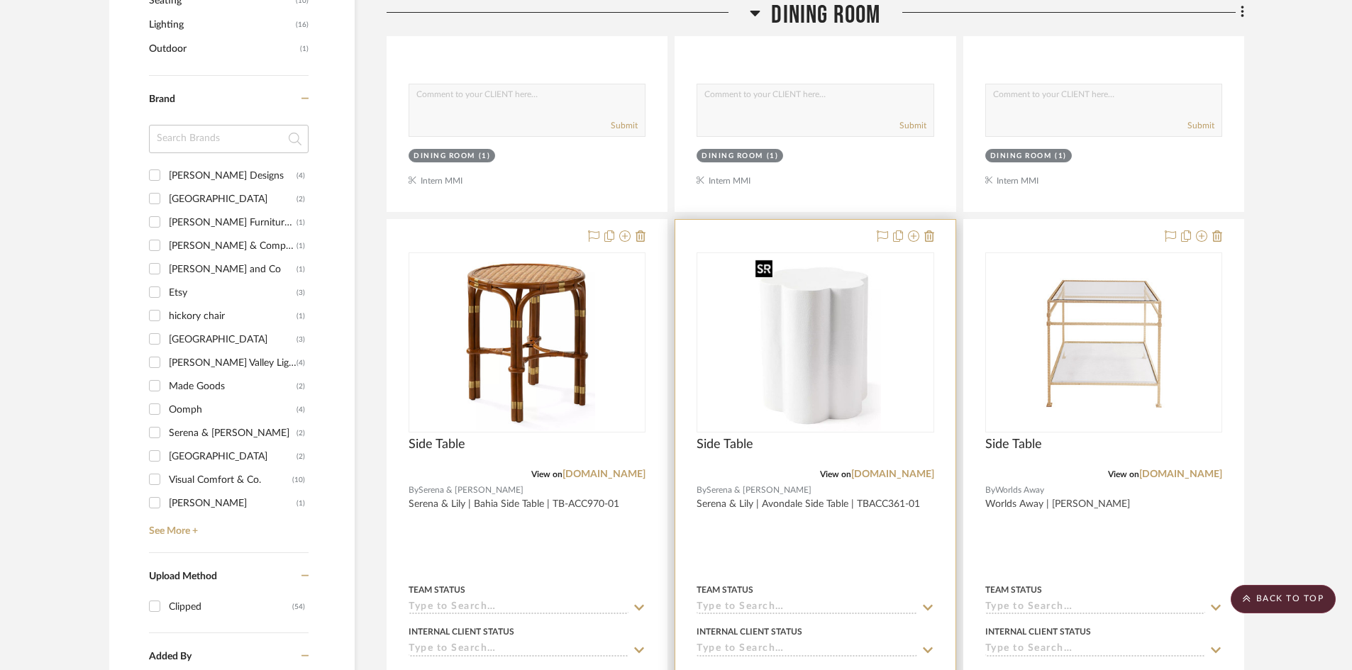
click at [824, 372] on img "0" at bounding box center [815, 342] width 131 height 177
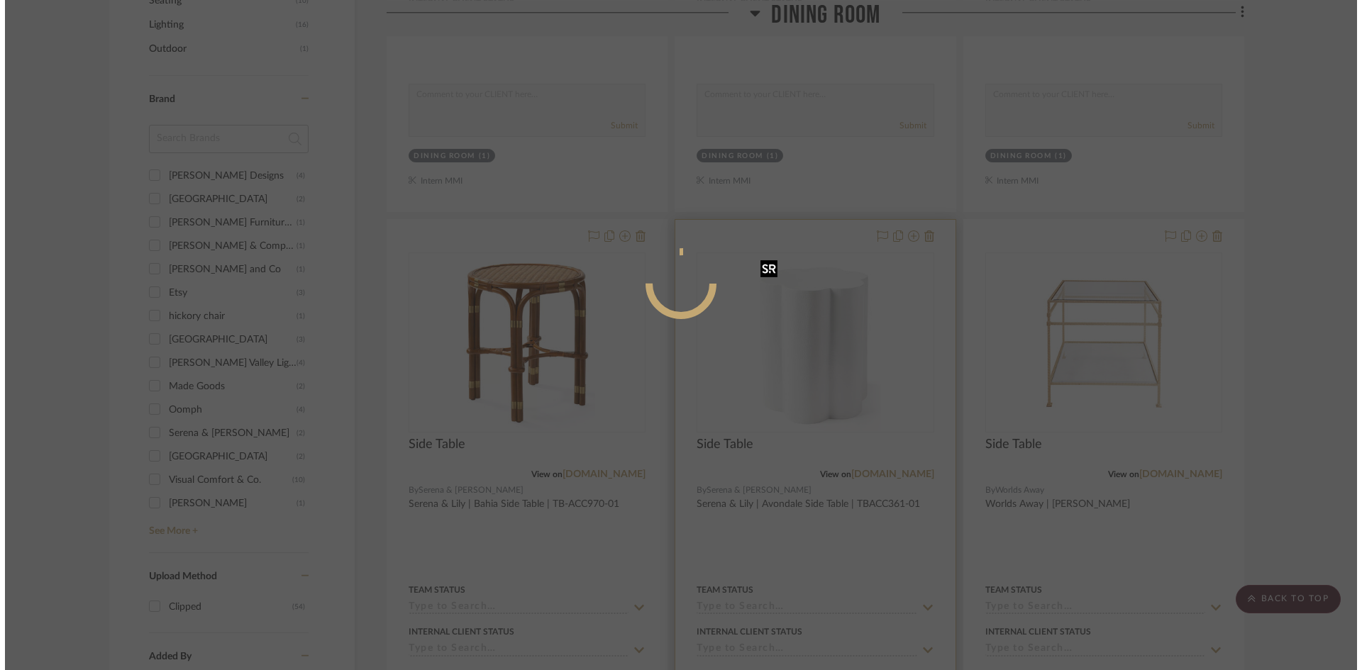
scroll to position [0, 0]
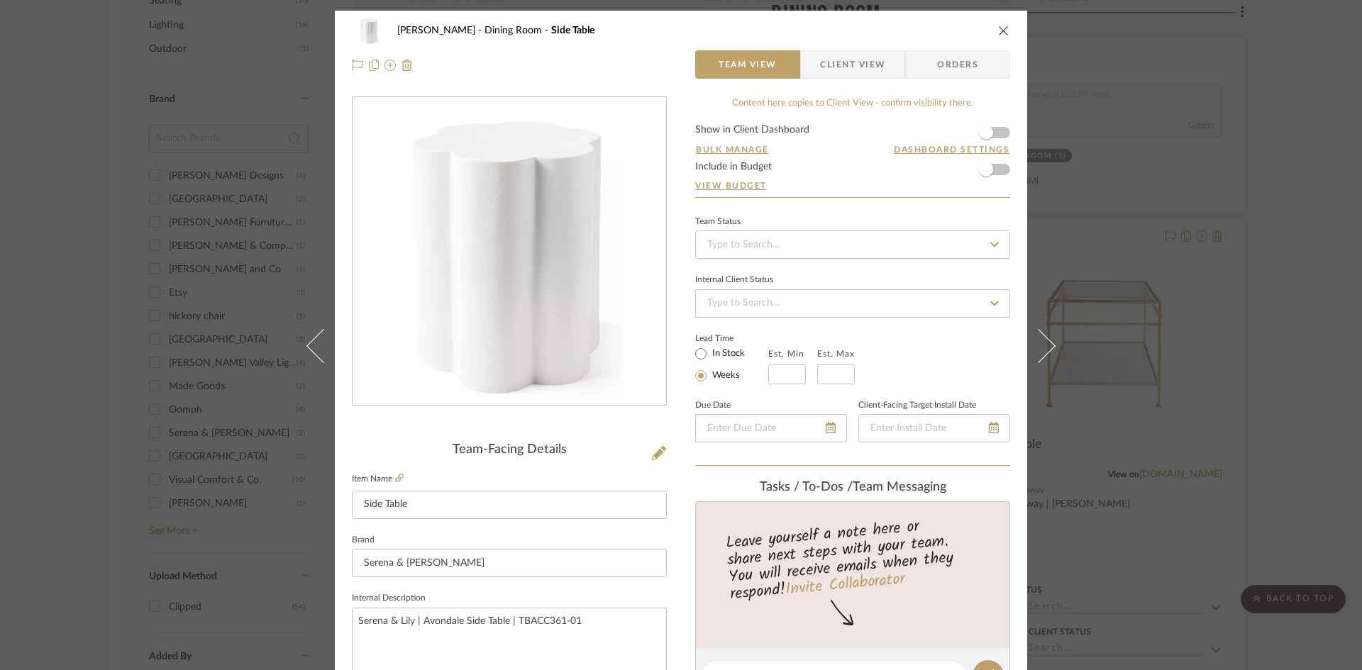
click at [644, 460] on div "Team-Facing Details Item Name Side Table Brand Serena & Lily Internal Descripti…" at bounding box center [509, 681] width 315 height 476
click at [652, 458] on icon at bounding box center [659, 453] width 14 height 14
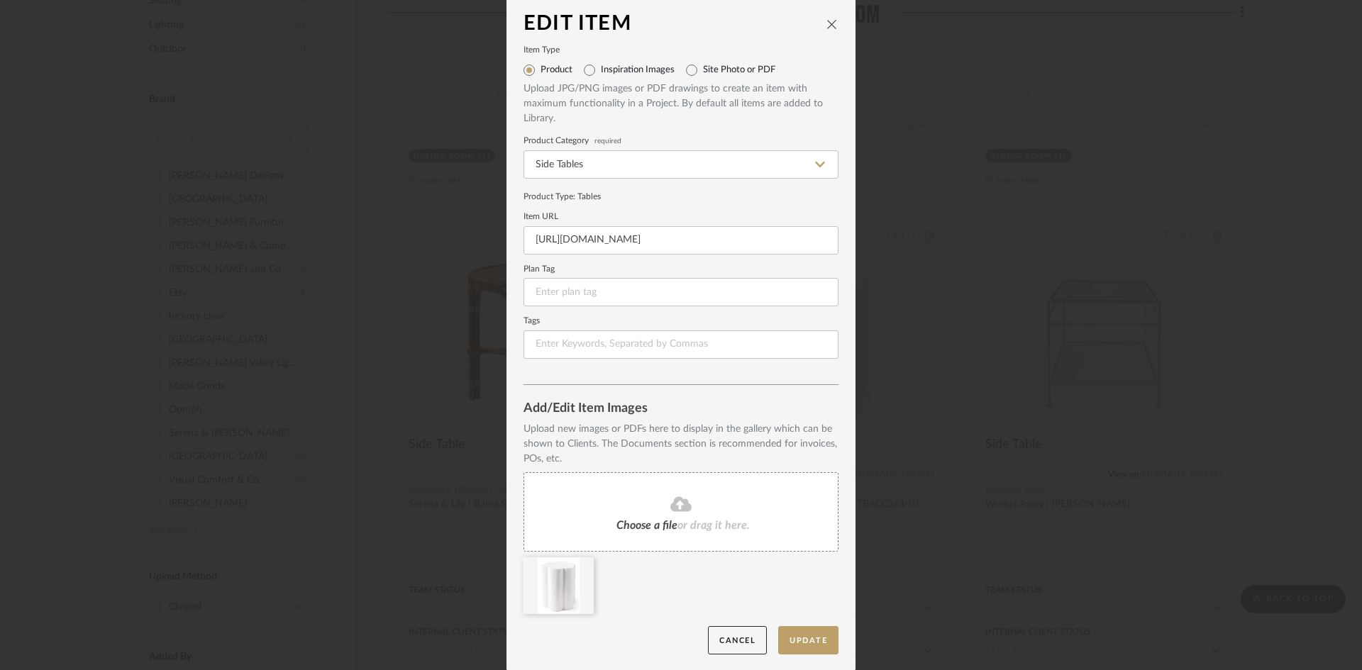
scroll to position [6, 0]
click at [690, 508] on fa-icon at bounding box center [681, 504] width 129 height 18
click at [580, 565] on icon at bounding box center [583, 565] width 10 height 11
click at [820, 645] on button "Update" at bounding box center [808, 639] width 60 height 29
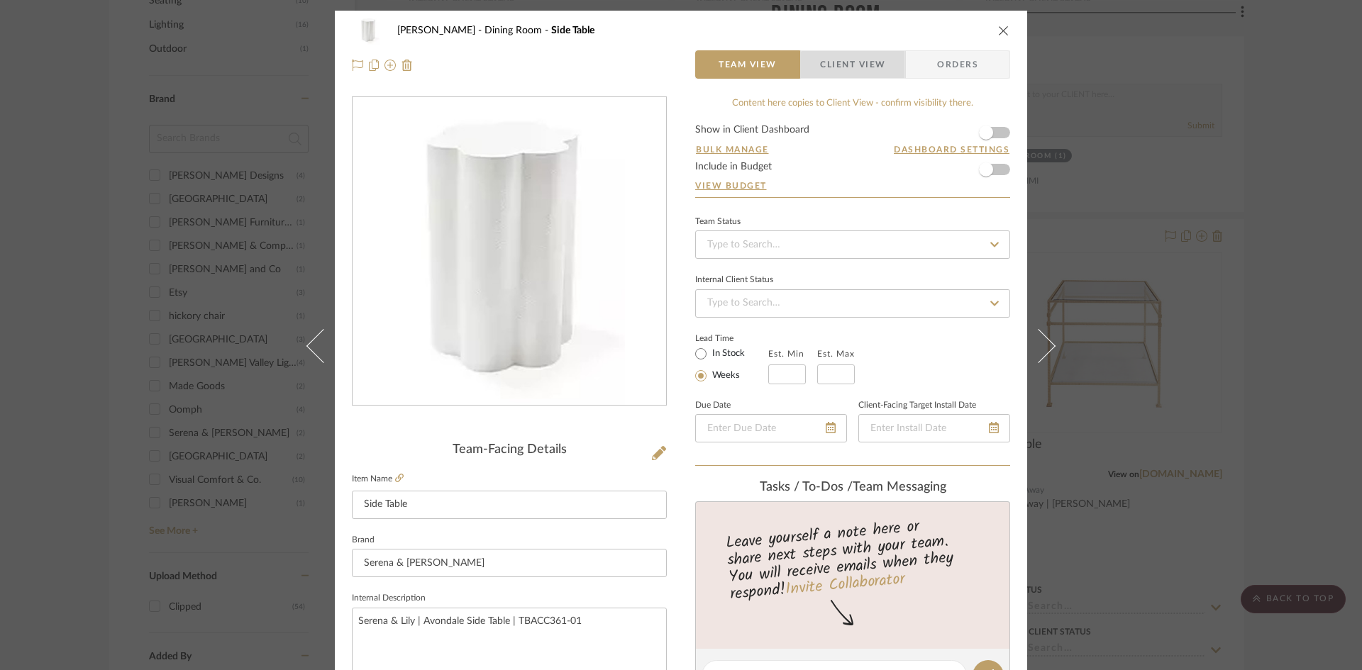
click at [854, 70] on span "Client View" at bounding box center [852, 64] width 65 height 28
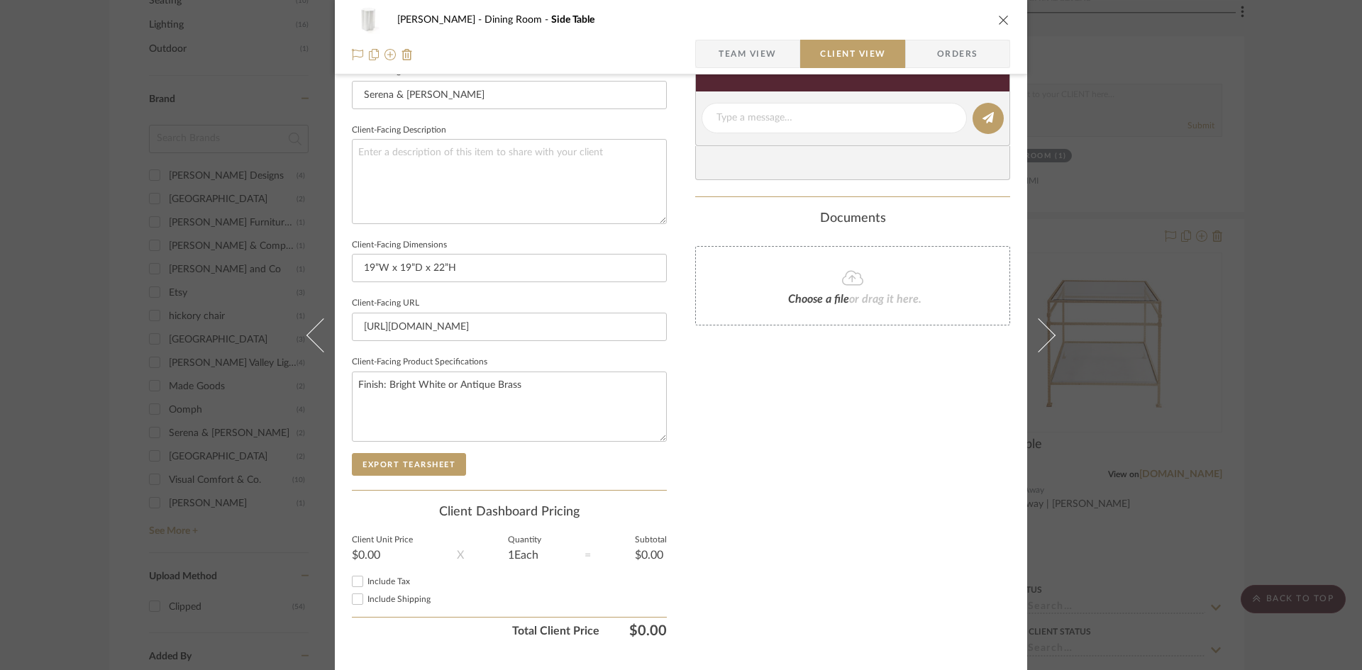
scroll to position [497, 0]
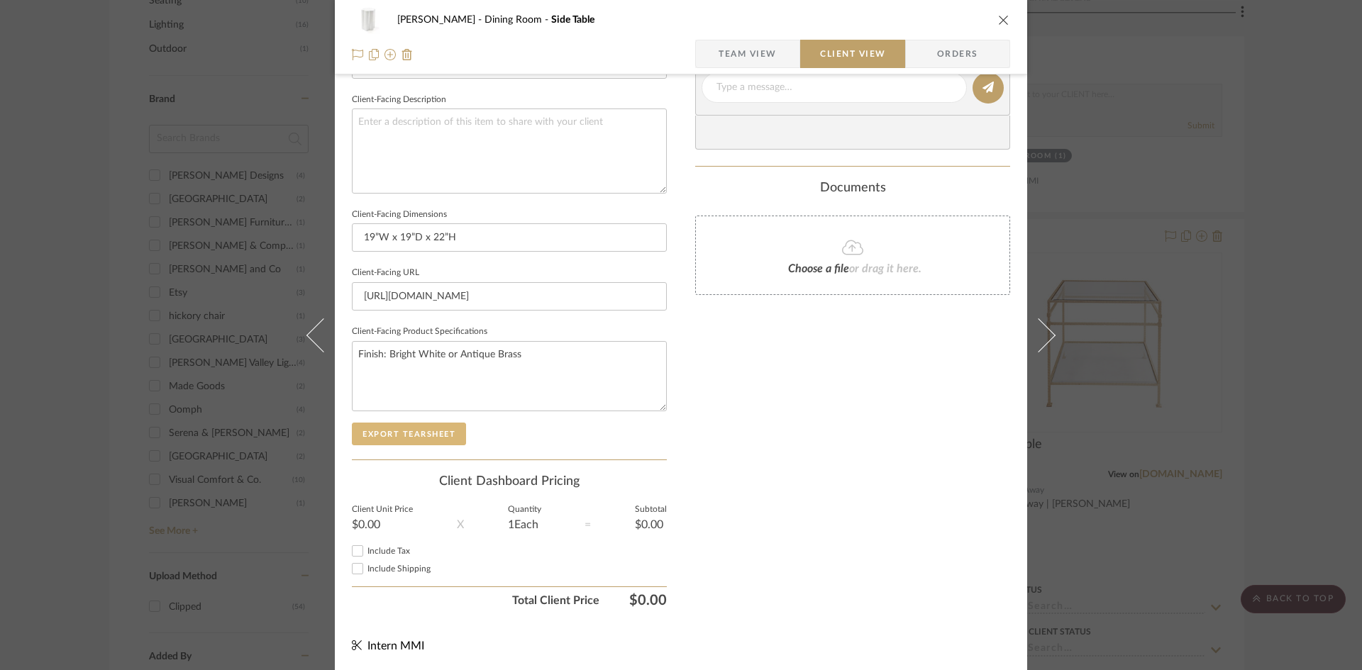
click at [444, 443] on button "Export Tearsheet" at bounding box center [409, 434] width 114 height 23
click at [1143, 206] on div "Murray Dining Room Side Table Team View Client View Orders Client-Facing Detail…" at bounding box center [681, 335] width 1362 height 670
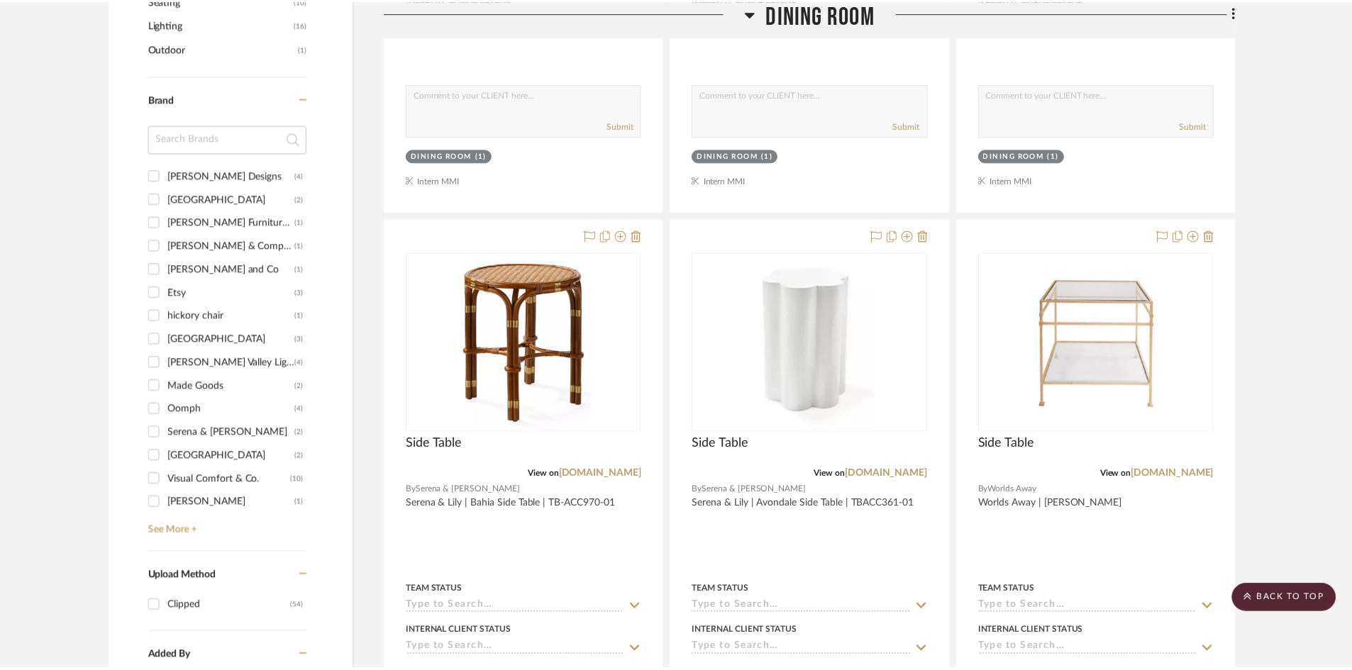
scroll to position [851, 0]
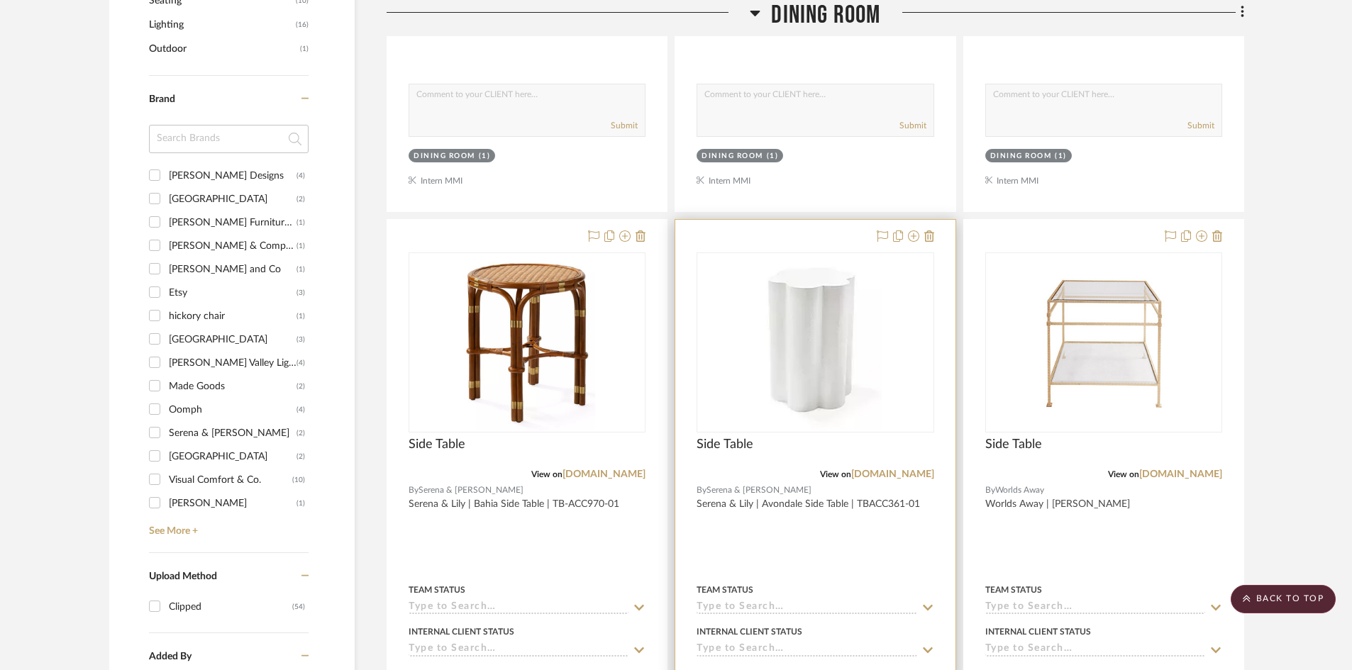
click at [807, 248] on div at bounding box center [815, 530] width 280 height 621
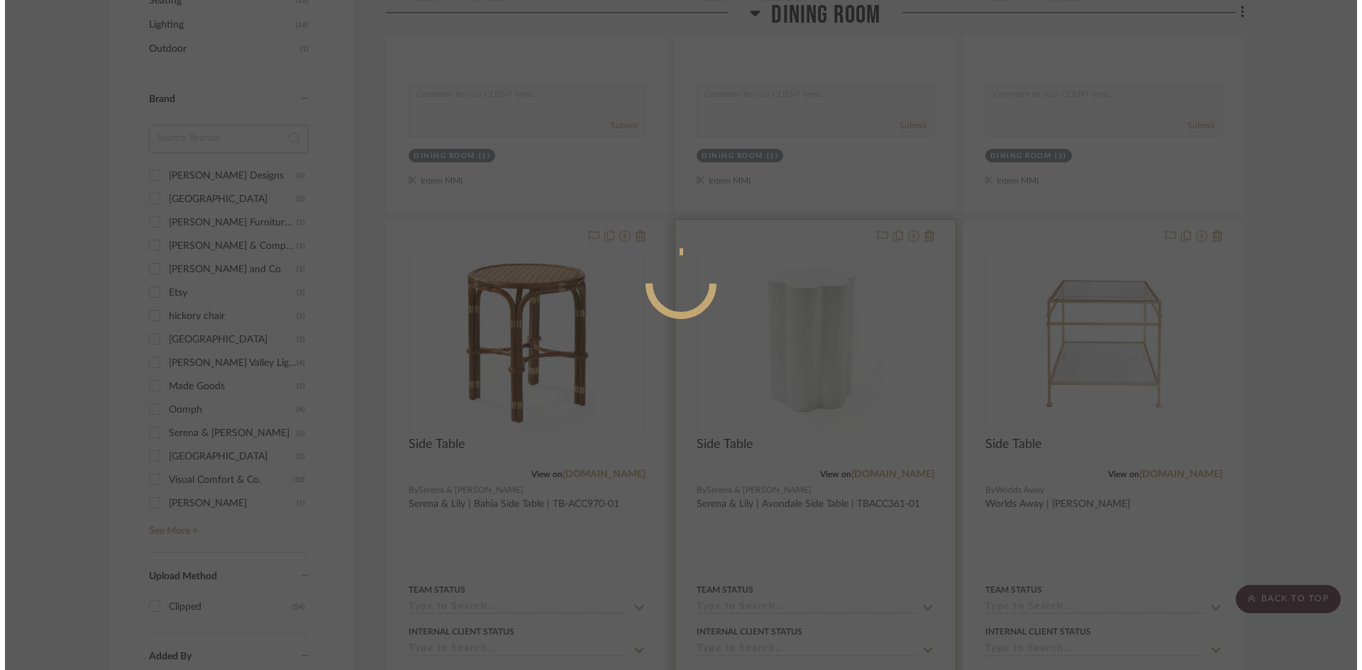
scroll to position [0, 0]
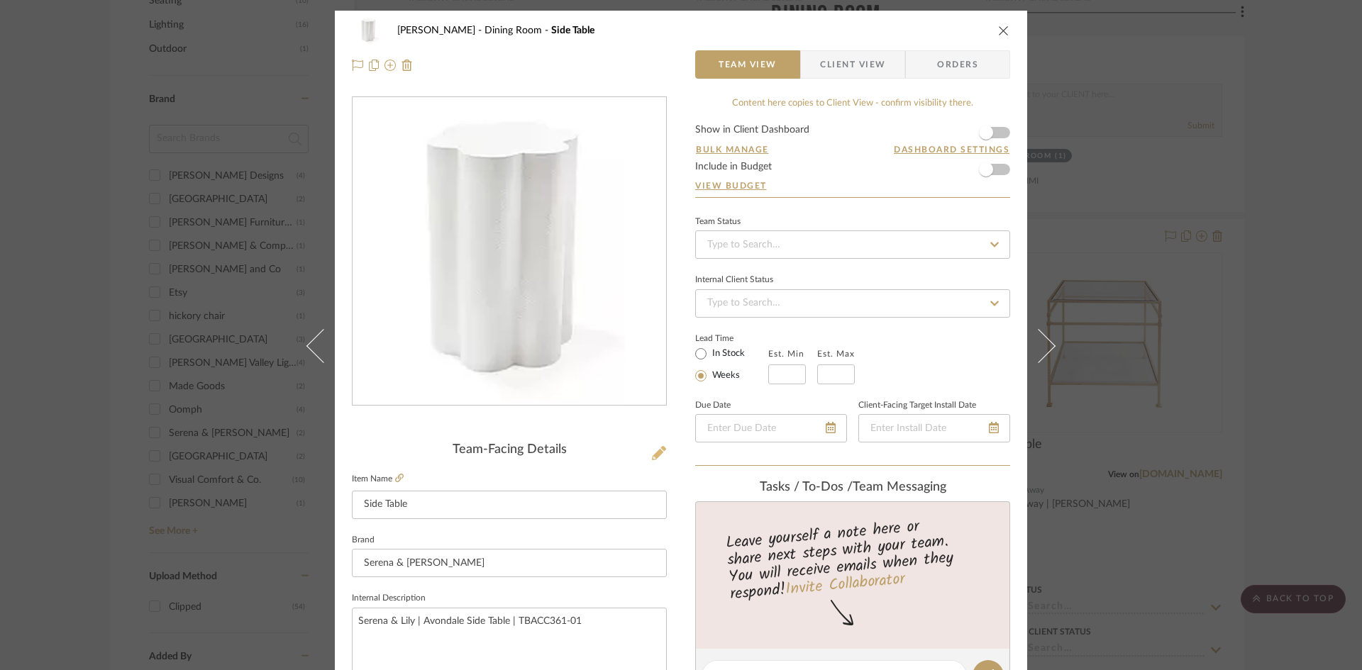
click at [652, 446] on icon at bounding box center [659, 453] width 14 height 14
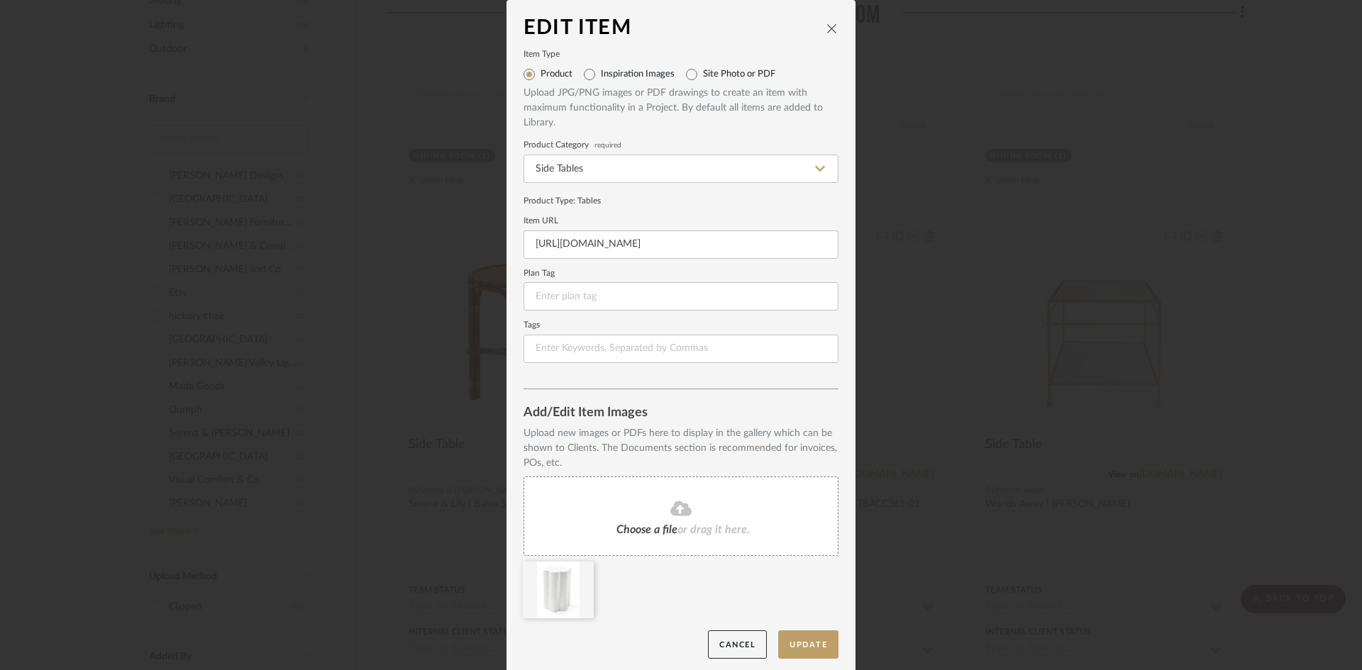
click at [0, 0] on fa-icon at bounding box center [0, 0] width 0 height 0
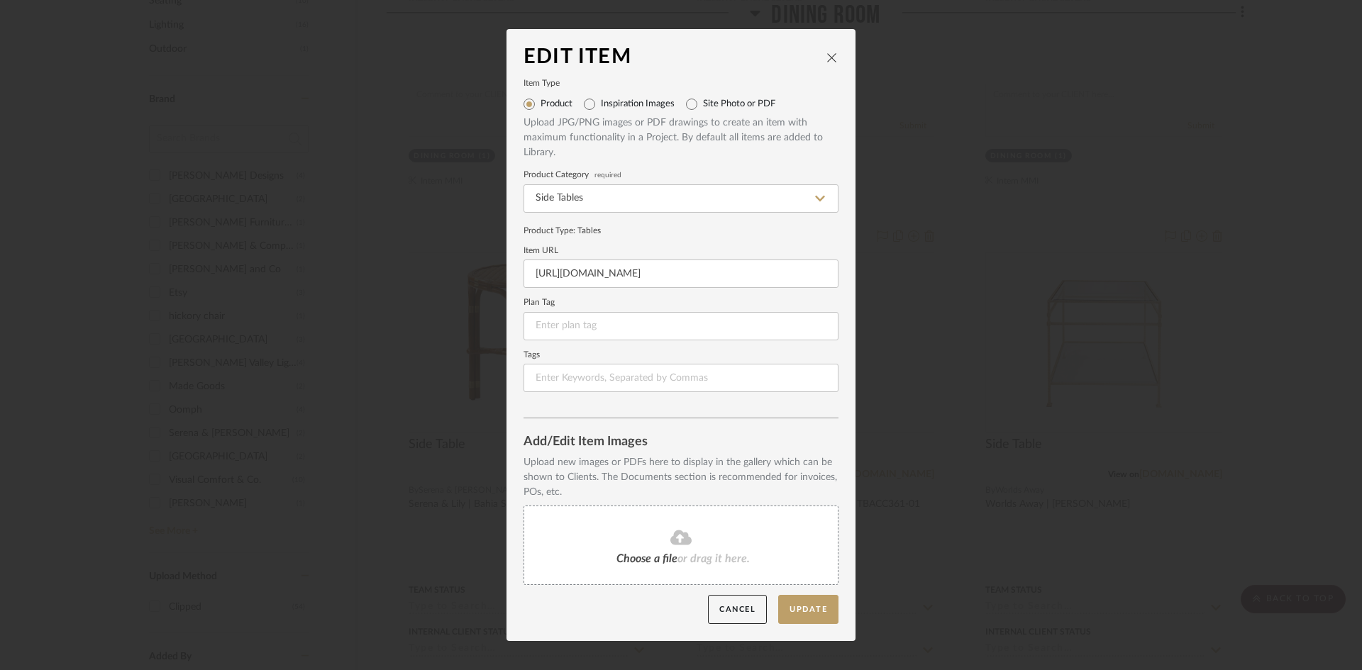
click at [608, 539] on div "Choose a file or drag it here." at bounding box center [681, 545] width 315 height 79
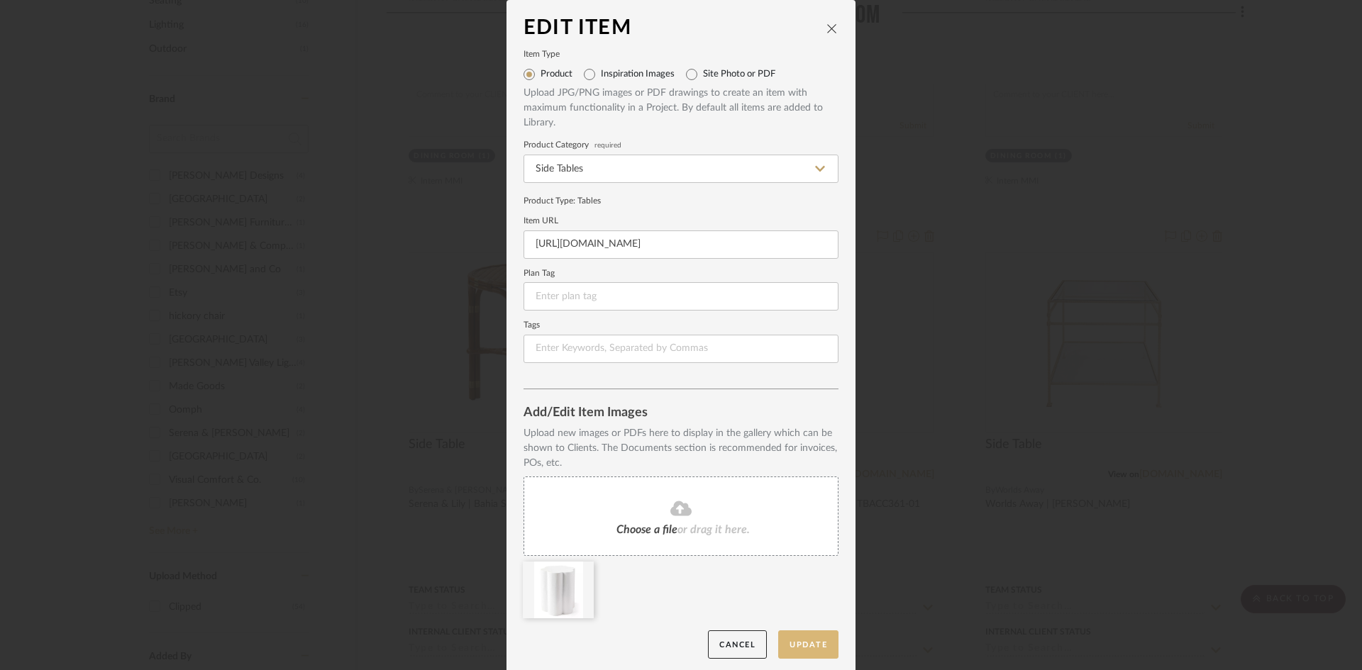
click at [810, 645] on button "Update" at bounding box center [808, 645] width 60 height 29
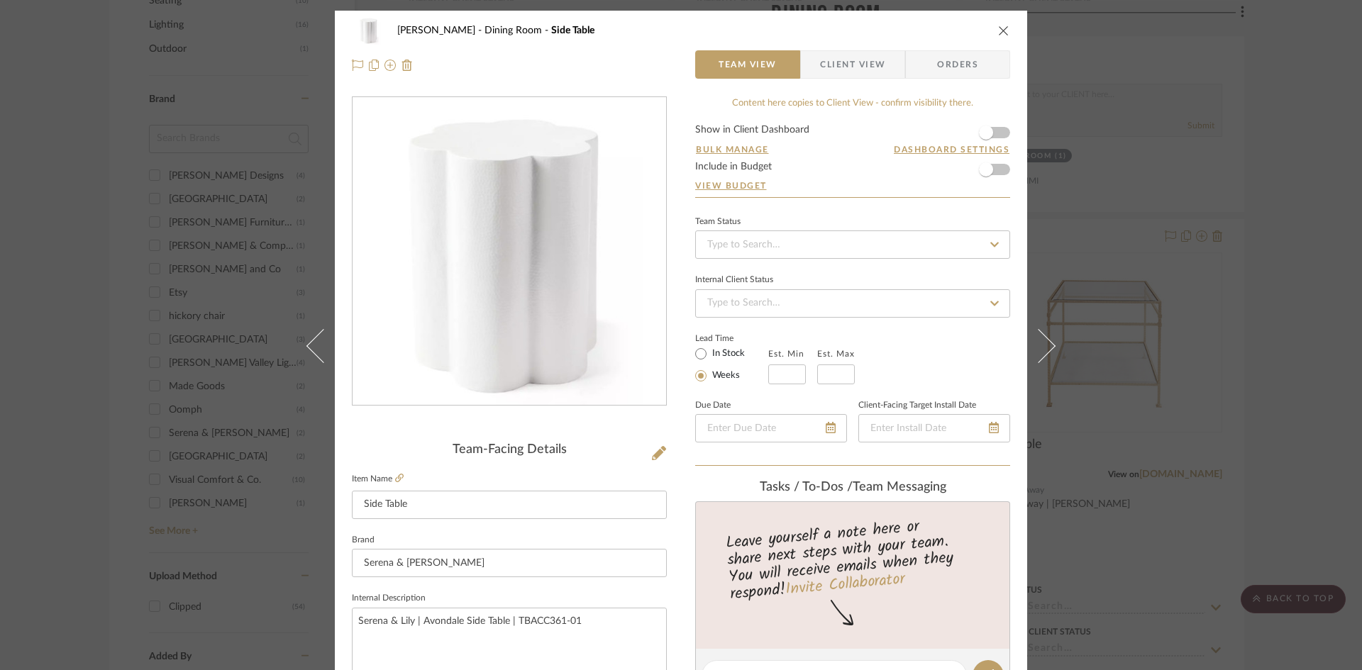
click at [839, 76] on span "Client View" at bounding box center [852, 64] width 65 height 28
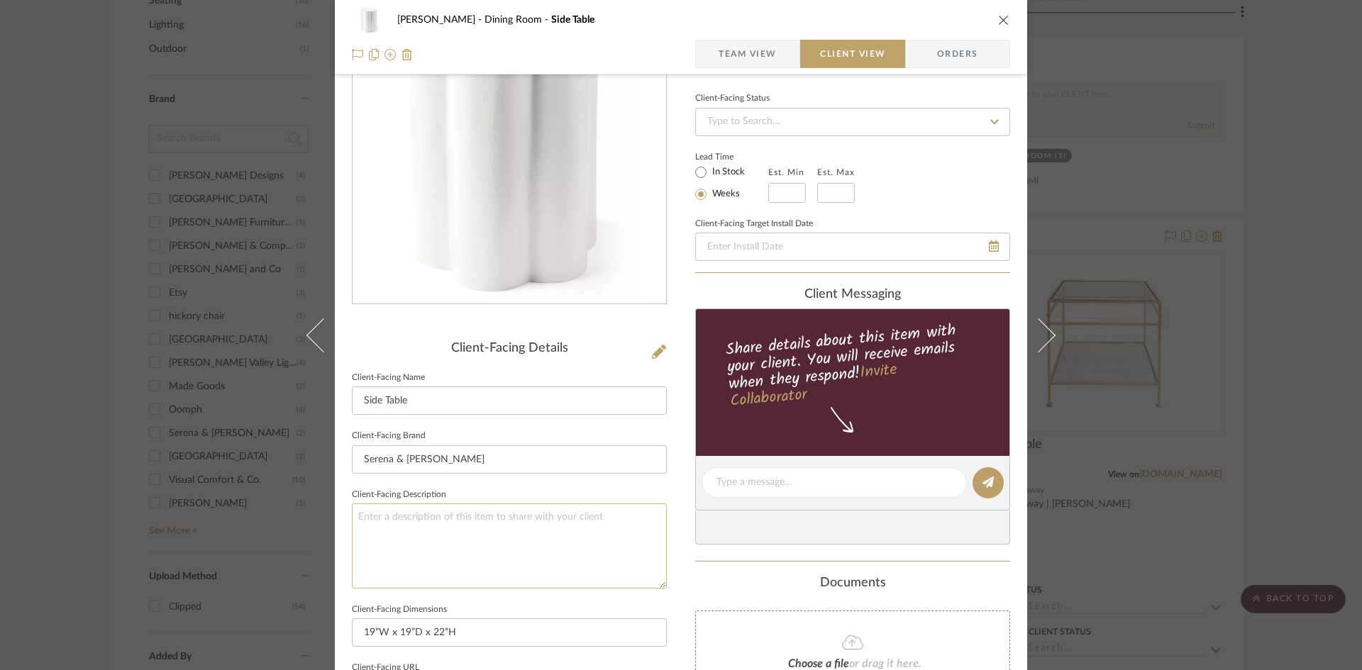
scroll to position [355, 0]
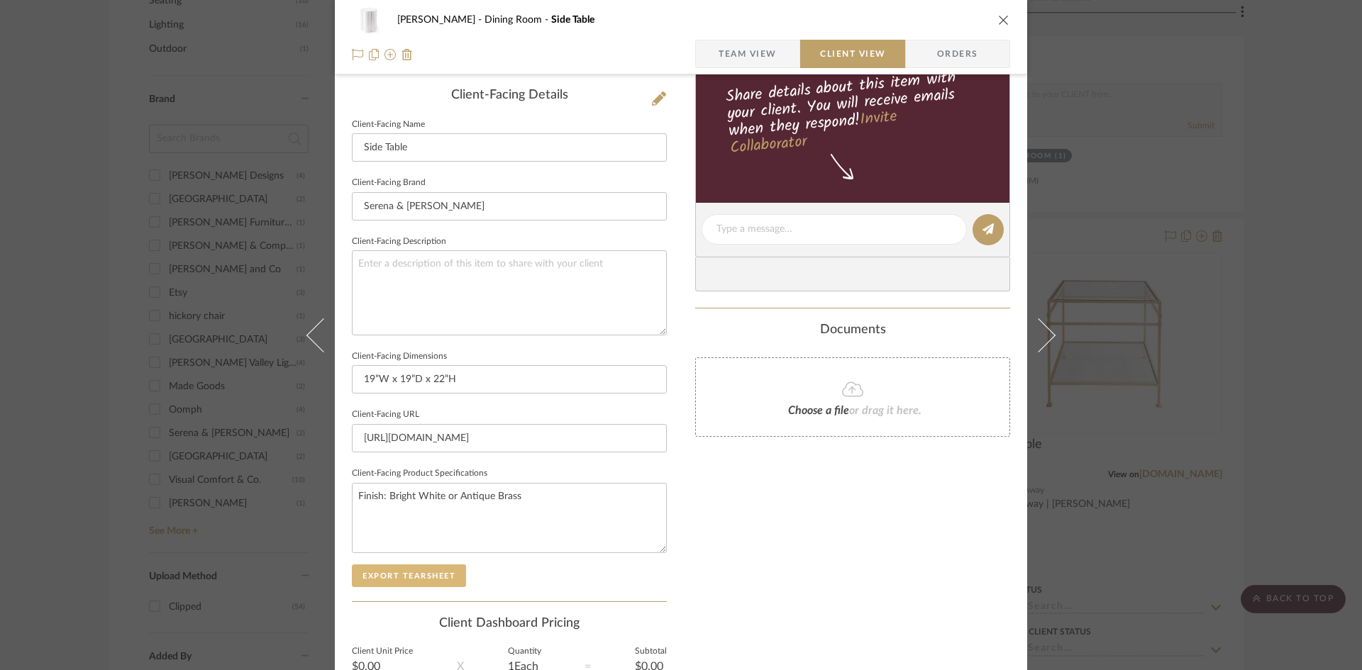
click at [427, 580] on button "Export Tearsheet" at bounding box center [409, 576] width 114 height 23
click at [1093, 202] on div "Murray Dining Room Side Table Team View Client View Orders Client-Facing Detail…" at bounding box center [681, 335] width 1362 height 670
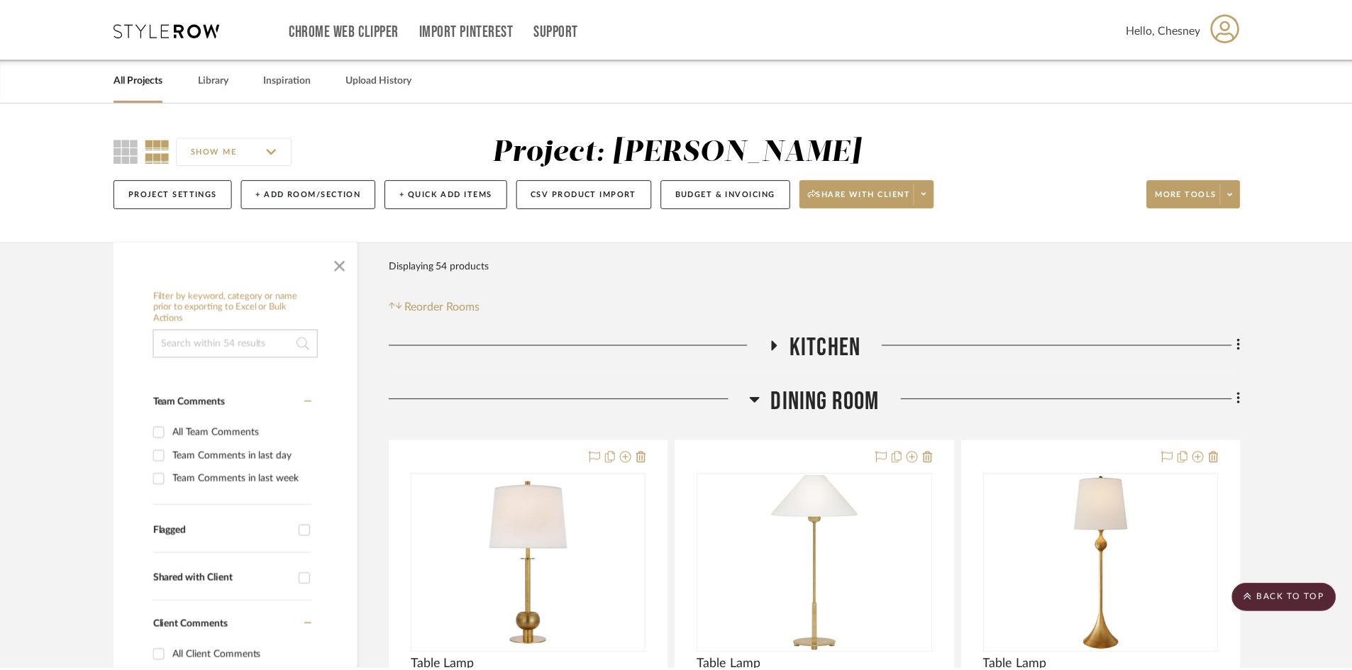
scroll to position [851, 0]
